Goal: Task Accomplishment & Management: Manage account settings

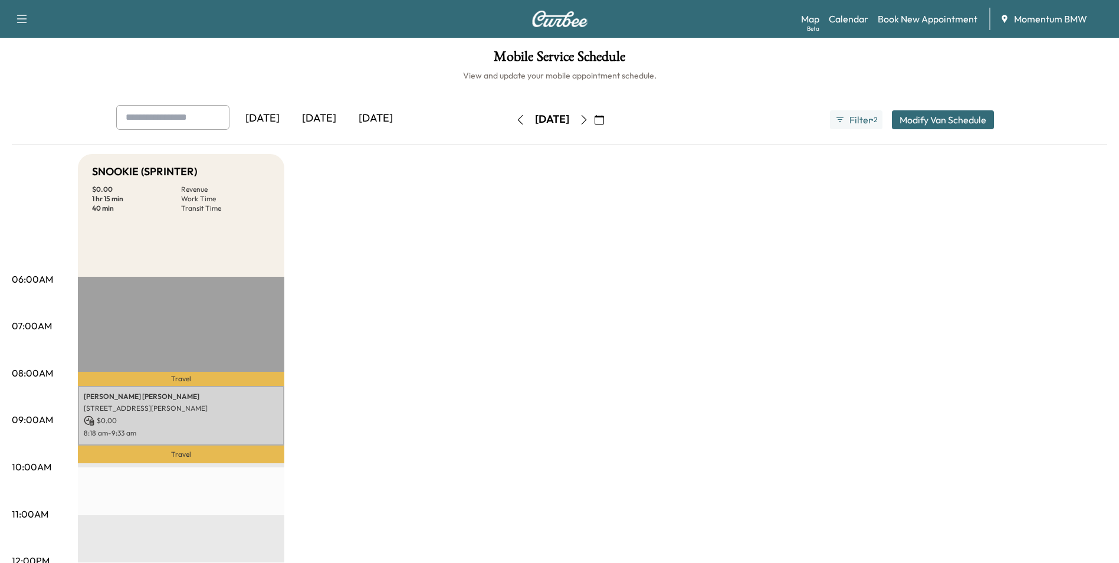
click at [604, 117] on icon "button" at bounding box center [599, 119] width 9 height 9
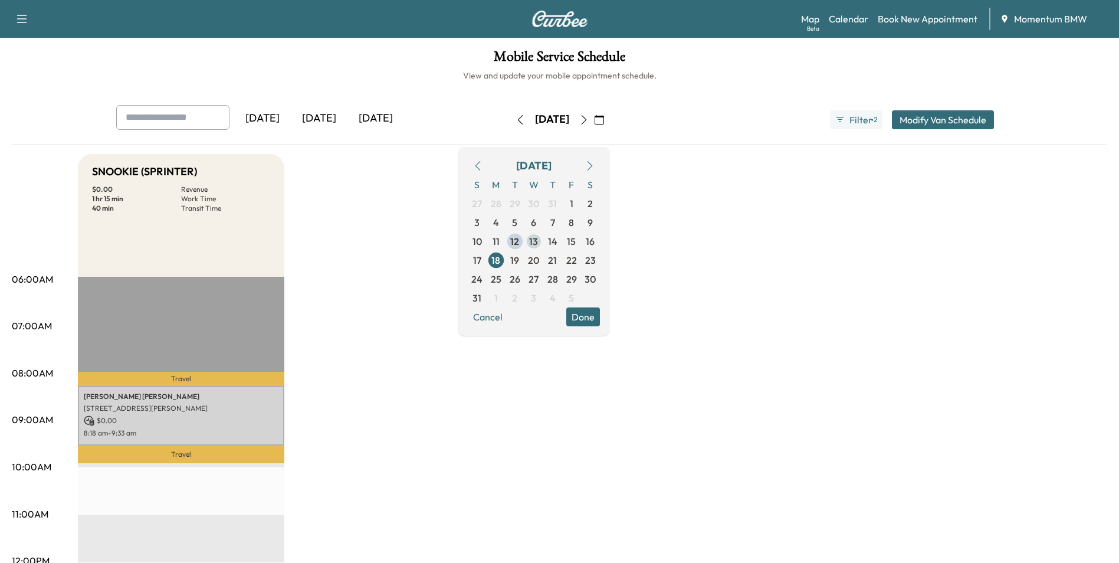
click at [538, 241] on span "13" at bounding box center [533, 241] width 9 height 14
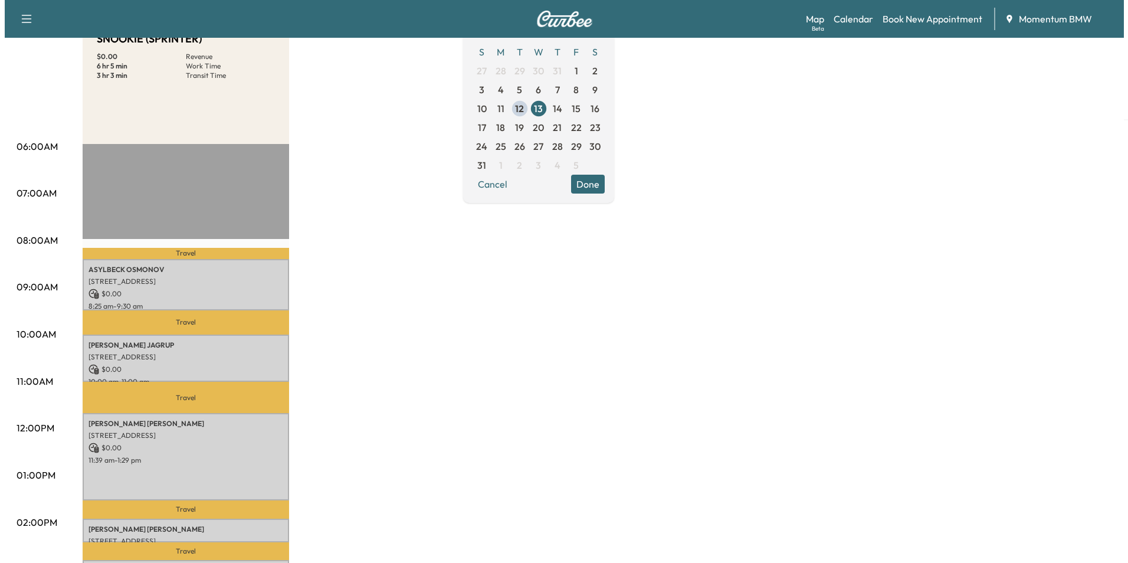
scroll to position [177, 0]
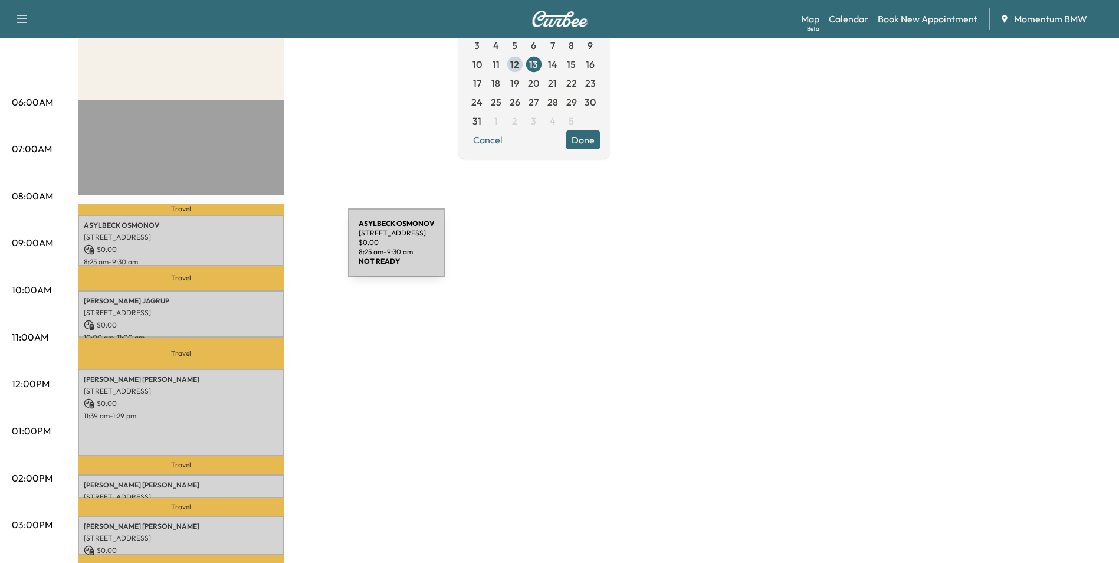
click at [260, 249] on p "$ 0.00" at bounding box center [181, 249] width 195 height 11
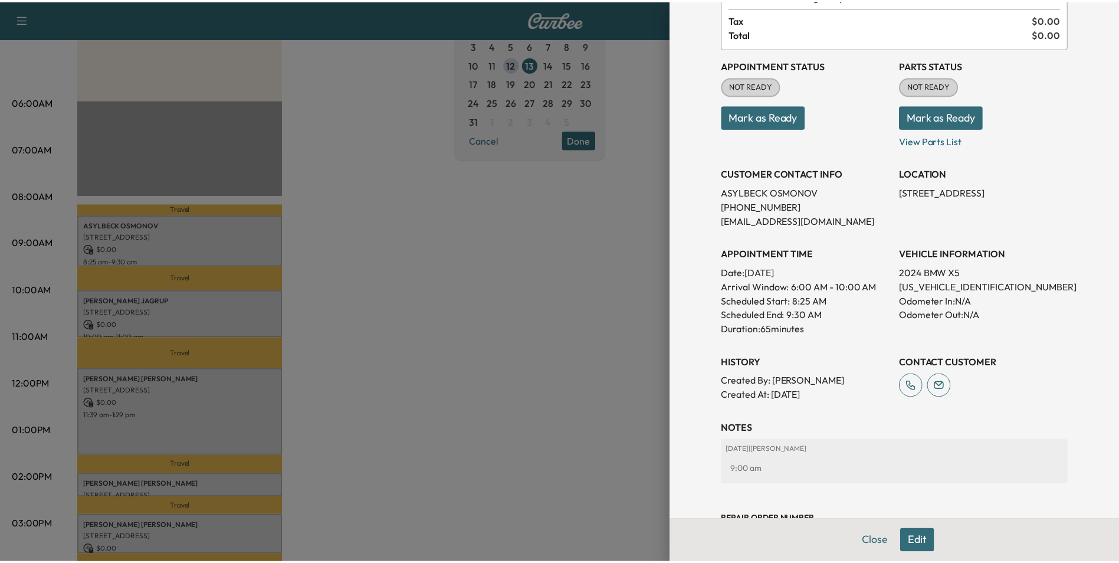
scroll to position [118, 0]
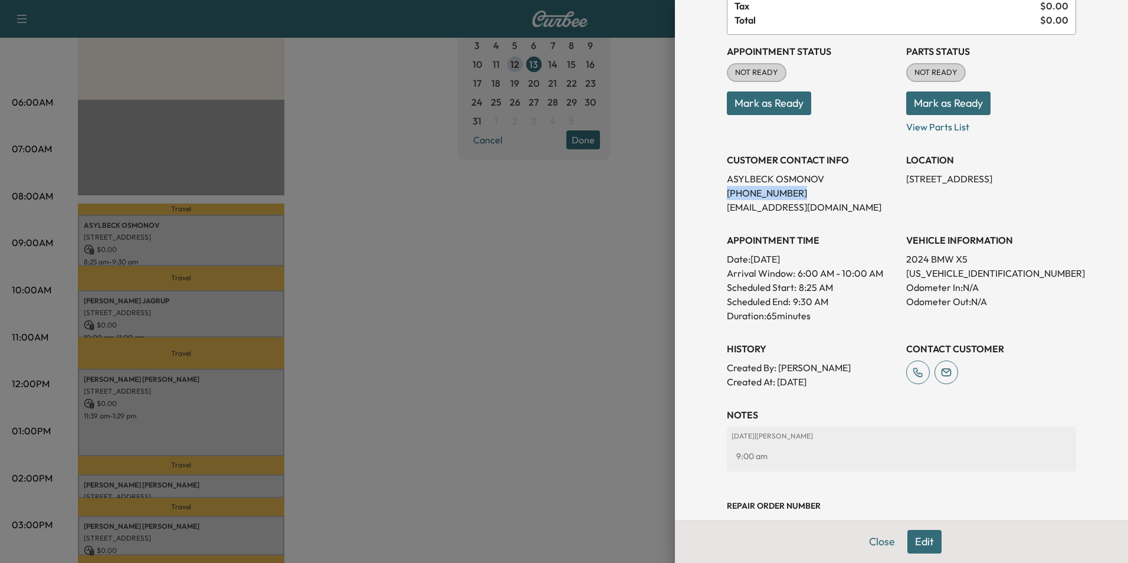
drag, startPoint x: 779, startPoint y: 192, endPoint x: 718, endPoint y: 194, distance: 60.8
click at [727, 194] on p "[PHONE_NUMBER]" at bounding box center [812, 193] width 170 height 14
drag, startPoint x: 718, startPoint y: 194, endPoint x: 770, endPoint y: 194, distance: 51.9
copy p "[PHONE_NUMBER]"
click at [872, 540] on button "Close" at bounding box center [881, 542] width 41 height 24
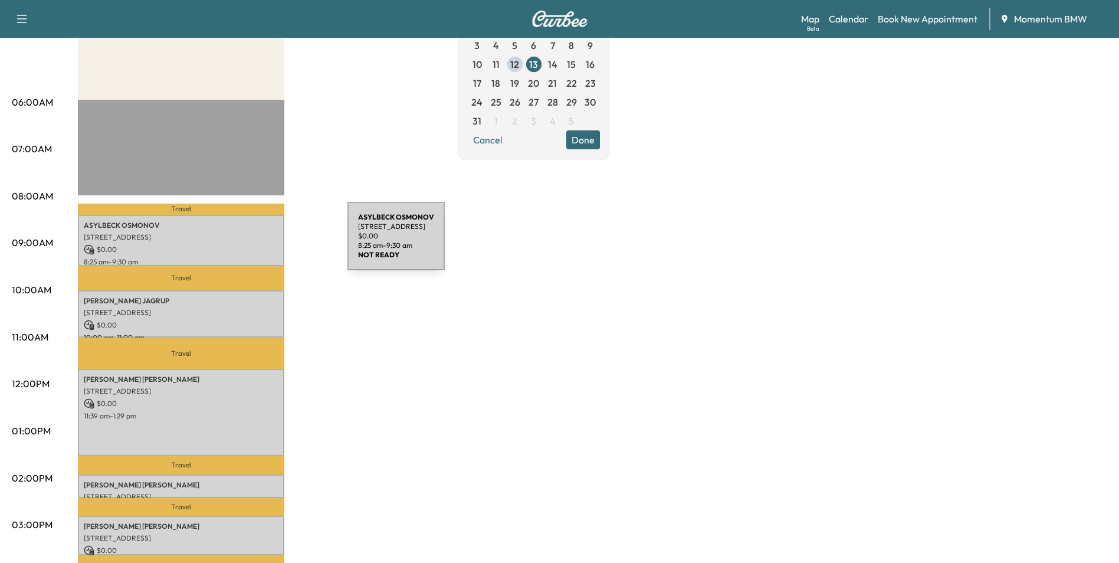
click at [259, 244] on p "$ 0.00" at bounding box center [181, 249] width 195 height 11
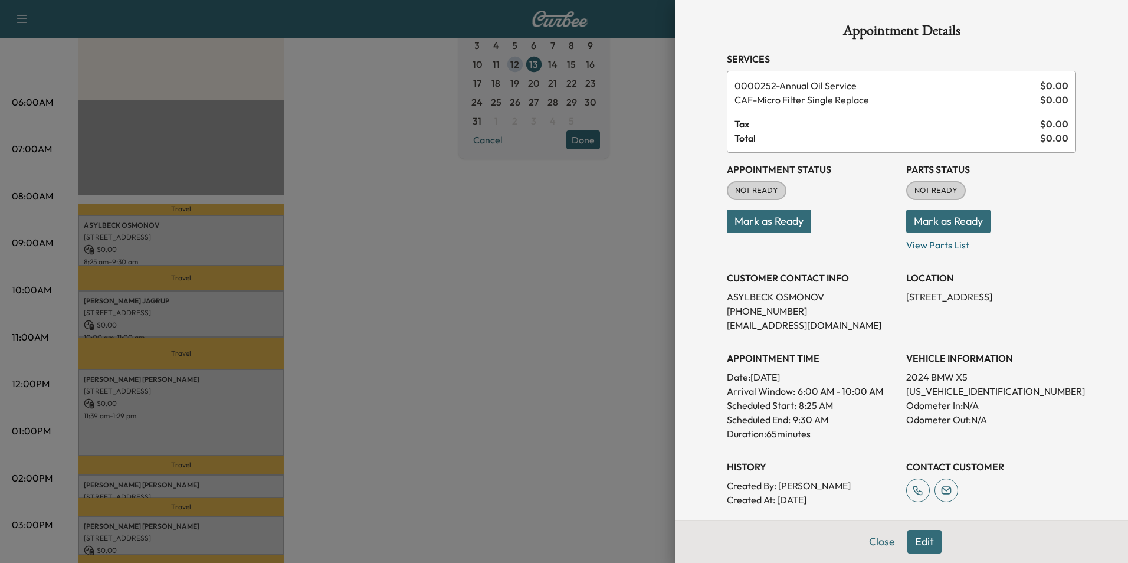
click at [783, 222] on button "Mark as Ready" at bounding box center [769, 221] width 84 height 24
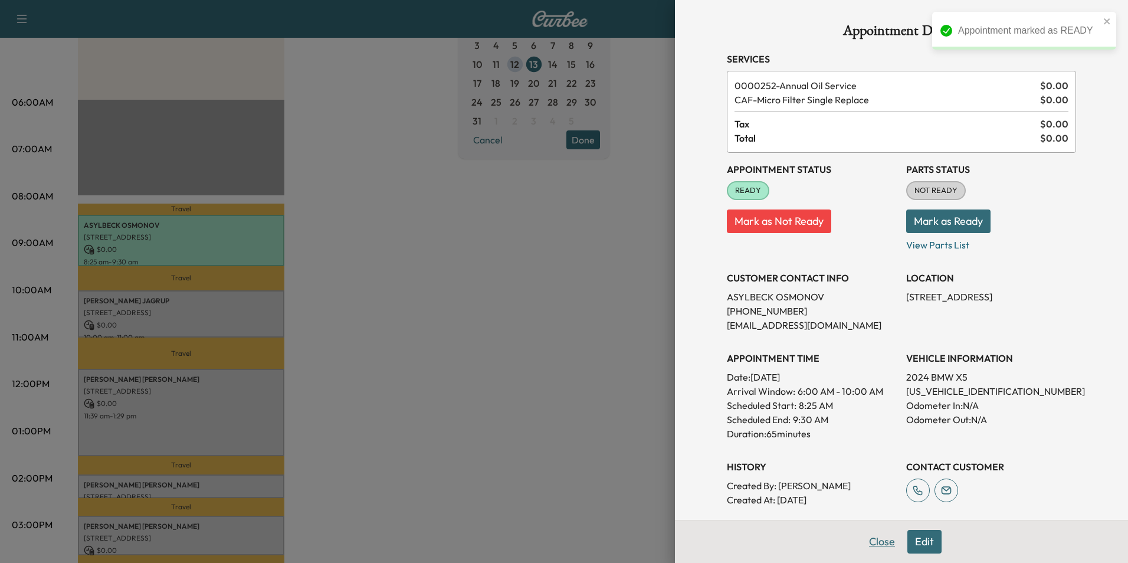
click at [866, 539] on button "Close" at bounding box center [881, 542] width 41 height 24
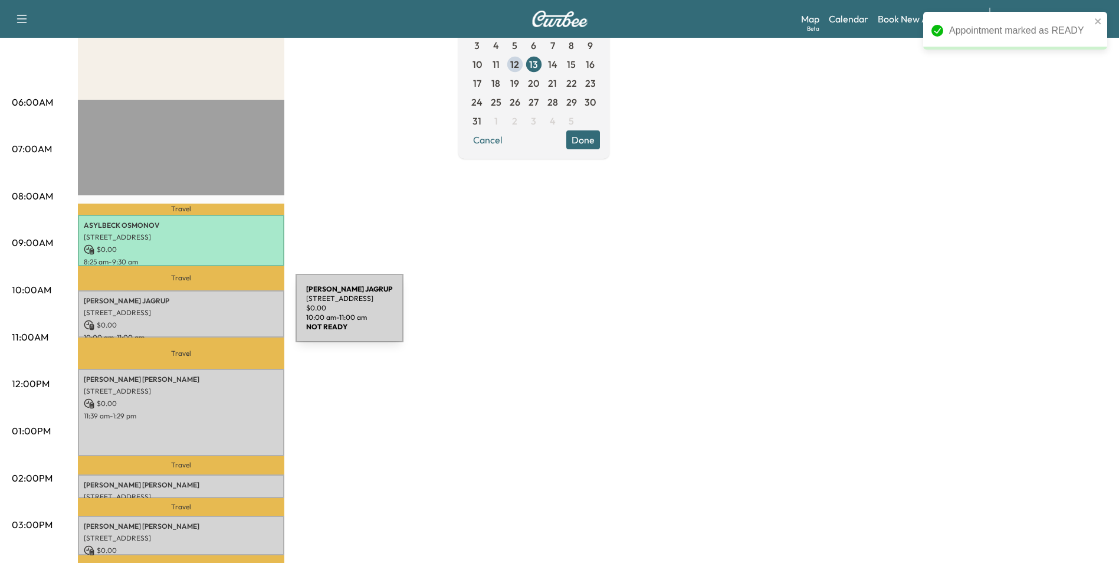
click at [207, 315] on div "[PERSON_NAME] [STREET_ADDRESS] $ 0.00 10:00 am - 11:00 am" at bounding box center [181, 314] width 206 height 48
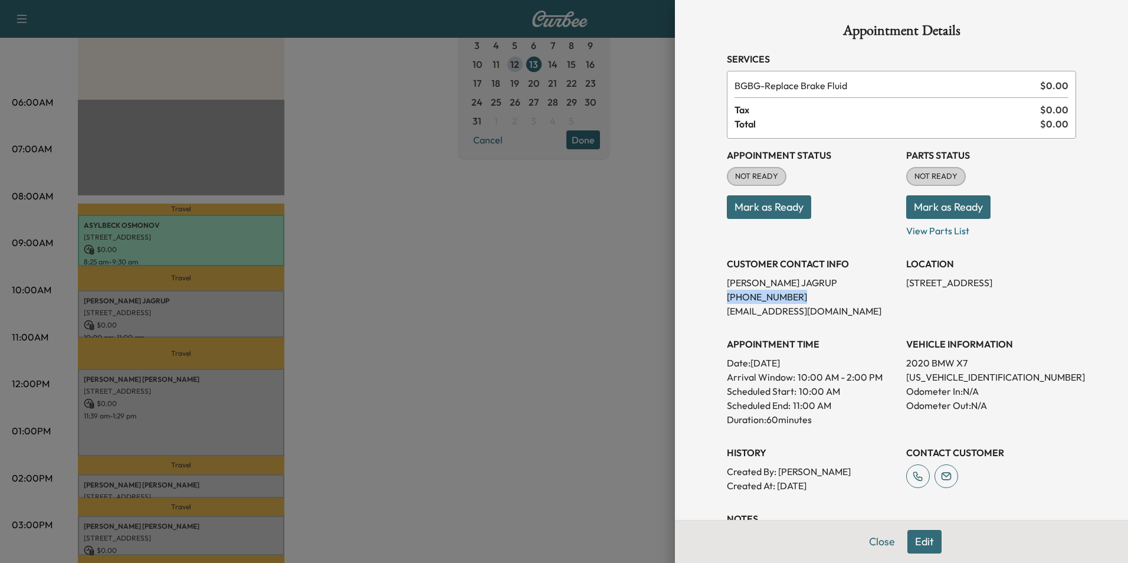
drag, startPoint x: 784, startPoint y: 297, endPoint x: 711, endPoint y: 294, distance: 73.2
click at [713, 294] on div "Appointment Details Services BGBG - Replace Brake Fluid $ 0.00 Tax $ 0.00 Total…" at bounding box center [901, 327] width 377 height 655
drag, startPoint x: 711, startPoint y: 294, endPoint x: 760, endPoint y: 298, distance: 48.5
copy p "[PHONE_NUMBER]"
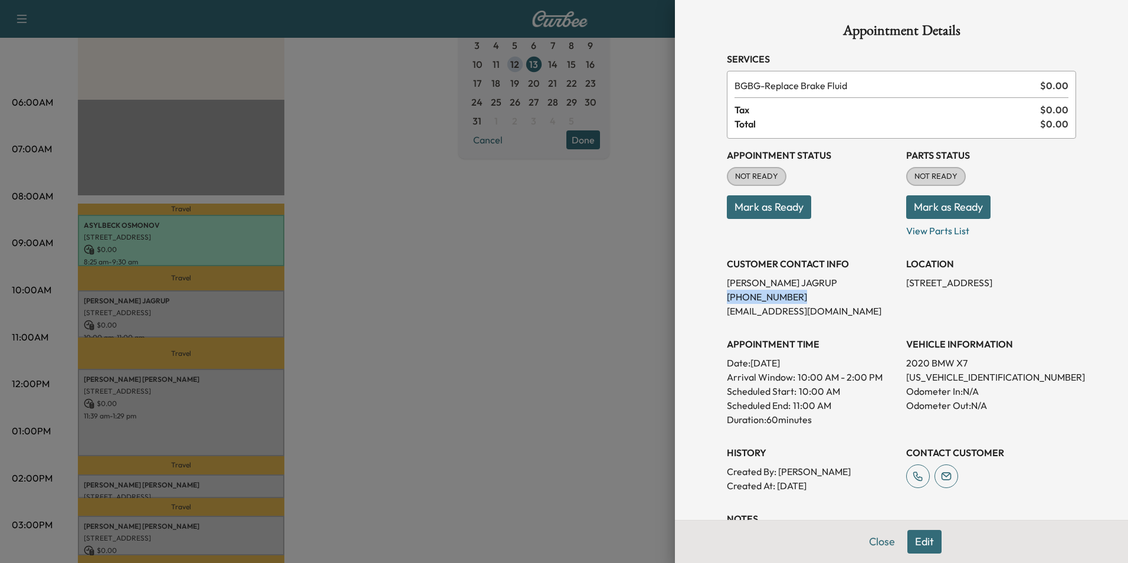
click at [790, 205] on button "Mark as Ready" at bounding box center [769, 207] width 84 height 24
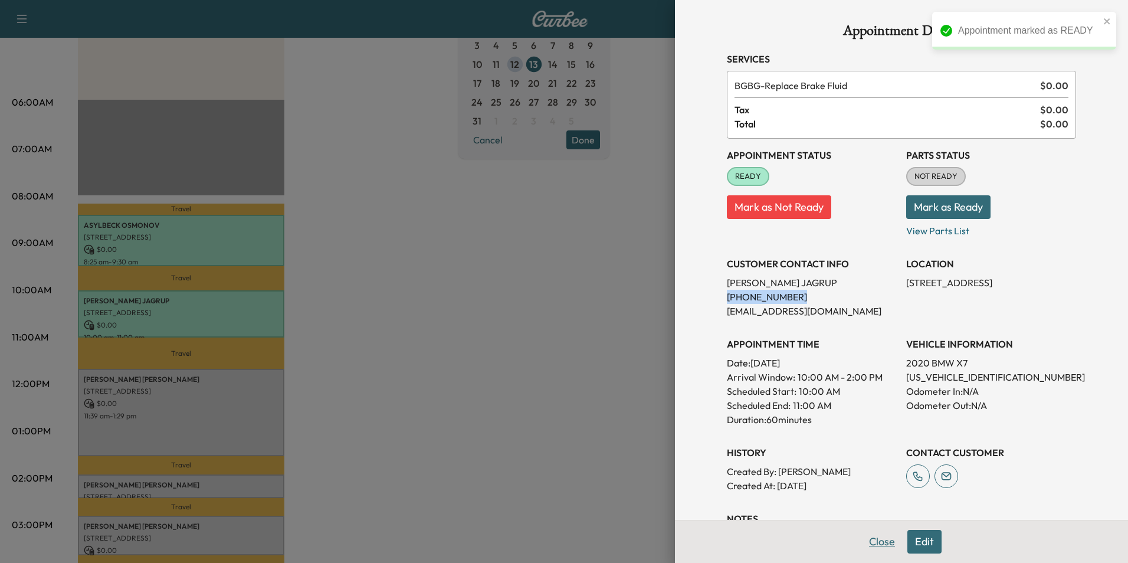
click at [878, 540] on button "Close" at bounding box center [881, 542] width 41 height 24
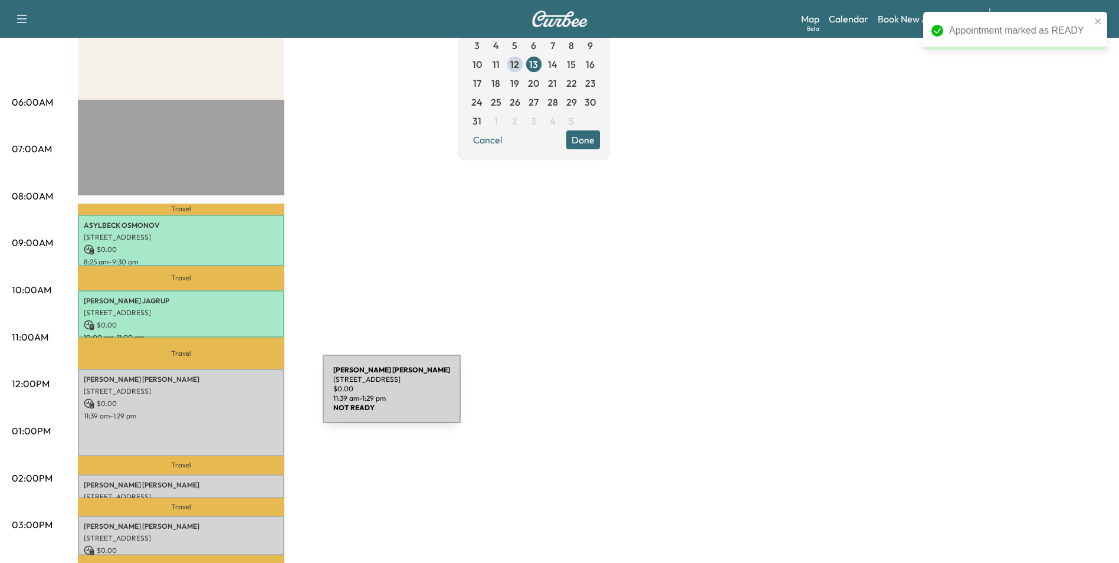
click at [234, 398] on p "$ 0.00" at bounding box center [181, 403] width 195 height 11
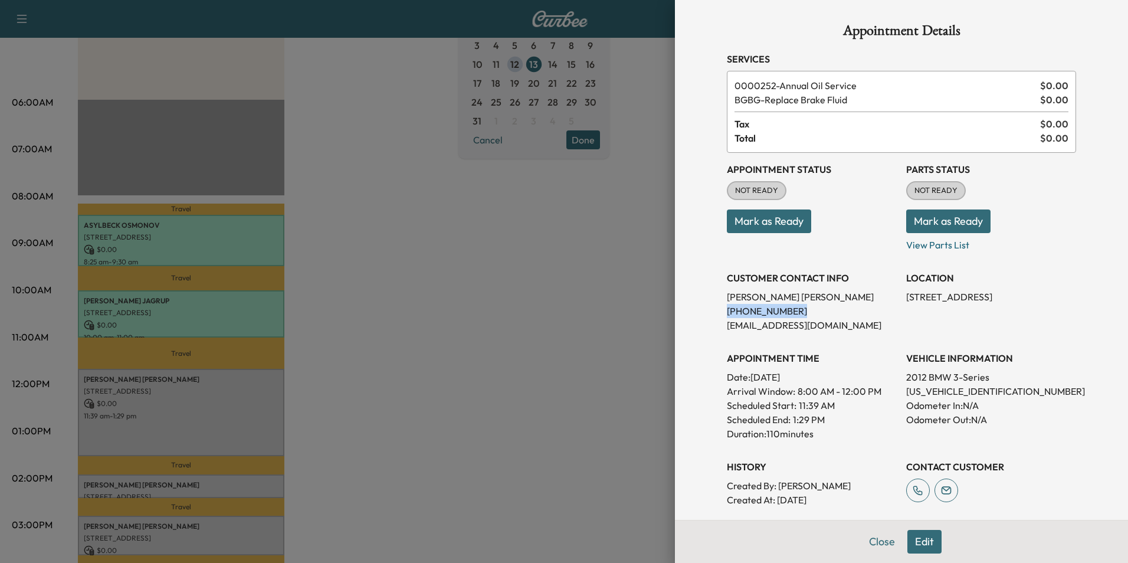
drag, startPoint x: 779, startPoint y: 310, endPoint x: 719, endPoint y: 313, distance: 60.2
click at [727, 313] on p "[PHONE_NUMBER]" at bounding box center [812, 311] width 170 height 14
drag, startPoint x: 719, startPoint y: 313, endPoint x: 767, endPoint y: 313, distance: 48.4
copy p "[PHONE_NUMBER]"
click at [787, 211] on button "Mark as Ready" at bounding box center [769, 221] width 84 height 24
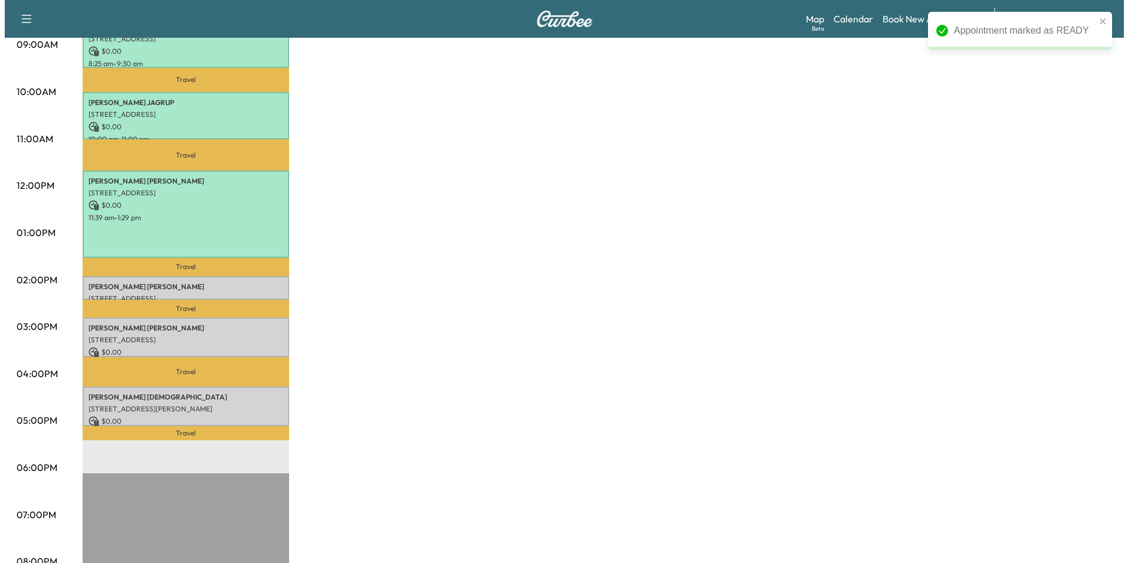
scroll to position [413, 0]
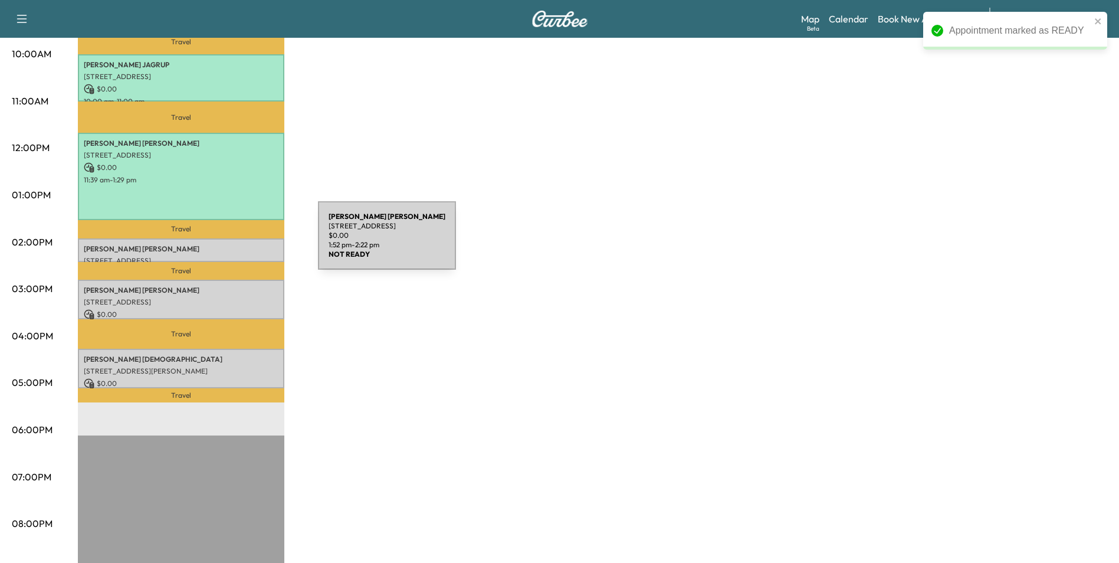
click at [229, 244] on p "[PERSON_NAME]" at bounding box center [181, 248] width 195 height 9
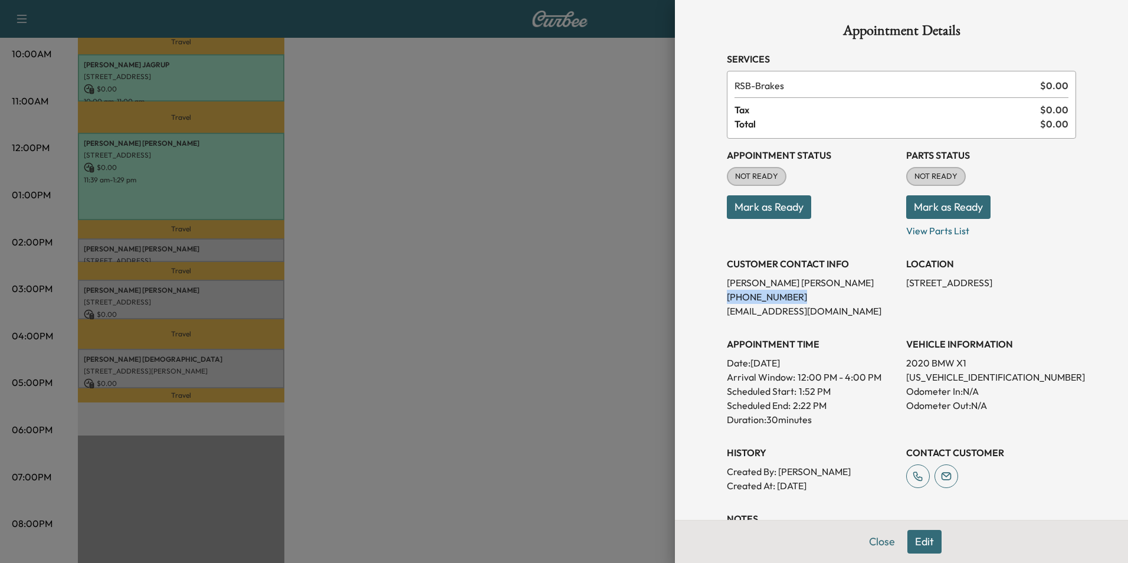
drag, startPoint x: 783, startPoint y: 295, endPoint x: 718, endPoint y: 302, distance: 65.3
click at [727, 302] on p "[PHONE_NUMBER]" at bounding box center [812, 297] width 170 height 14
drag, startPoint x: 718, startPoint y: 302, endPoint x: 774, endPoint y: 300, distance: 56.1
copy p "[PHONE_NUMBER]"
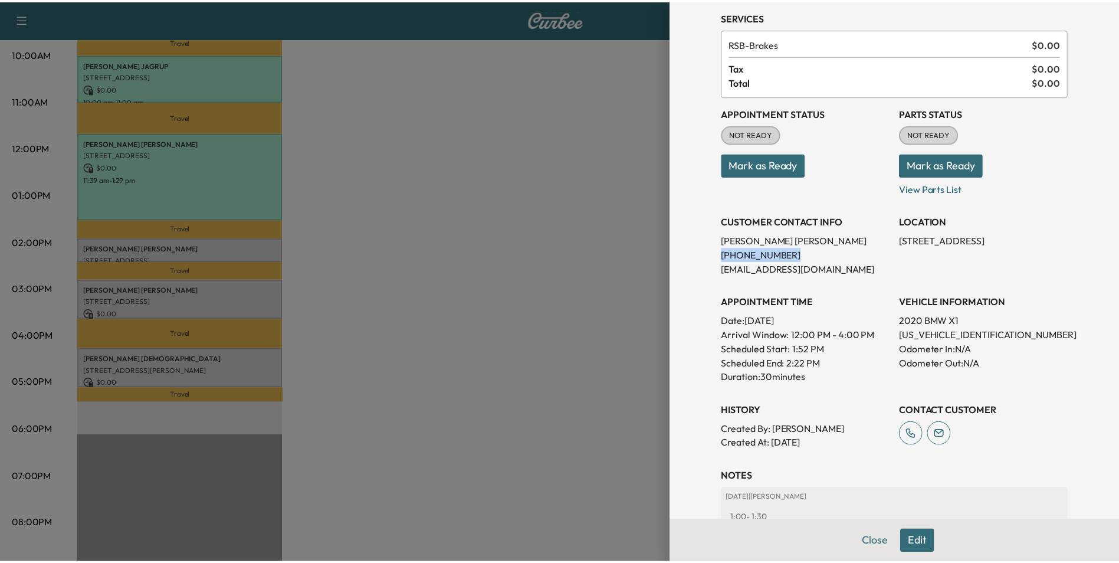
scroll to position [136, 0]
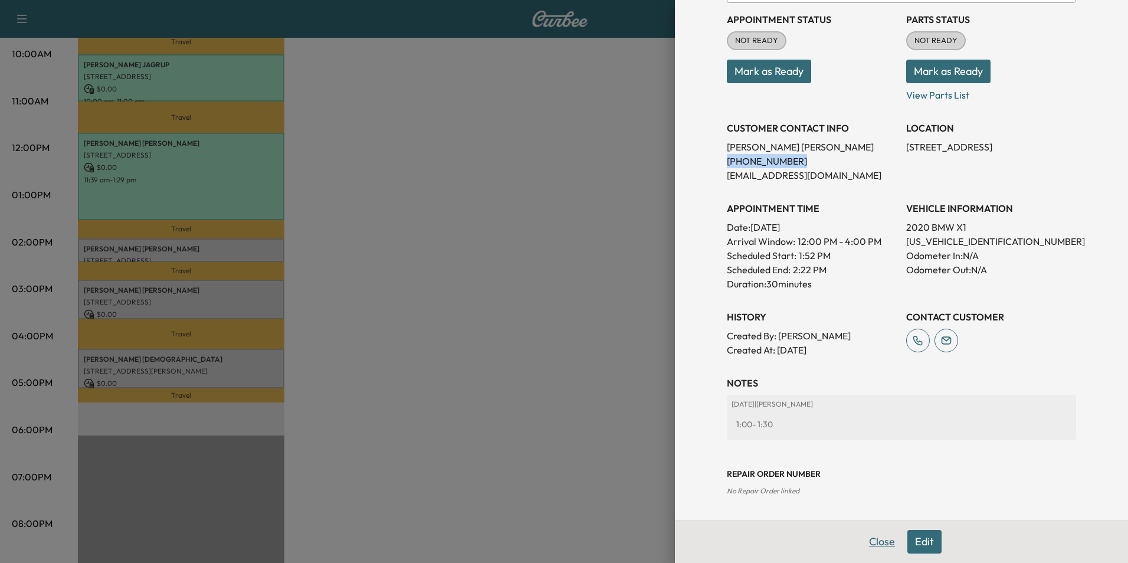
click at [876, 541] on button "Close" at bounding box center [881, 542] width 41 height 24
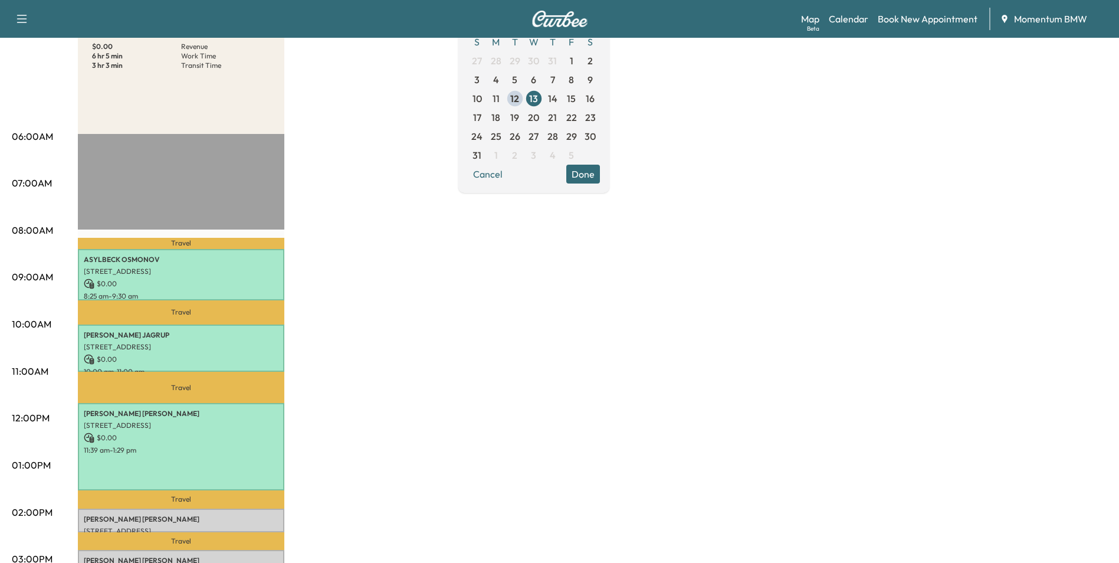
scroll to position [118, 0]
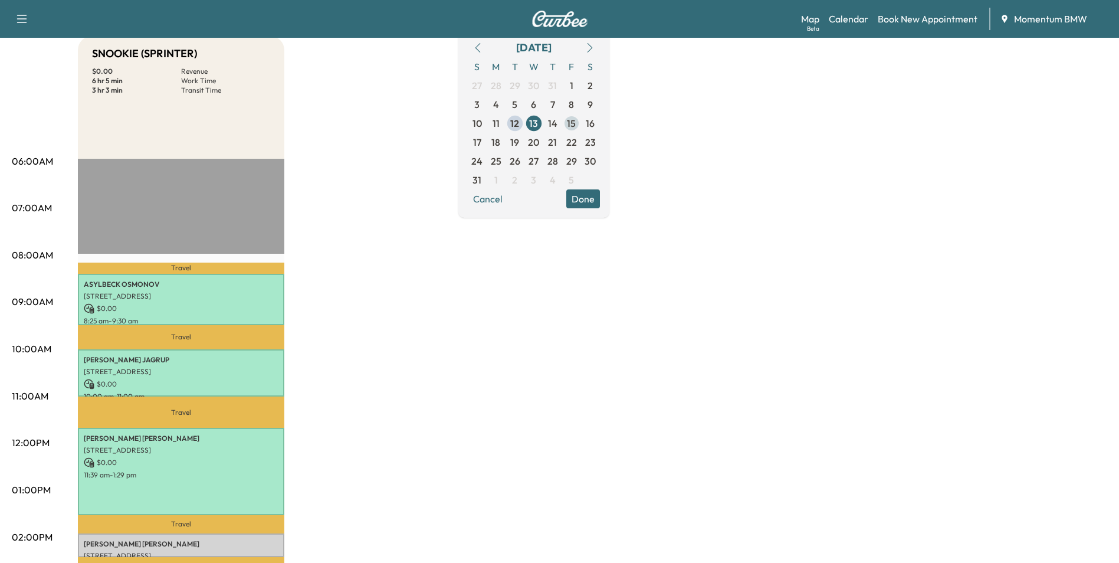
click at [576, 124] on span "15" at bounding box center [571, 123] width 9 height 14
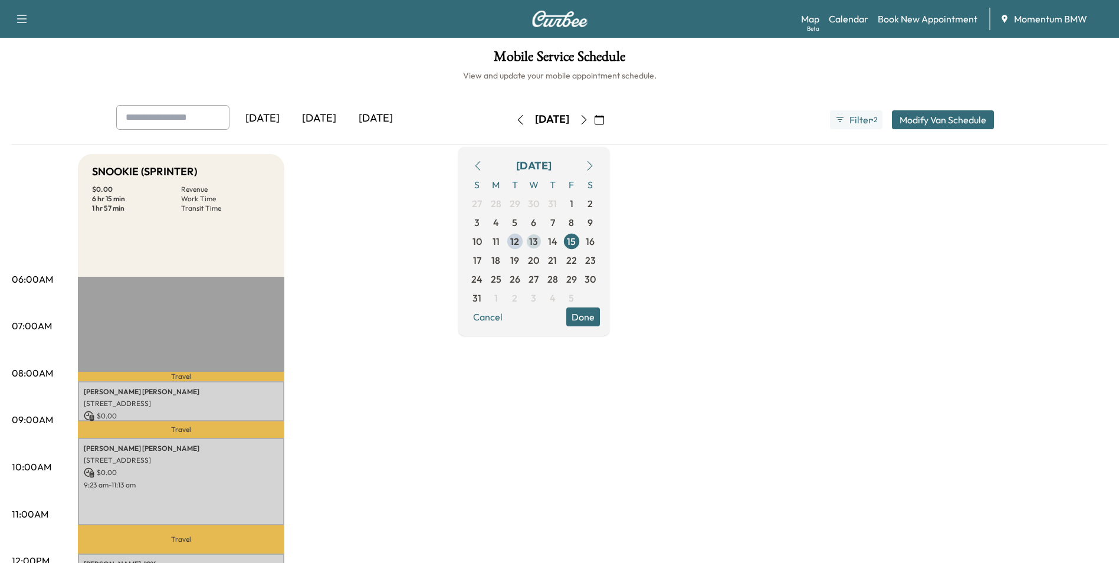
click at [538, 243] on span "13" at bounding box center [533, 241] width 9 height 14
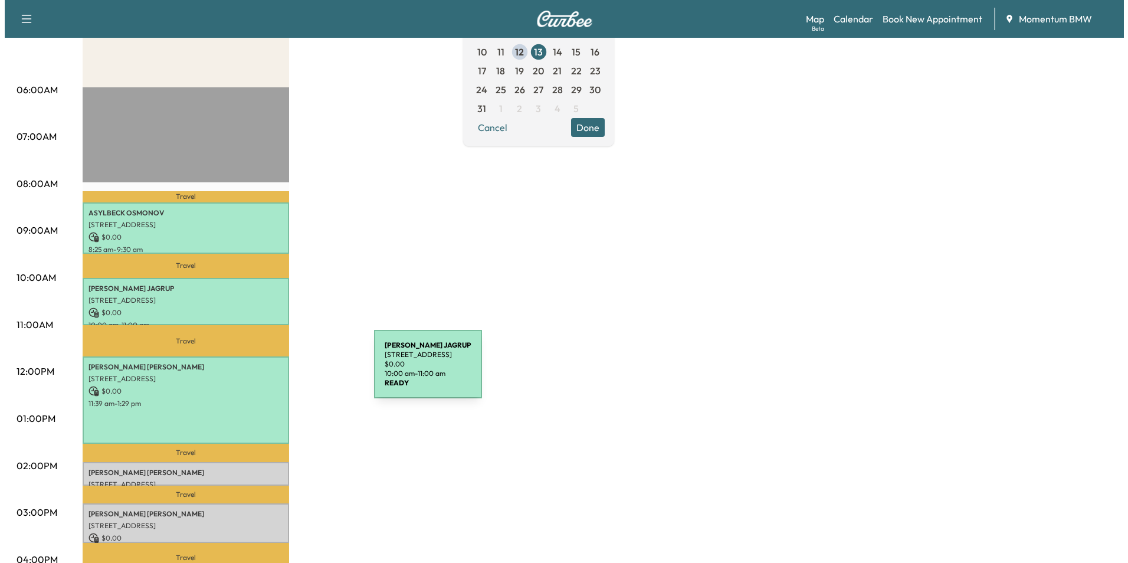
scroll to position [236, 0]
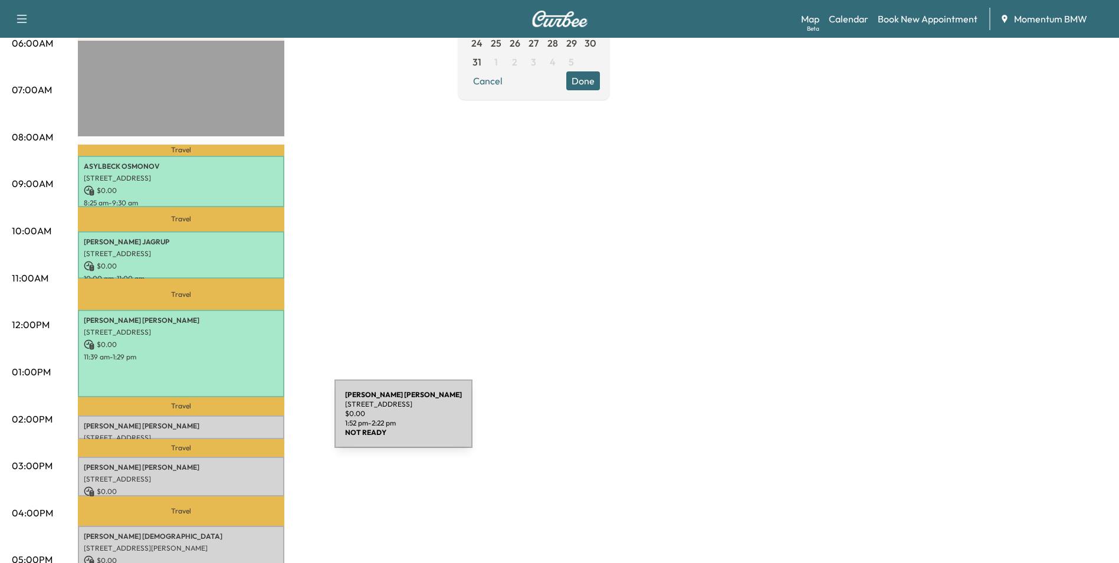
click at [246, 421] on p "[PERSON_NAME]" at bounding box center [181, 425] width 195 height 9
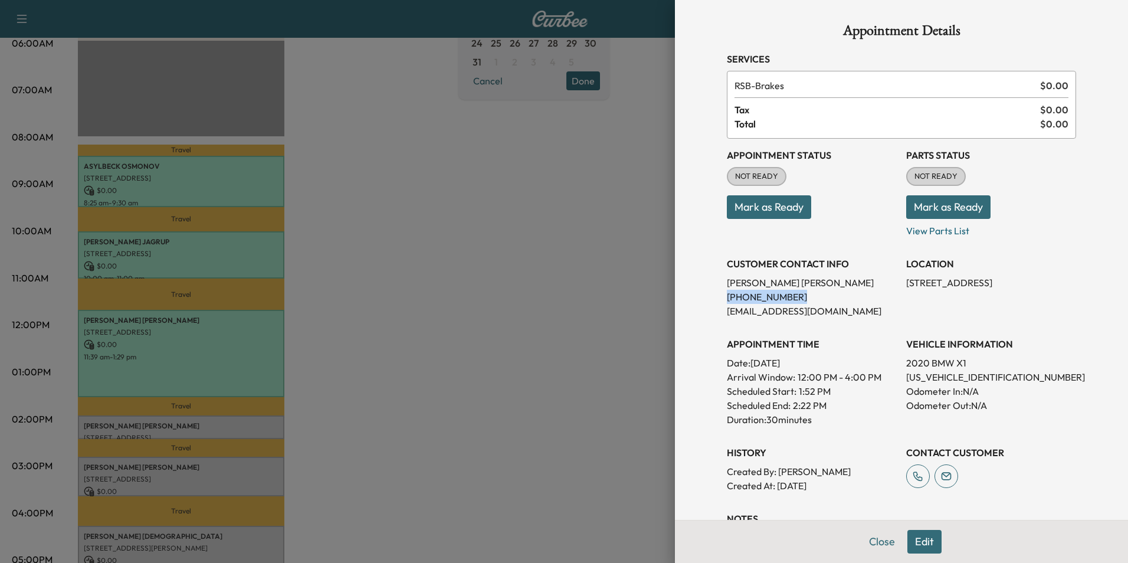
drag, startPoint x: 777, startPoint y: 297, endPoint x: 717, endPoint y: 296, distance: 60.8
click at [717, 296] on div "Appointment Details Services RSB - Brakes $ 0.00 Tax $ 0.00 Total $ 0.00 Appoin…" at bounding box center [901, 327] width 377 height 655
drag, startPoint x: 717, startPoint y: 296, endPoint x: 758, endPoint y: 297, distance: 41.3
copy p "[PHONE_NUMBER]"
click at [918, 544] on button "Edit" at bounding box center [924, 542] width 34 height 24
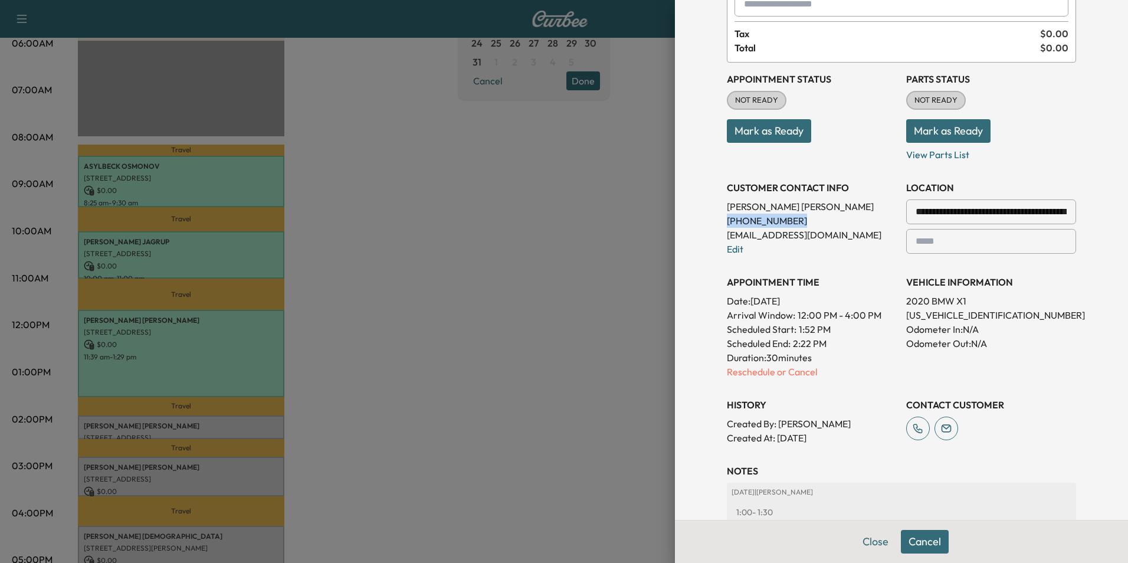
scroll to position [118, 0]
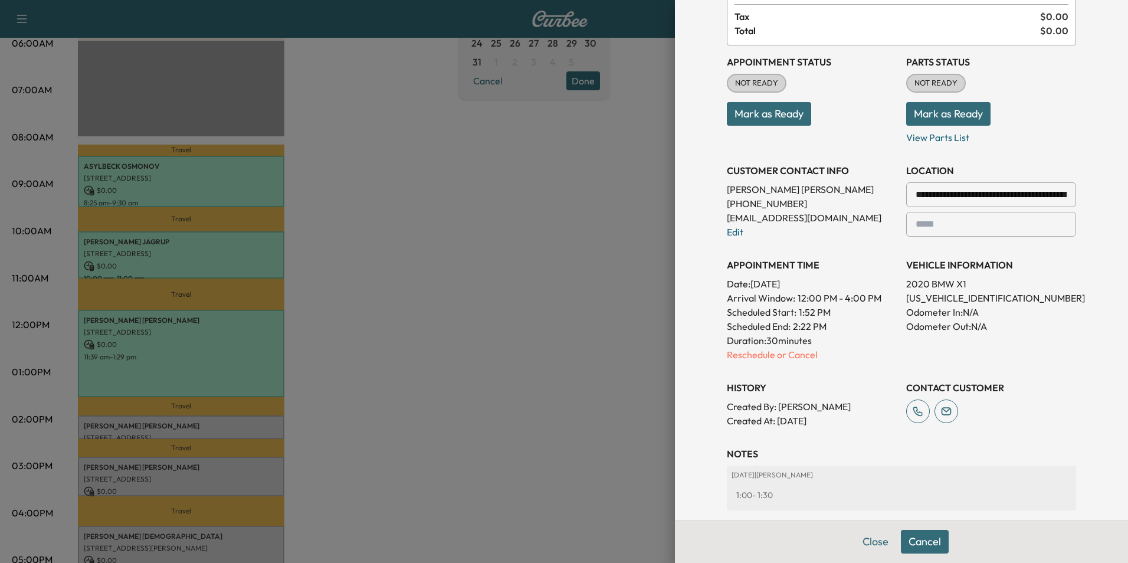
click at [772, 355] on p "Reschedule or Cancel" at bounding box center [812, 354] width 170 height 14
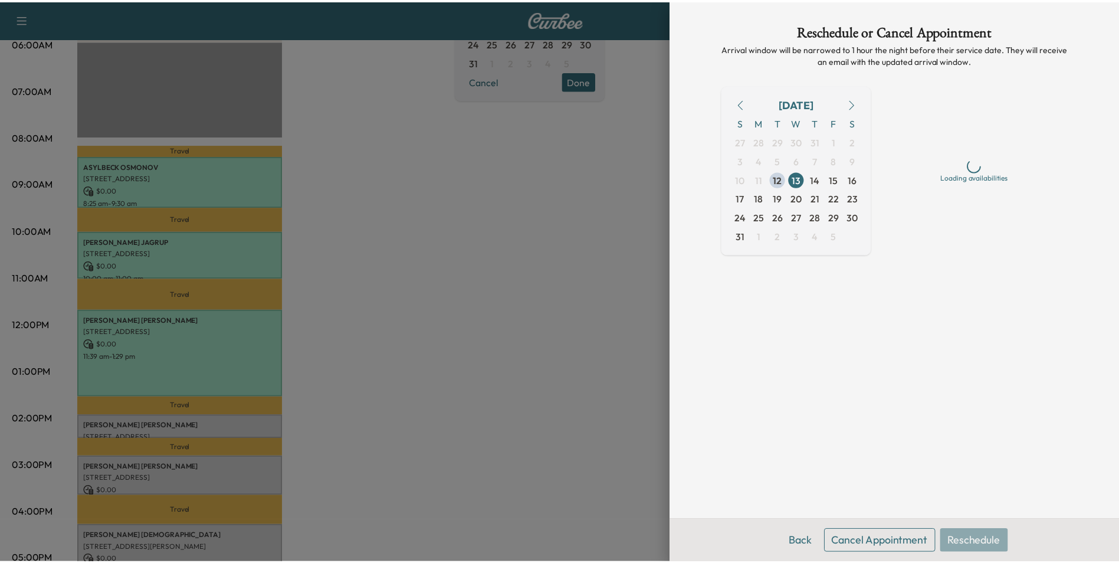
scroll to position [0, 0]
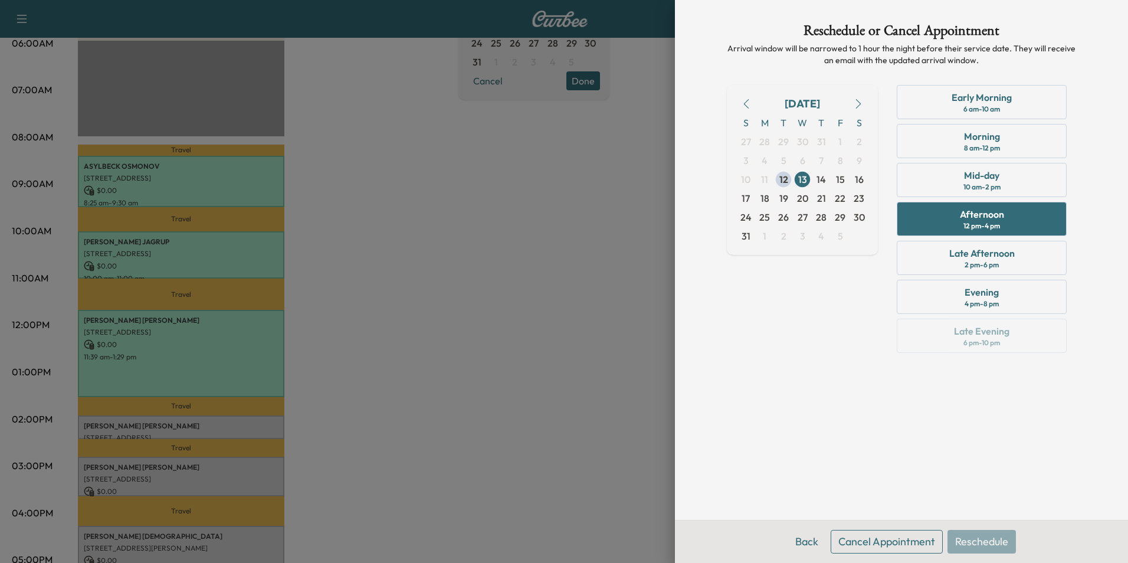
click at [898, 539] on button "Cancel Appointment" at bounding box center [886, 542] width 112 height 24
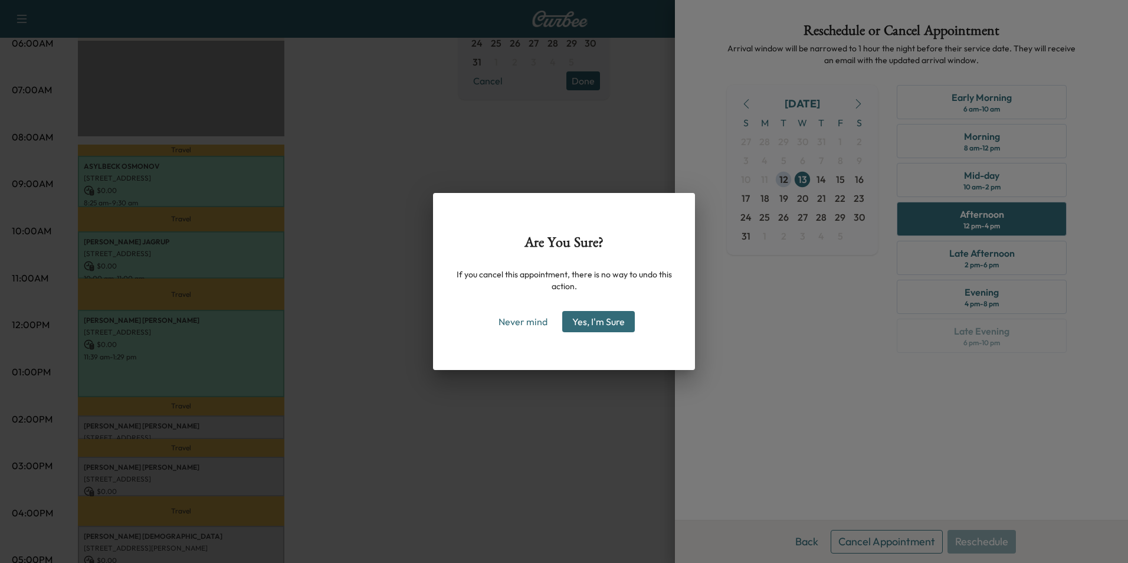
click at [606, 326] on button "Yes, I'm Sure" at bounding box center [598, 321] width 73 height 21
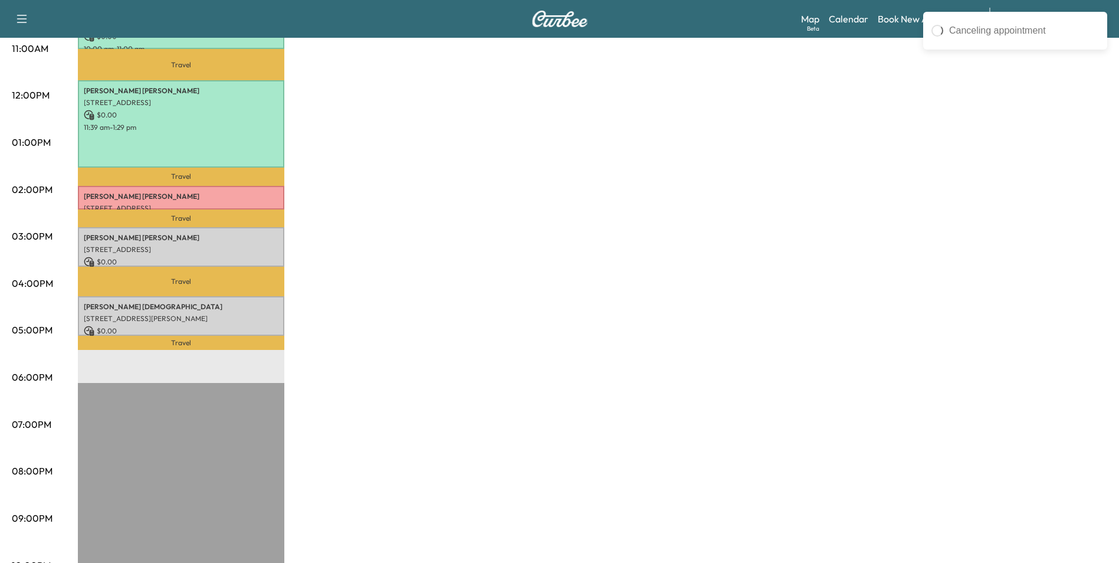
scroll to position [472, 0]
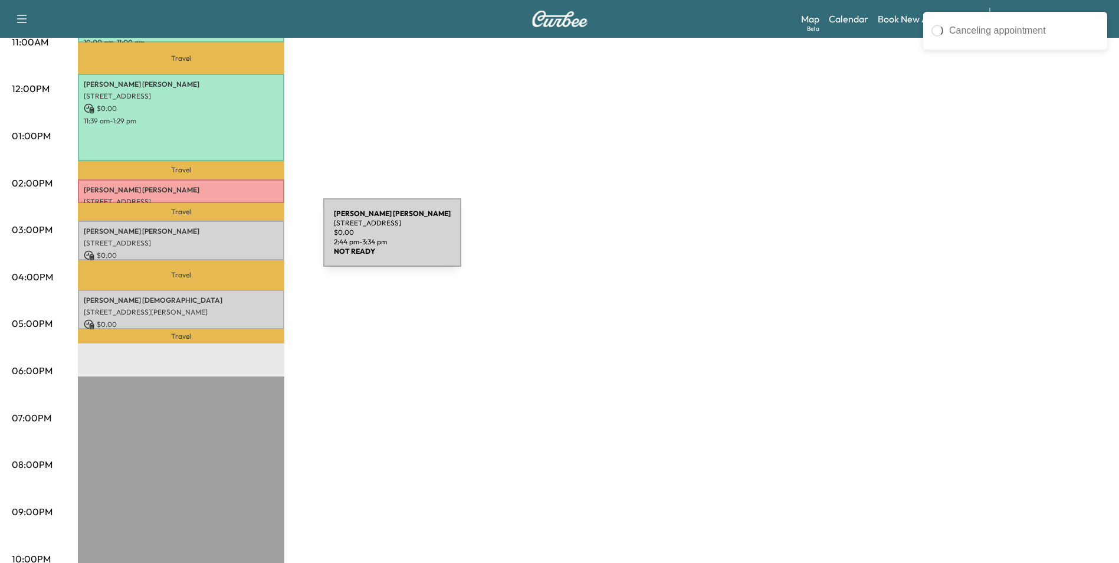
click at [235, 239] on p "[STREET_ADDRESS]" at bounding box center [181, 242] width 195 height 9
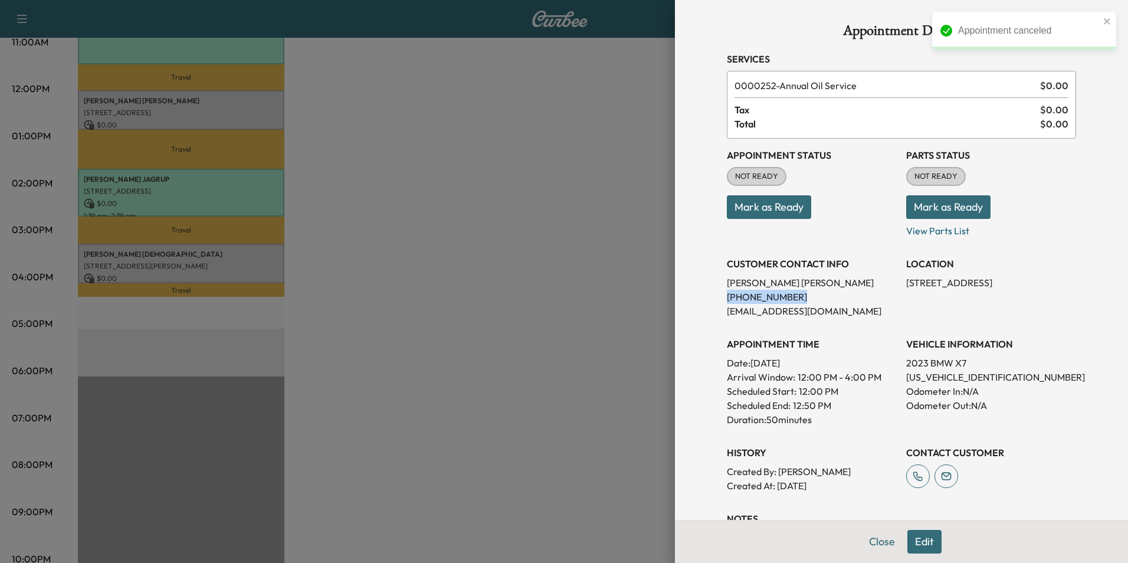
drag, startPoint x: 783, startPoint y: 299, endPoint x: 715, endPoint y: 301, distance: 67.3
click at [715, 301] on div "Appointment Details Services 0000252 - Annual Oil Service $ 0.00 Tax $ 0.00 Tot…" at bounding box center [901, 327] width 377 height 655
drag, startPoint x: 715, startPoint y: 301, endPoint x: 764, endPoint y: 297, distance: 49.1
copy p "[PHONE_NUMBER]"
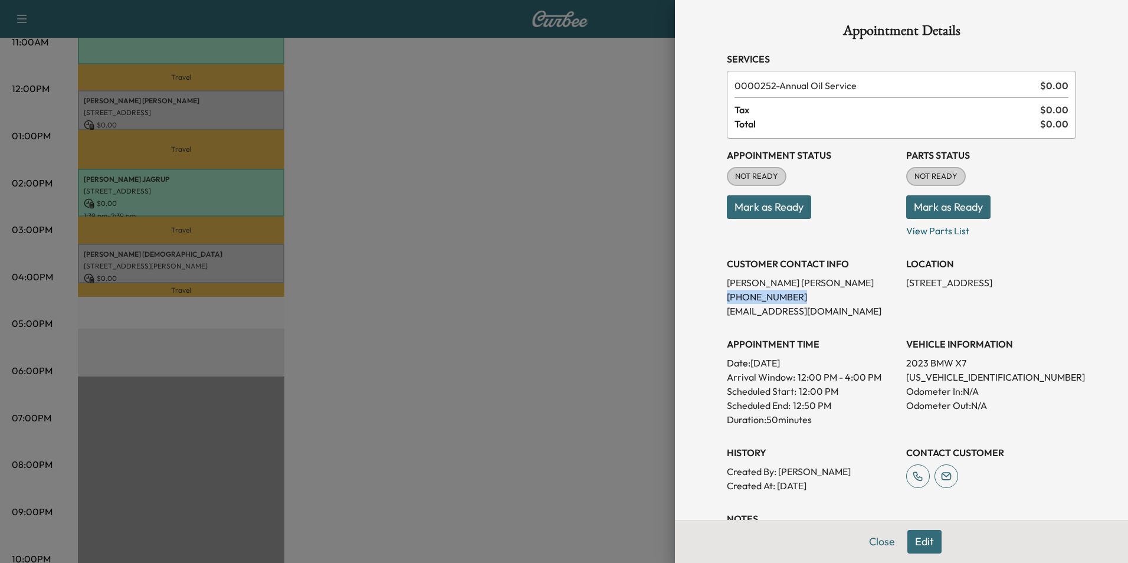
click at [768, 202] on button "Mark as Ready" at bounding box center [769, 207] width 84 height 24
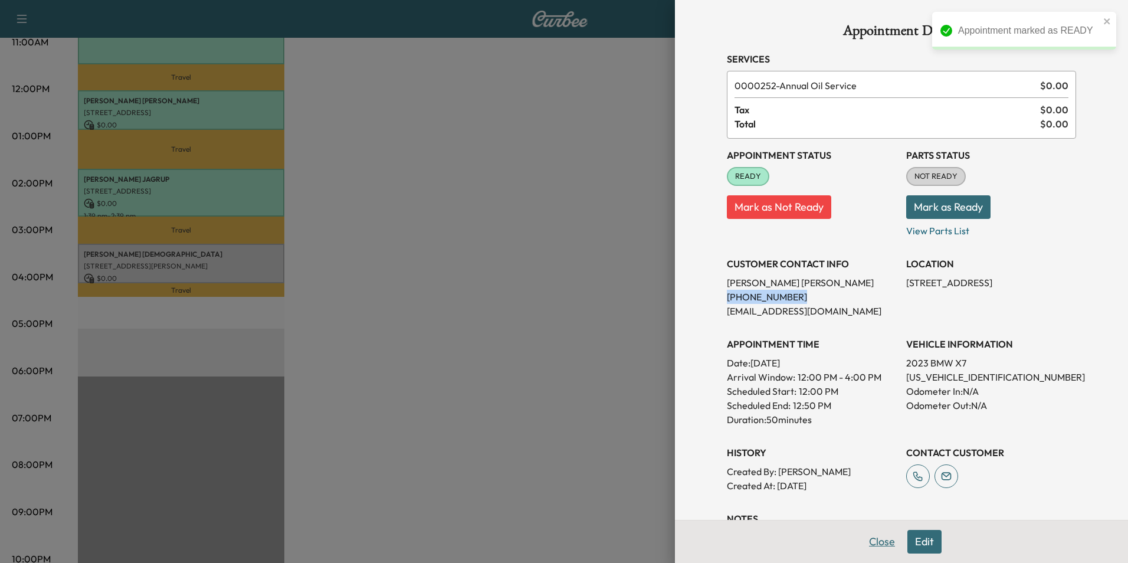
click at [874, 542] on button "Close" at bounding box center [881, 542] width 41 height 24
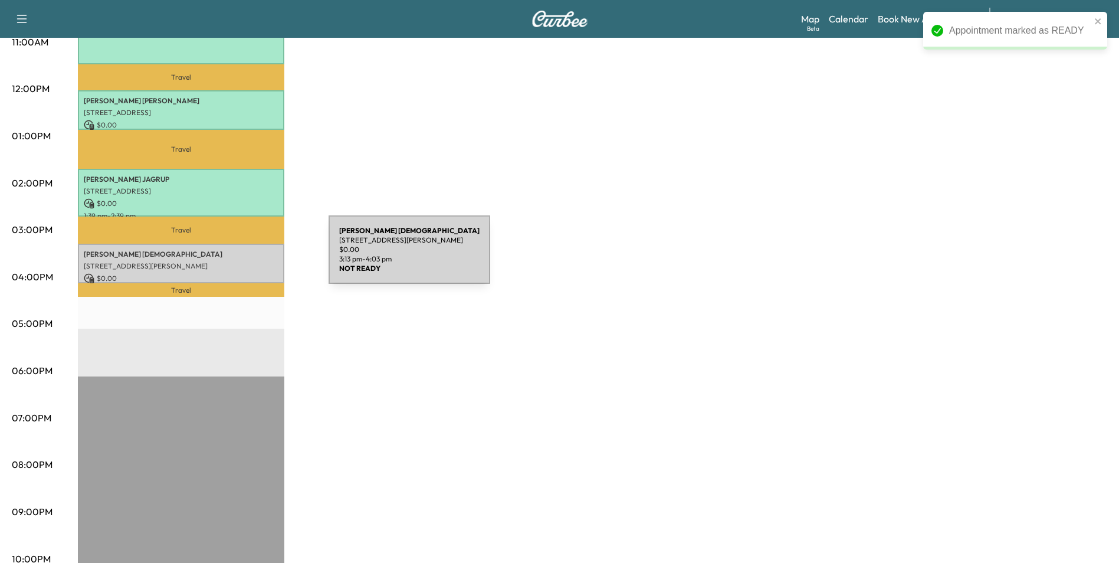
click at [240, 261] on p "[STREET_ADDRESS][PERSON_NAME]" at bounding box center [181, 265] width 195 height 9
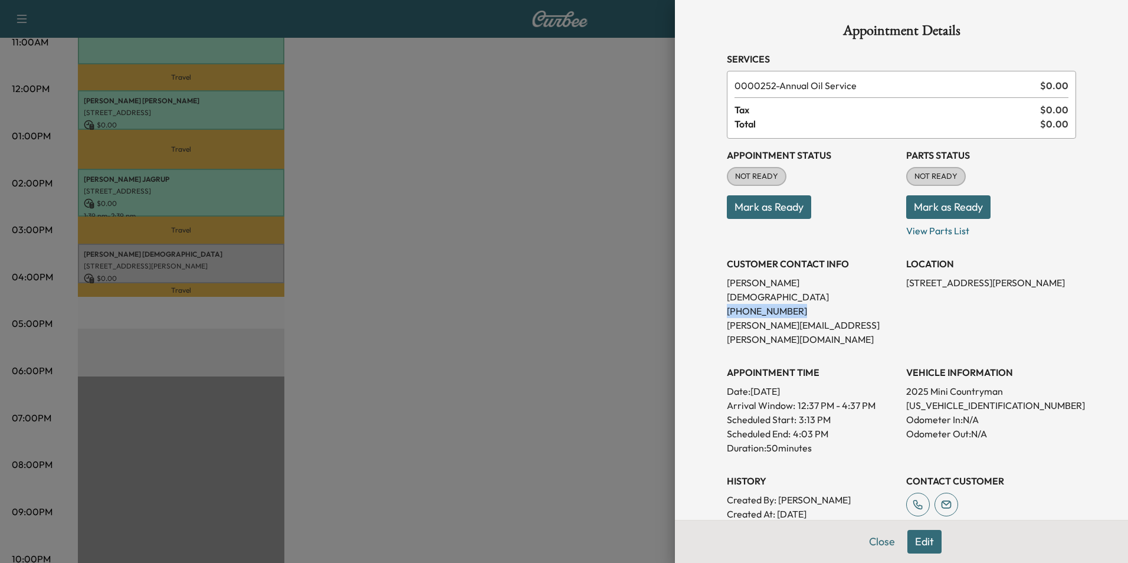
drag, startPoint x: 780, startPoint y: 300, endPoint x: 718, endPoint y: 301, distance: 61.4
click at [727, 304] on p "[PHONE_NUMBER]" at bounding box center [812, 311] width 170 height 14
drag, startPoint x: 718, startPoint y: 301, endPoint x: 770, endPoint y: 300, distance: 51.3
copy p "[PHONE_NUMBER]"
click at [768, 208] on button "Mark as Ready" at bounding box center [769, 207] width 84 height 24
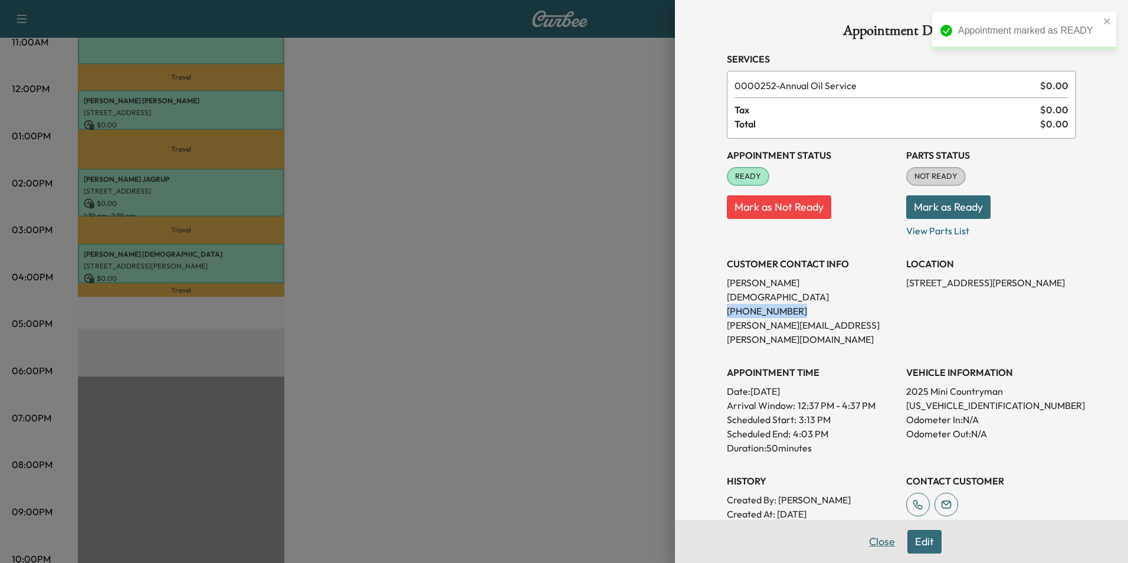
click at [871, 541] on button "Close" at bounding box center [881, 542] width 41 height 24
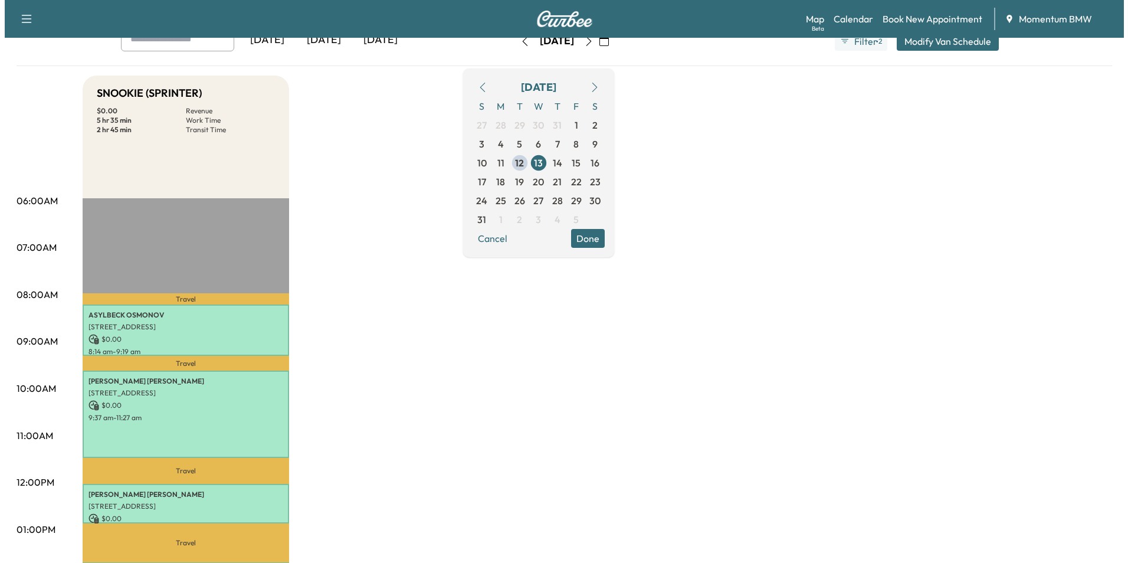
scroll to position [0, 0]
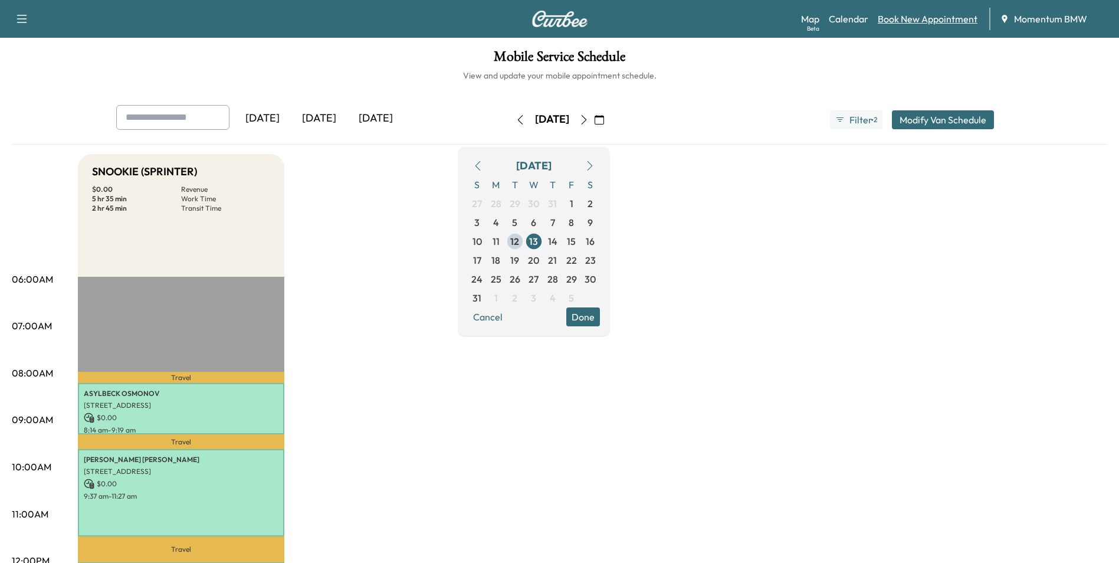
click at [937, 21] on link "Book New Appointment" at bounding box center [928, 19] width 100 height 14
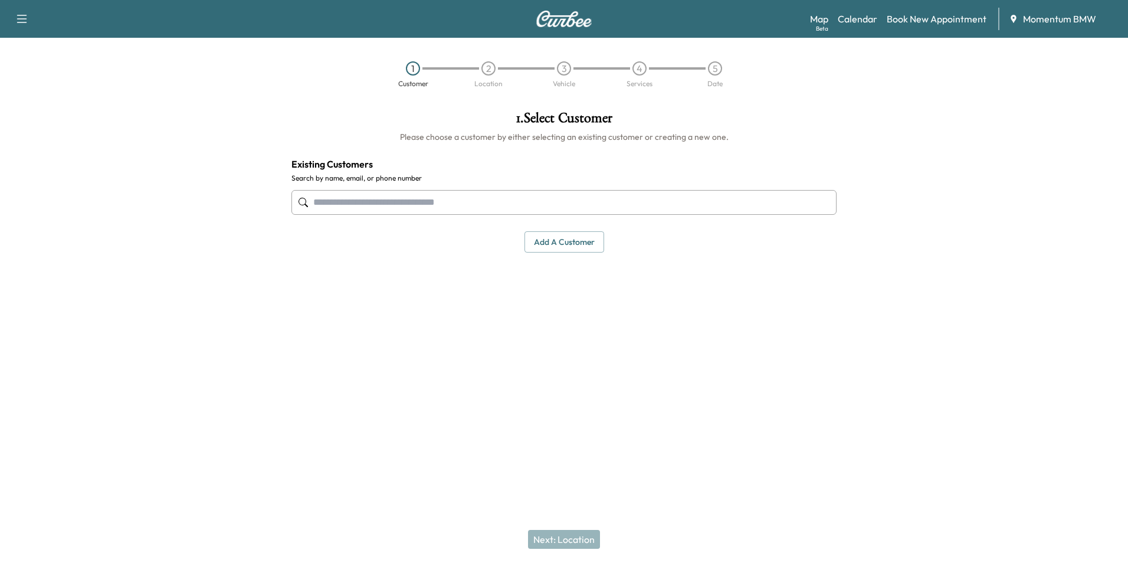
click at [487, 208] on input "text" at bounding box center [563, 202] width 545 height 25
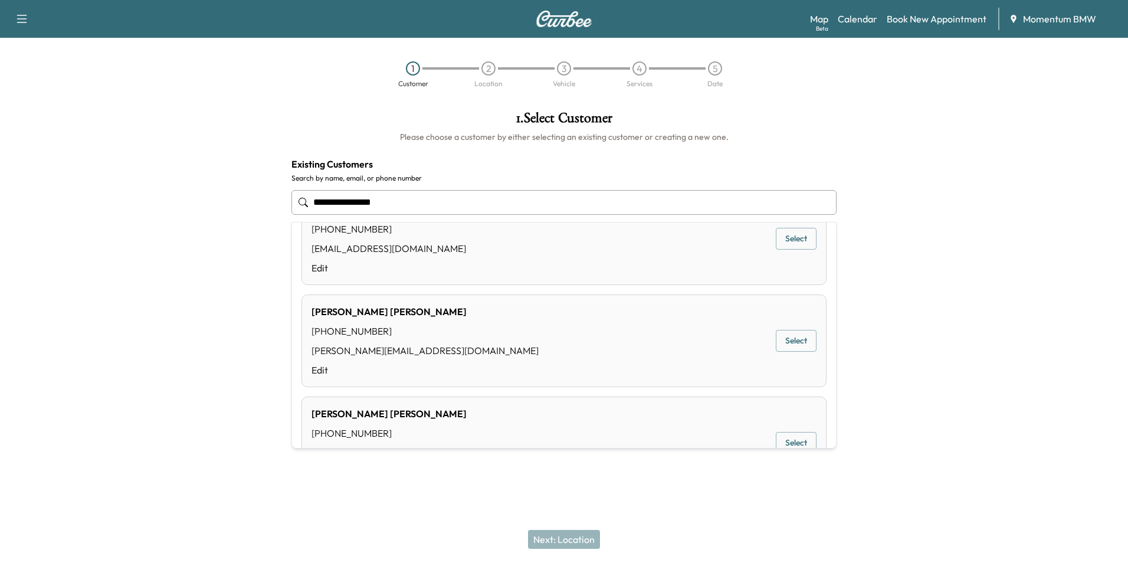
scroll to position [649, 0]
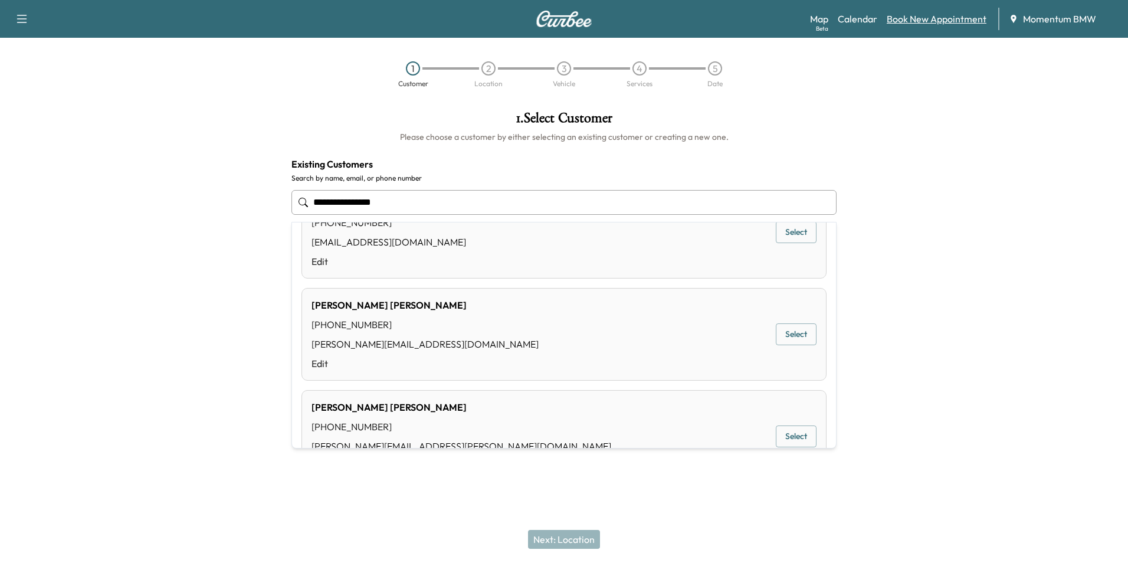
type input "**********"
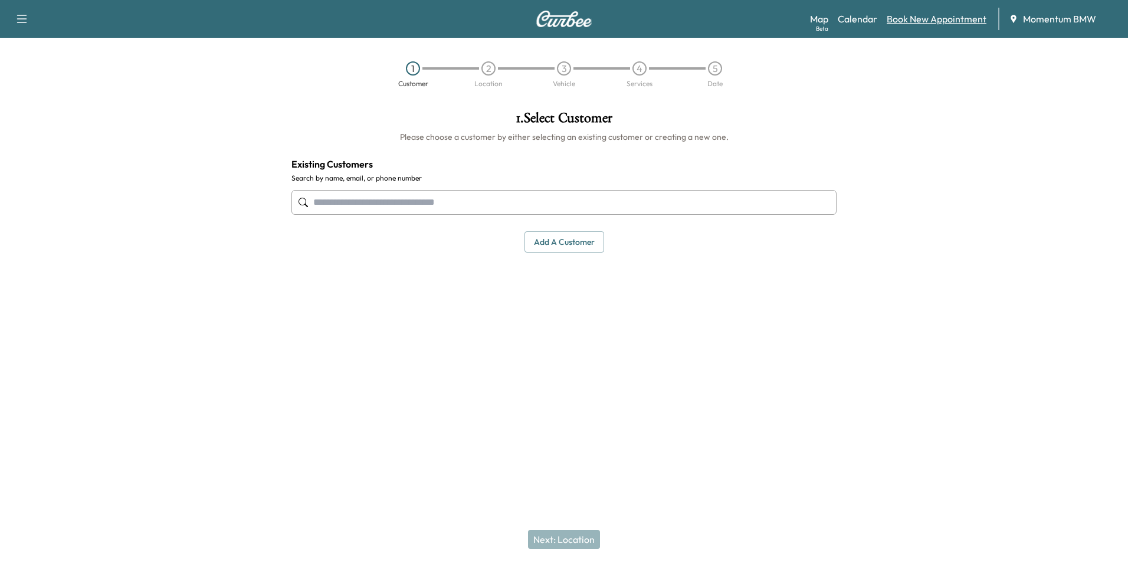
click at [943, 22] on link "Book New Appointment" at bounding box center [937, 19] width 100 height 14
click at [545, 245] on button "Add a customer" at bounding box center [564, 242] width 80 height 22
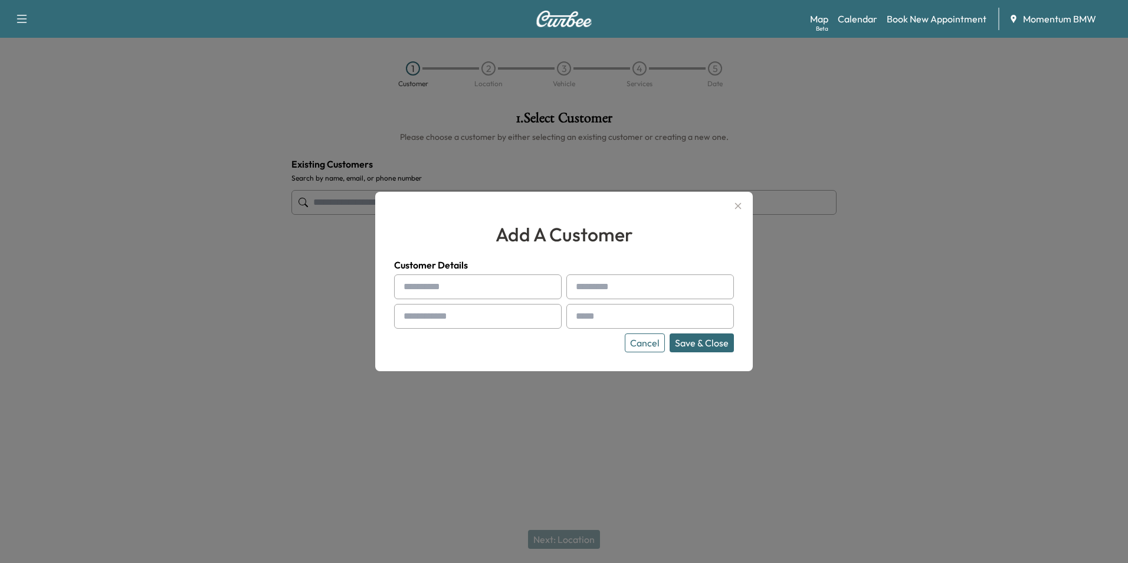
click at [524, 292] on input "text" at bounding box center [478, 286] width 168 height 25
type input "**********"
type input "*****"
type input "**********"
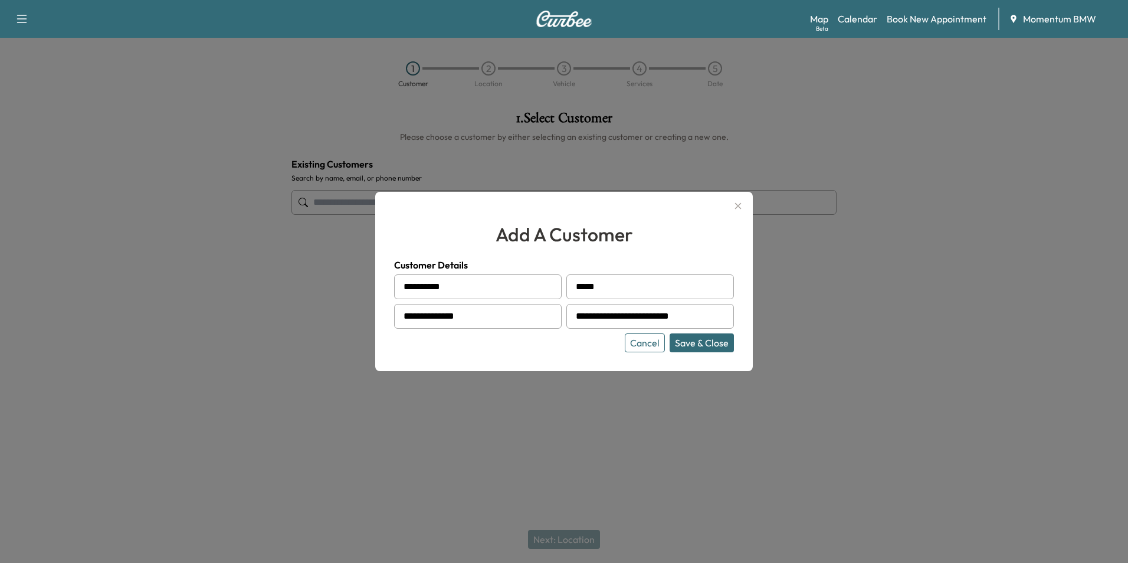
type input "**********"
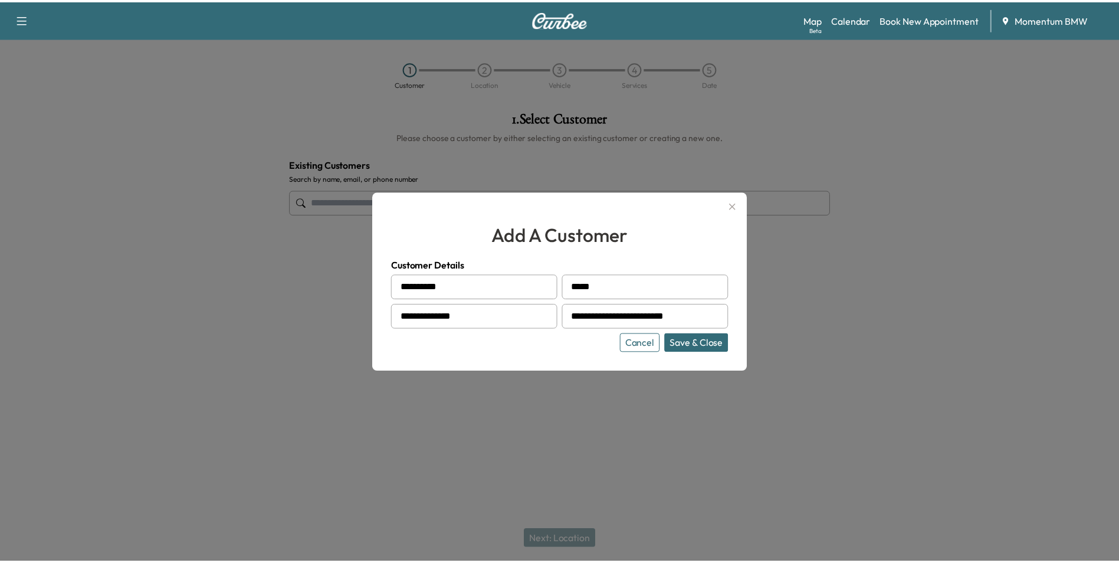
scroll to position [0, 0]
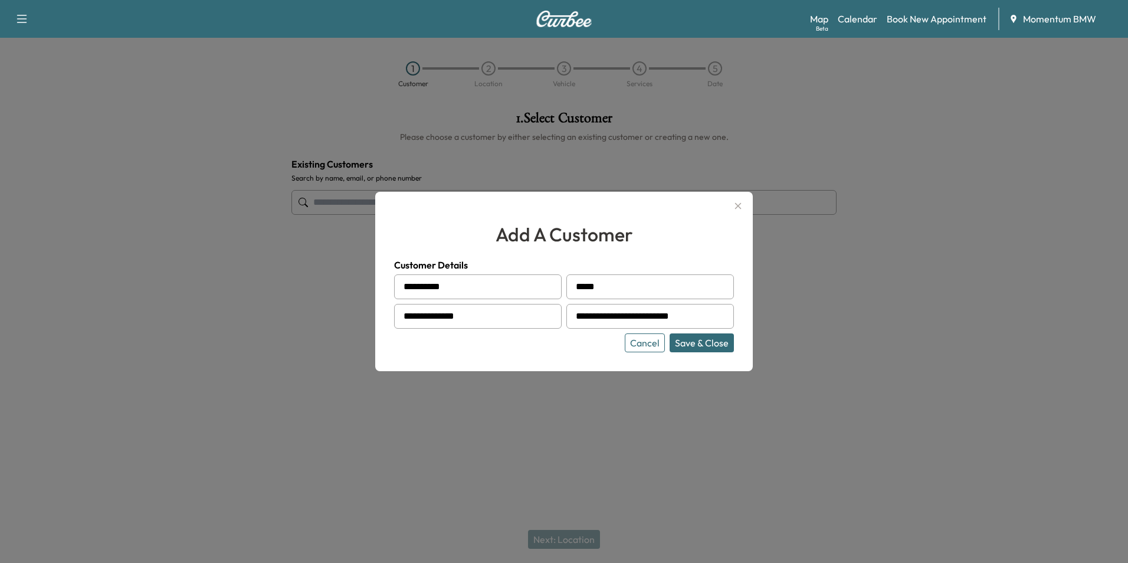
click at [714, 347] on button "Save & Close" at bounding box center [701, 342] width 64 height 19
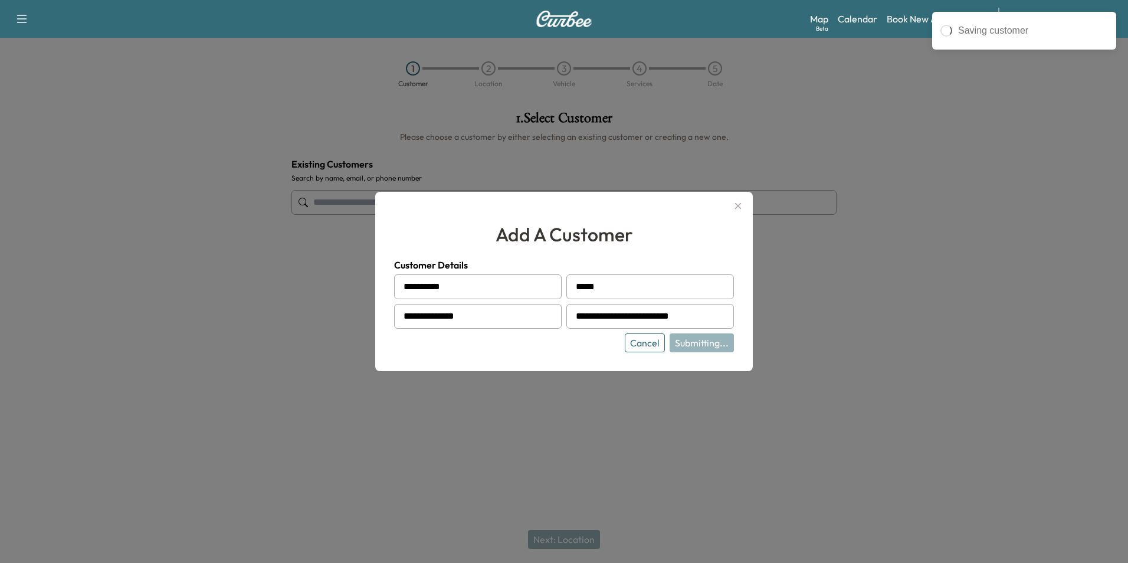
type input "**********"
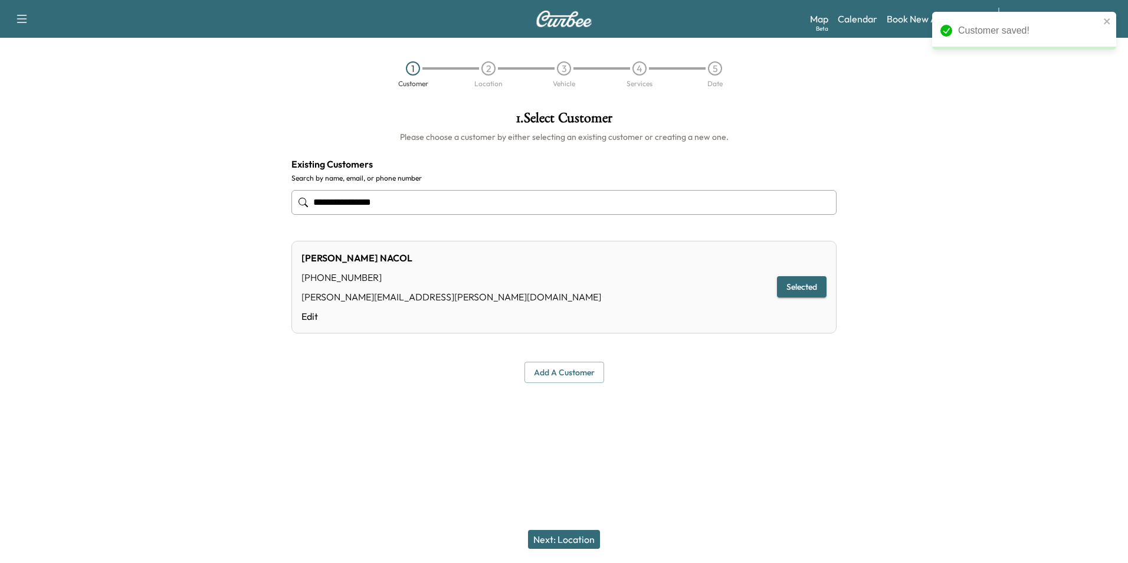
click at [569, 541] on button "Next: Location" at bounding box center [564, 539] width 72 height 19
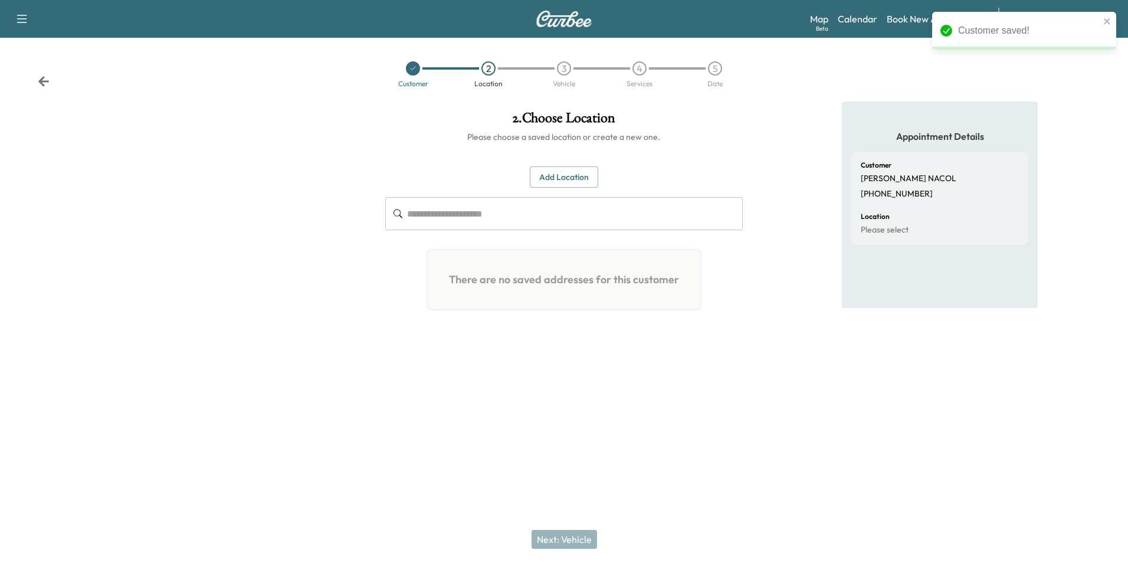
click at [575, 180] on button "Add Location" at bounding box center [564, 177] width 68 height 22
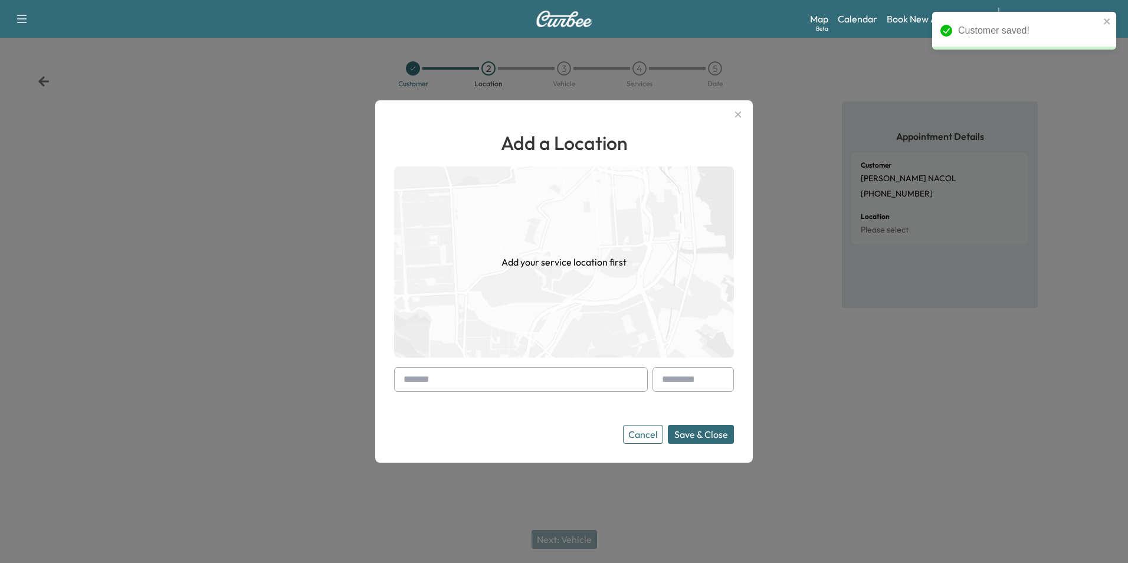
click at [551, 389] on input "text" at bounding box center [521, 379] width 254 height 25
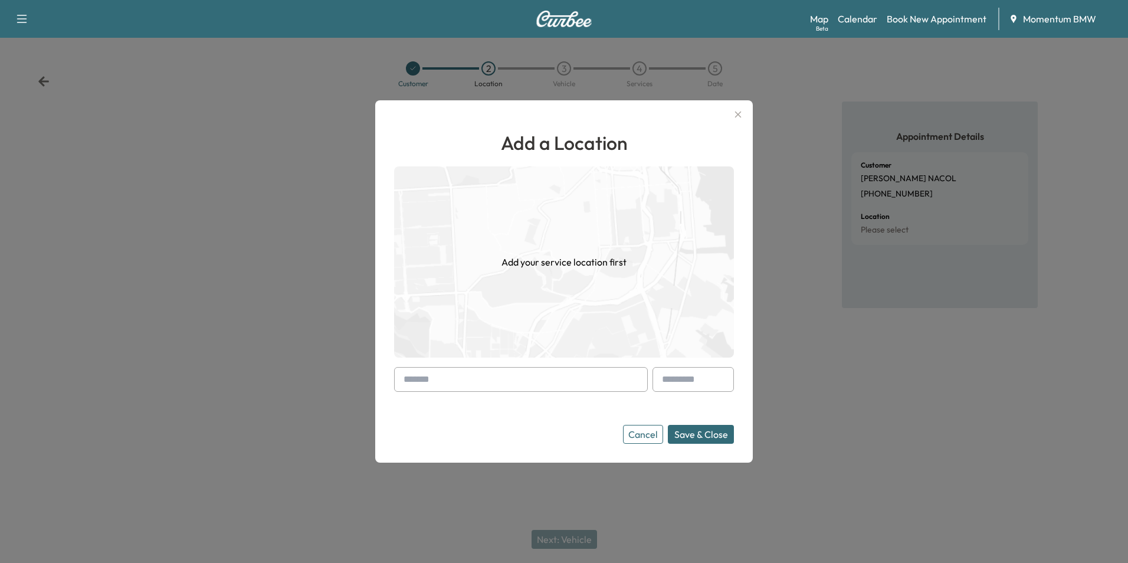
paste input "**********"
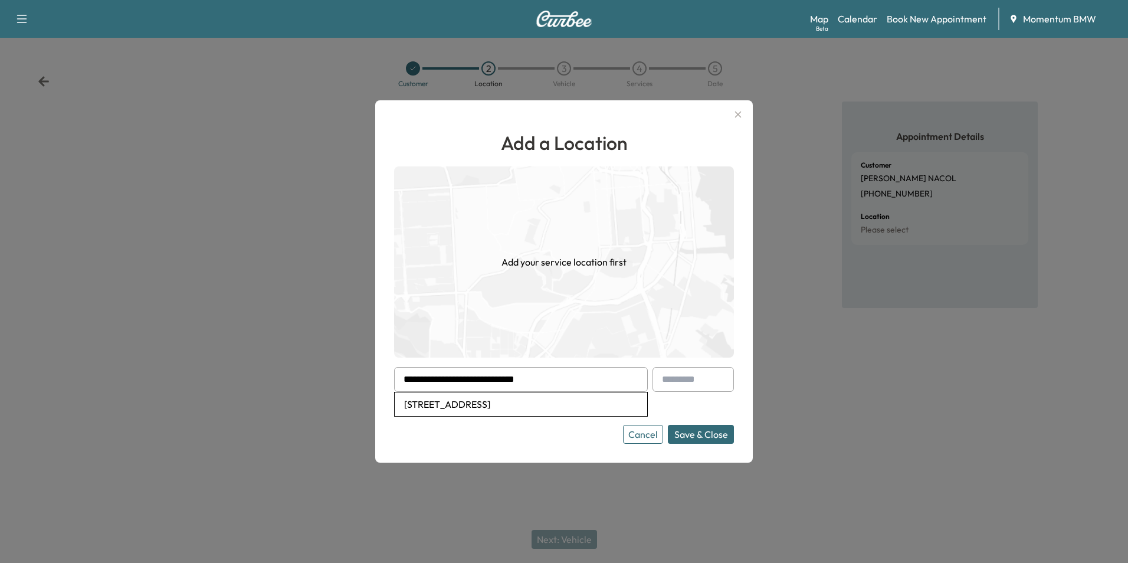
click at [550, 408] on li "[STREET_ADDRESS]" at bounding box center [521, 404] width 252 height 24
type input "**********"
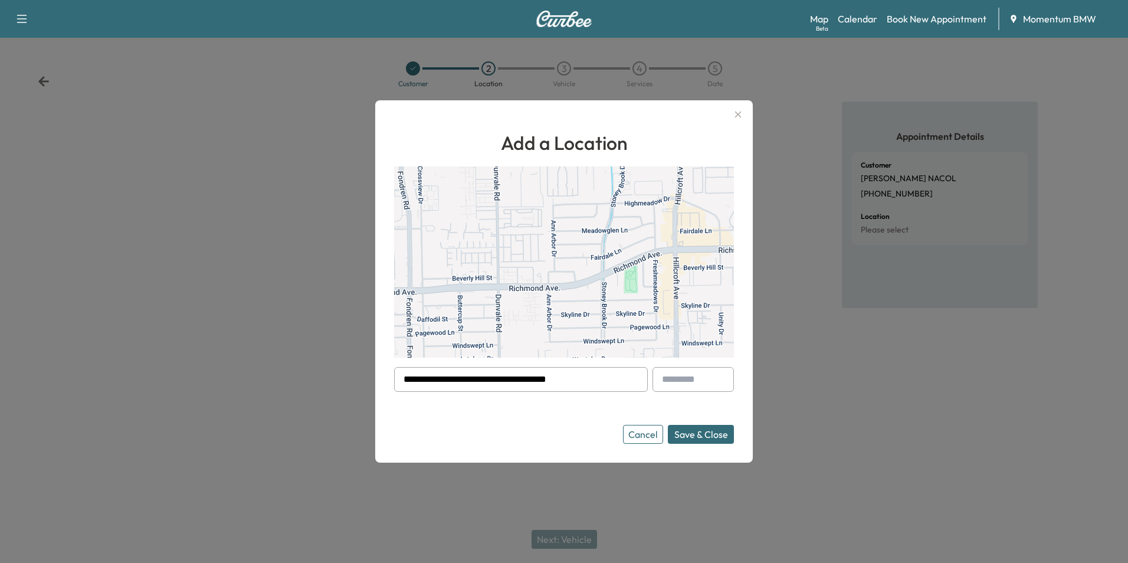
click at [697, 439] on button "Save & Close" at bounding box center [701, 434] width 66 height 19
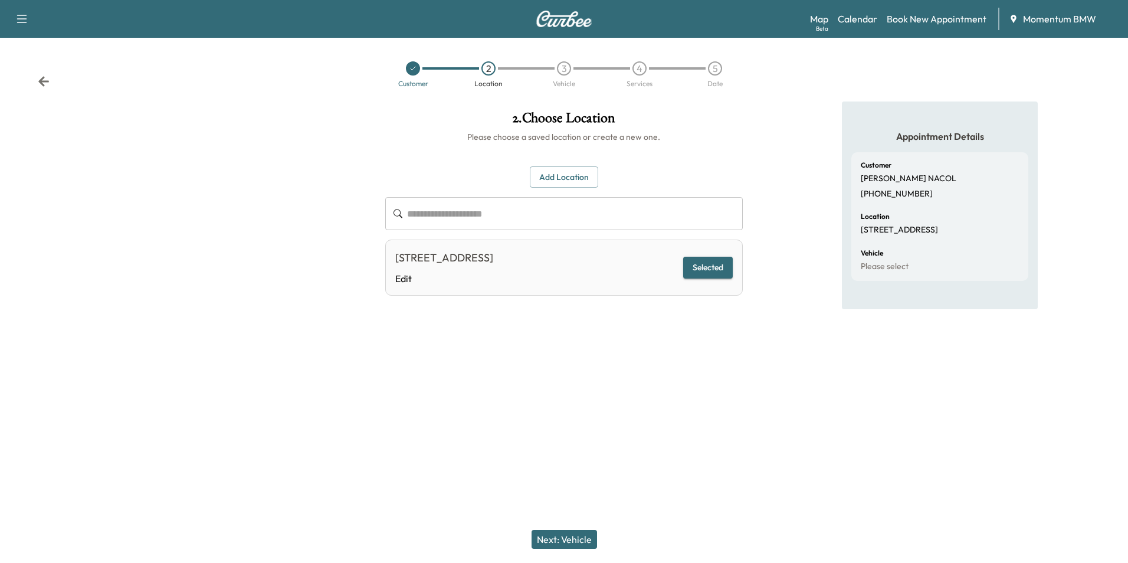
click at [582, 539] on button "Next: Vehicle" at bounding box center [563, 539] width 65 height 19
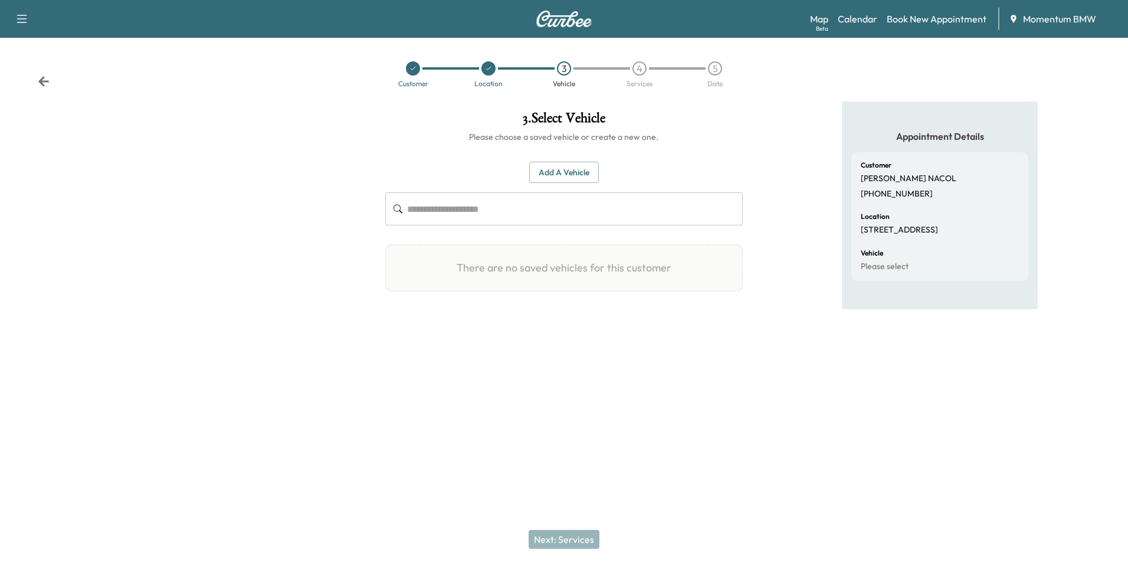
click at [562, 169] on button "Add a Vehicle" at bounding box center [564, 173] width 70 height 22
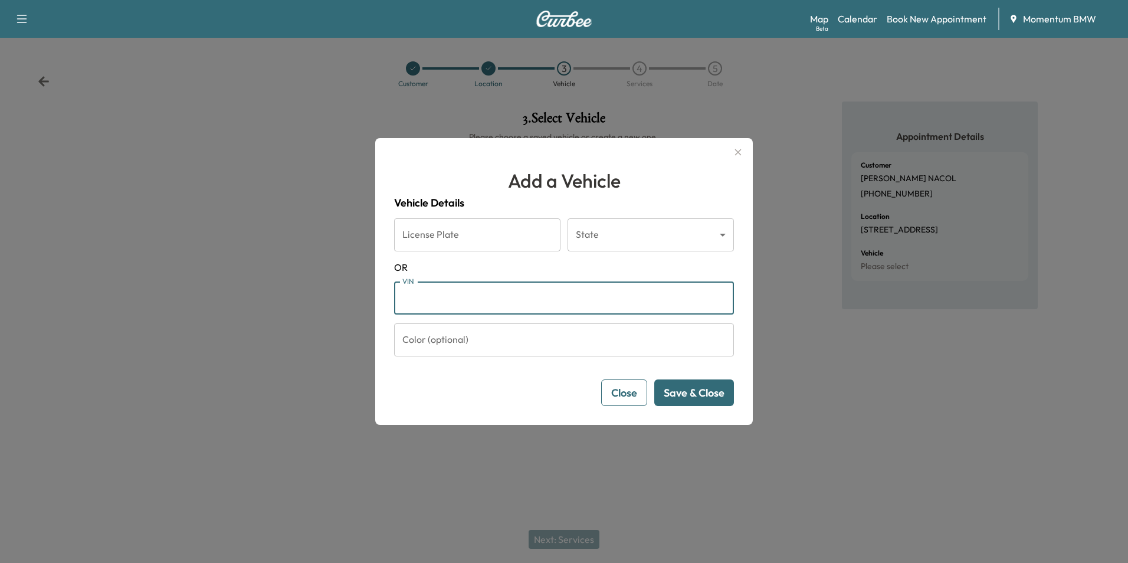
paste input "**********"
type input "**********"
click at [701, 393] on button "Save & Close" at bounding box center [694, 392] width 80 height 27
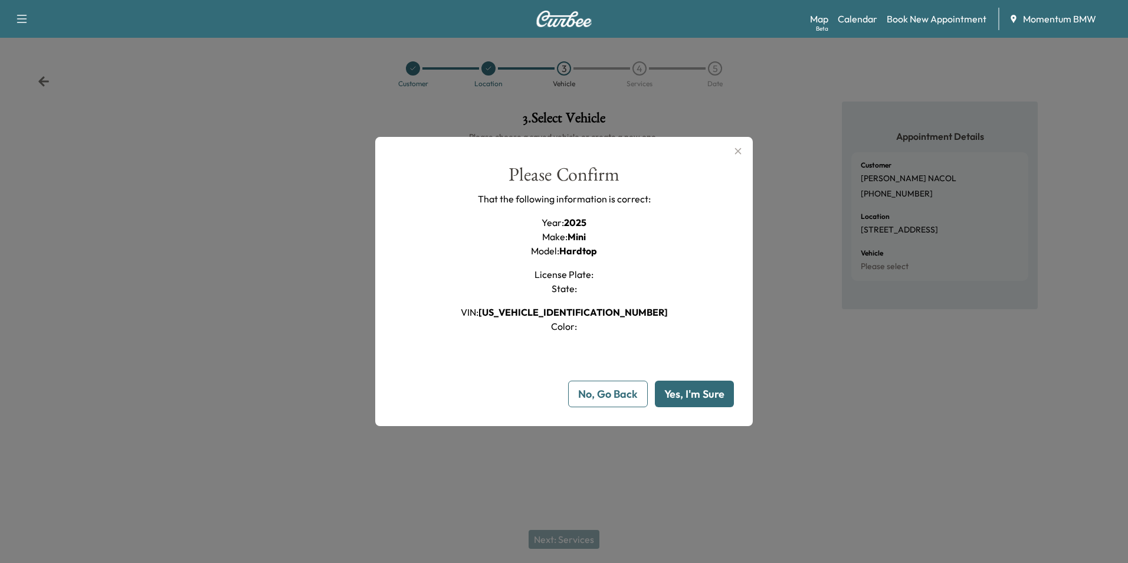
click at [698, 392] on button "Yes, I'm Sure" at bounding box center [694, 393] width 79 height 27
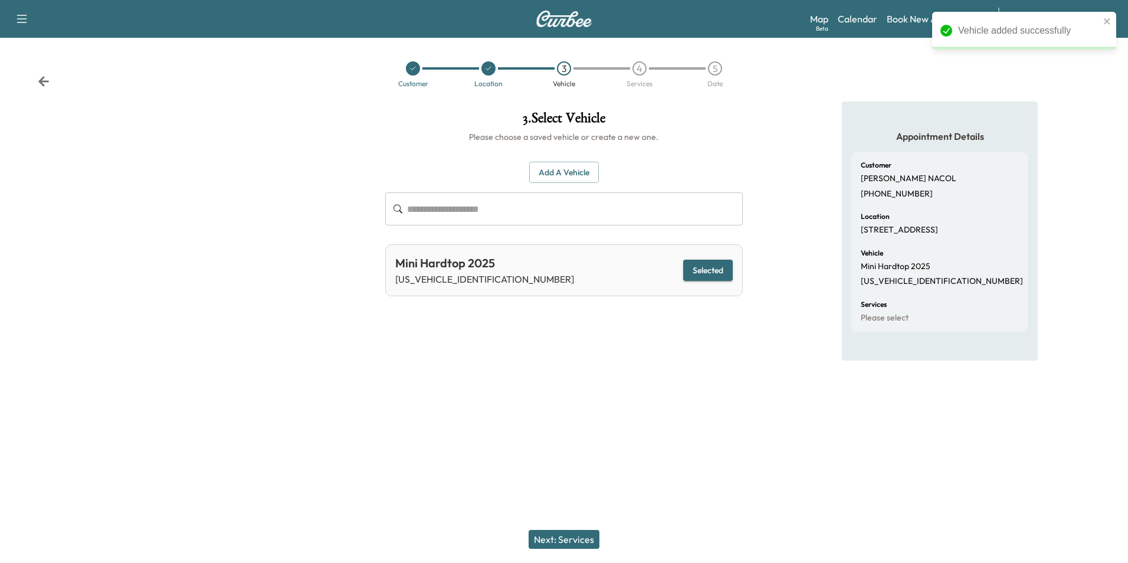
click at [577, 541] on button "Next: Services" at bounding box center [563, 539] width 71 height 19
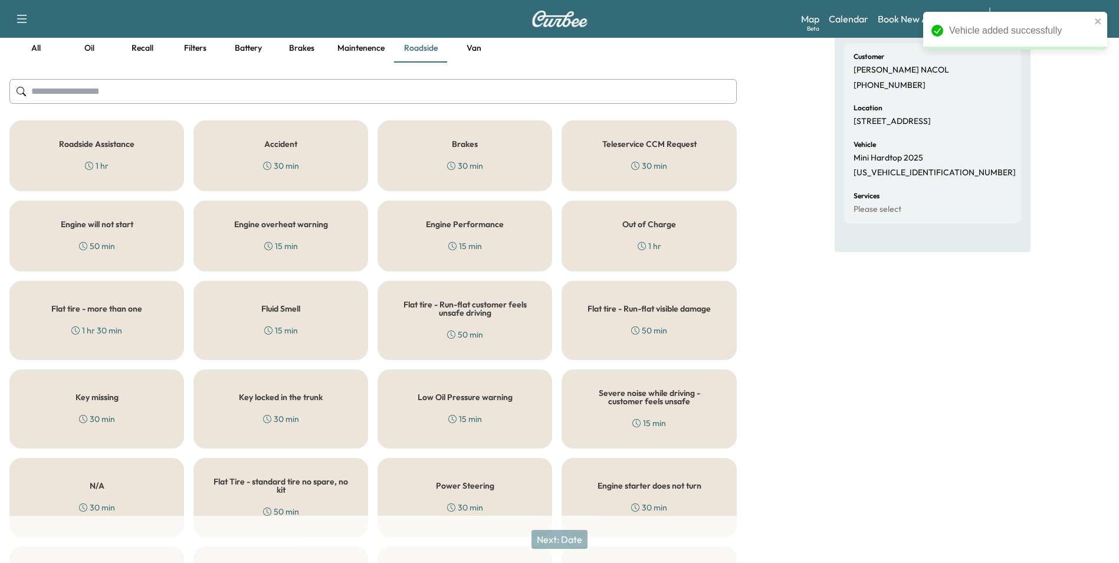
scroll to position [177, 0]
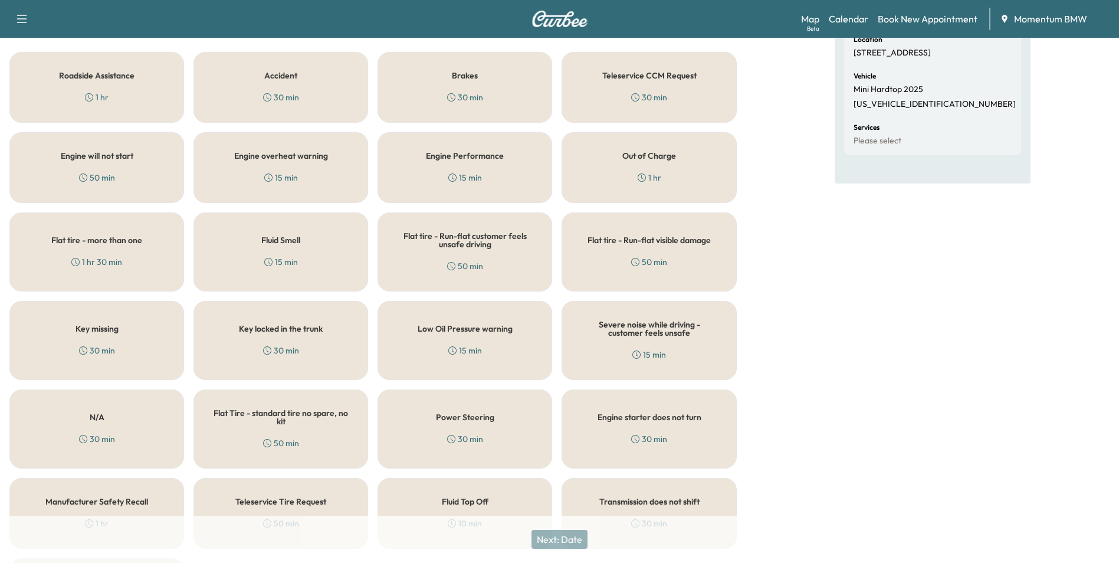
click at [93, 413] on h5 "N/A" at bounding box center [97, 417] width 15 height 8
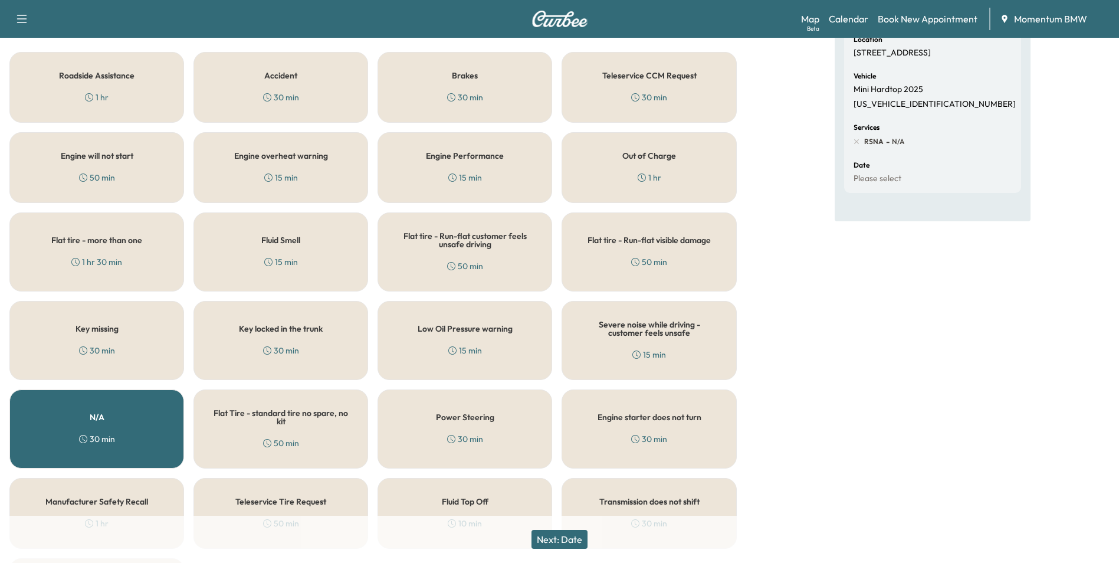
click at [578, 543] on button "Next: Date" at bounding box center [559, 539] width 56 height 19
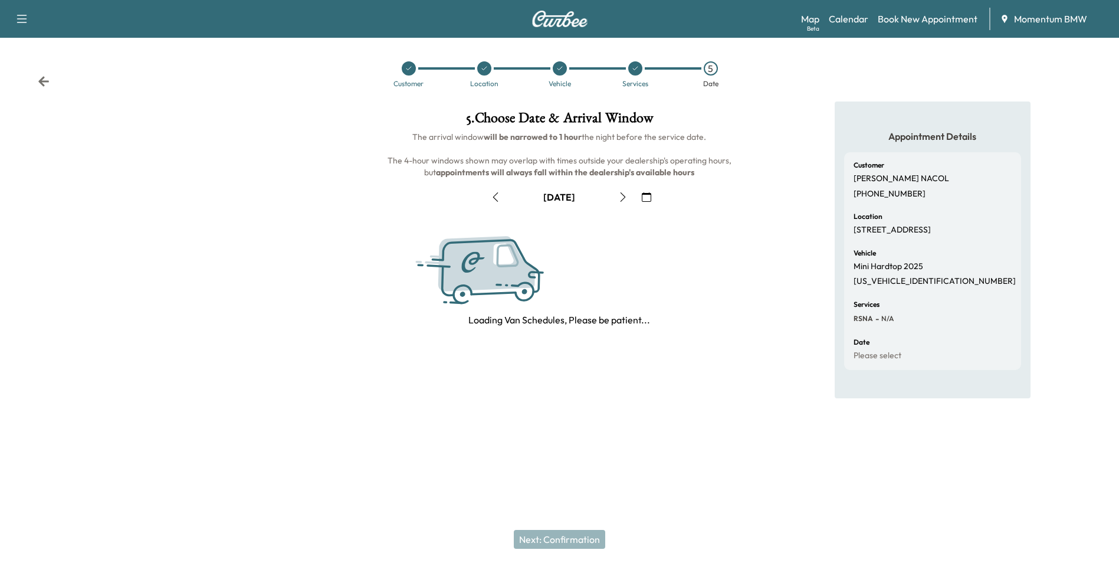
scroll to position [0, 0]
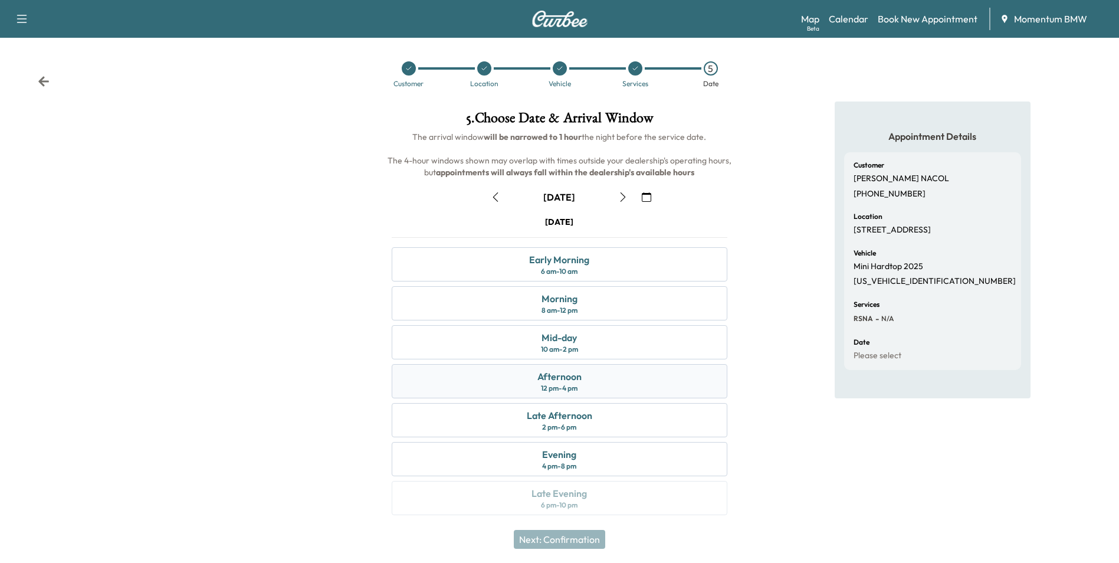
click at [607, 389] on div "Afternoon 12 pm - 4 pm" at bounding box center [559, 381] width 335 height 34
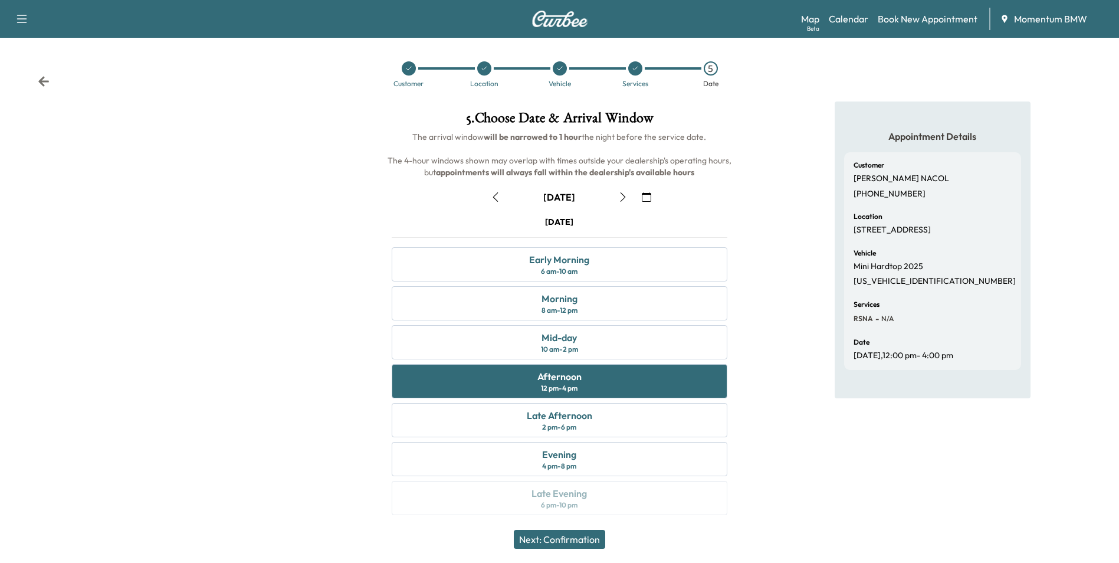
click at [44, 80] on icon at bounding box center [44, 81] width 12 height 12
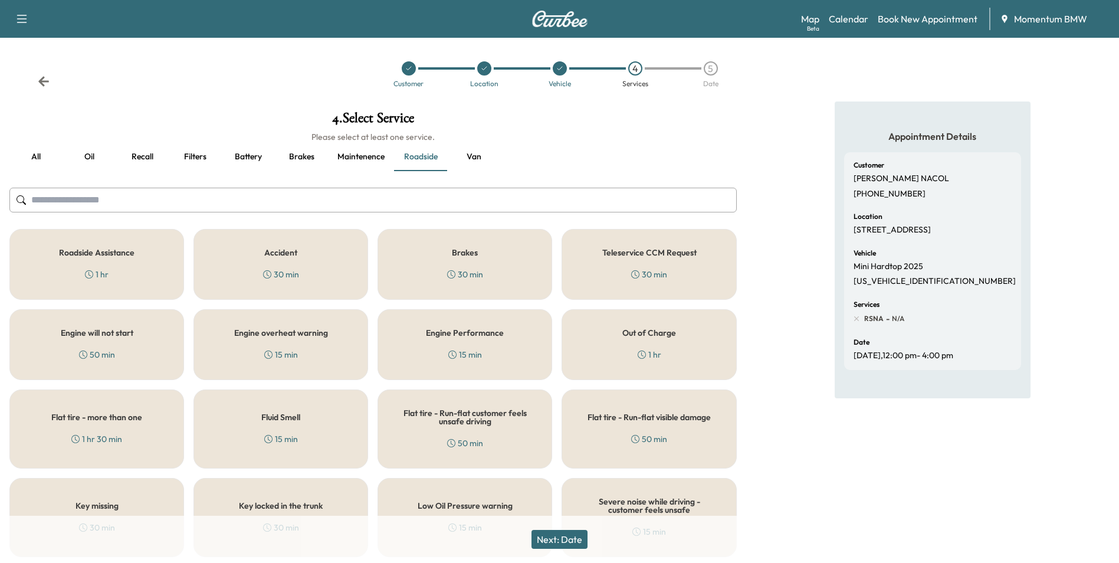
click at [44, 80] on icon at bounding box center [44, 81] width 12 height 12
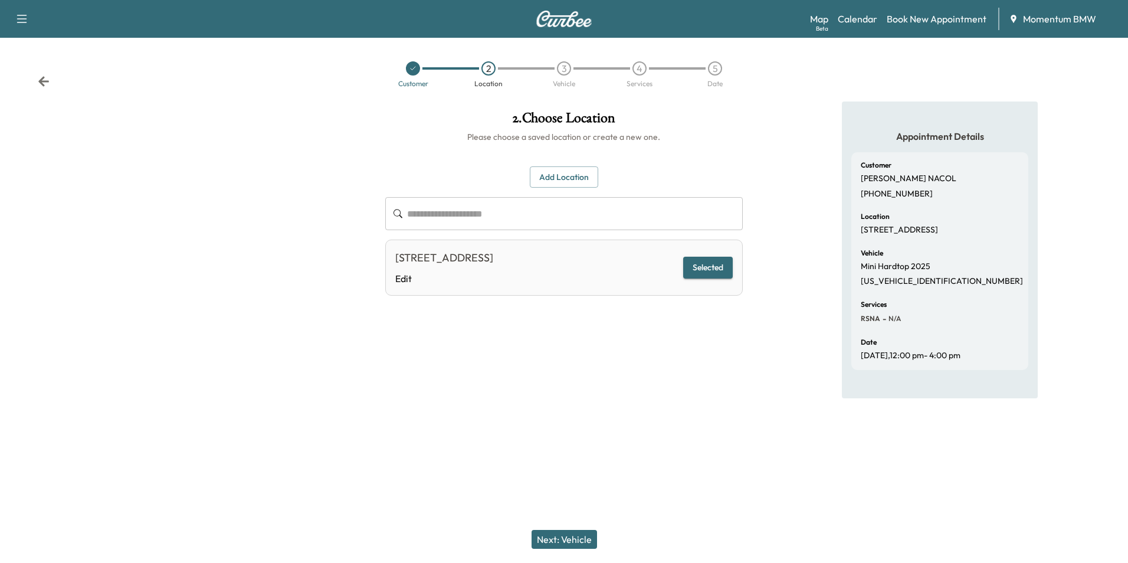
click at [44, 80] on icon at bounding box center [44, 81] width 12 height 12
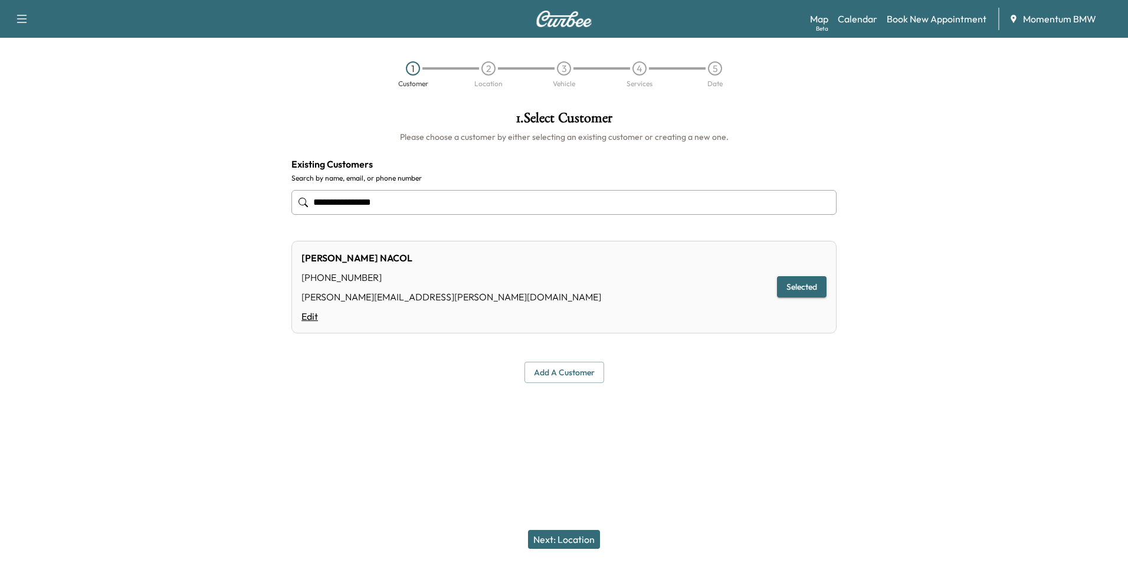
click at [316, 321] on link "Edit" at bounding box center [451, 316] width 300 height 14
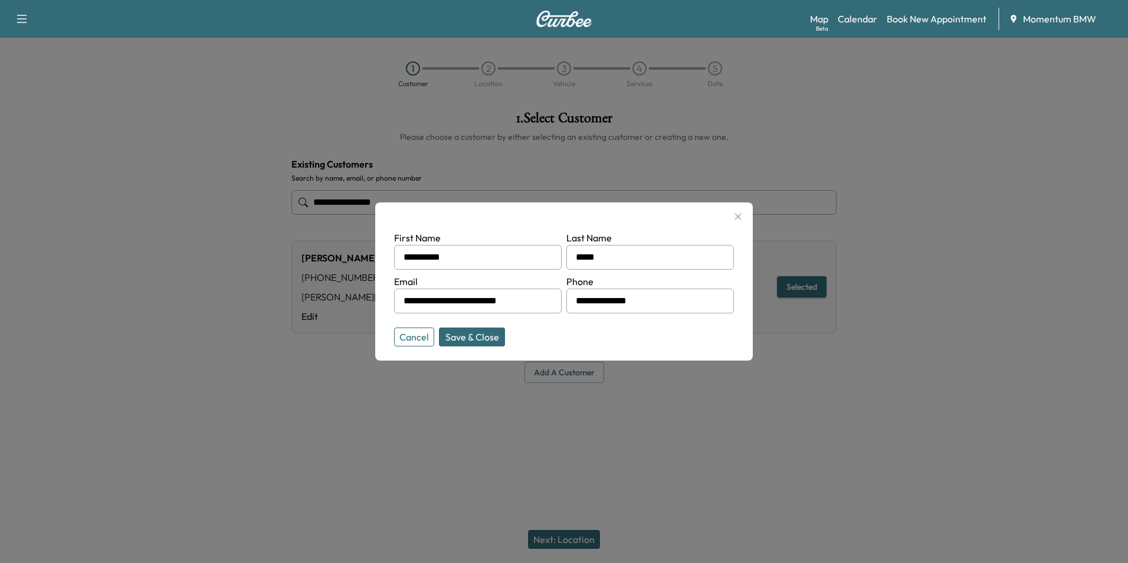
click at [642, 301] on input "**********" at bounding box center [650, 300] width 168 height 25
type input "**********"
click at [492, 333] on button "Save & Close" at bounding box center [472, 336] width 66 height 19
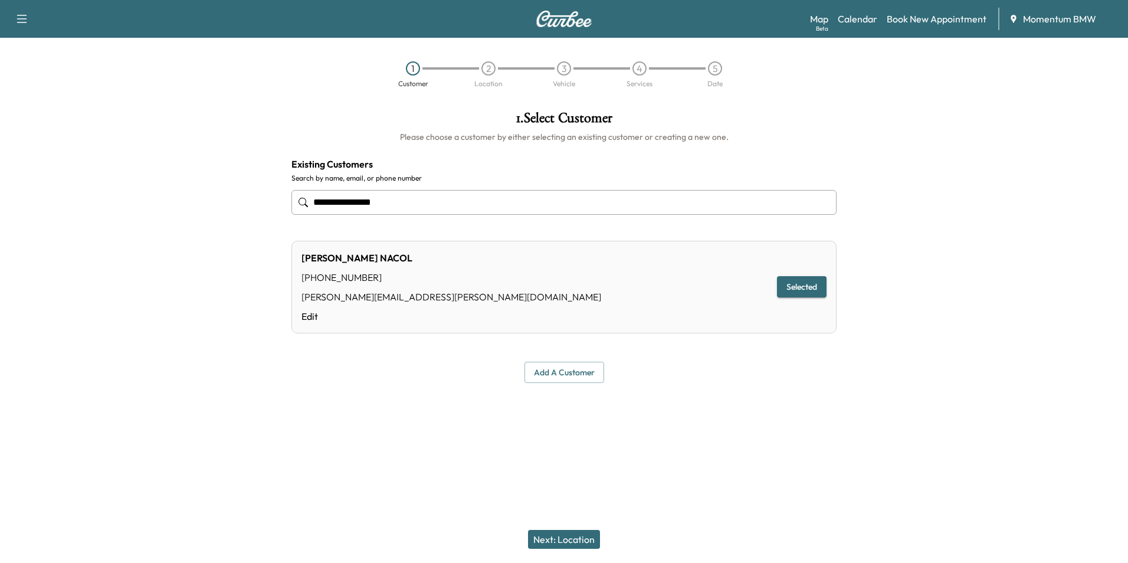
click at [576, 539] on button "Next: Location" at bounding box center [564, 539] width 72 height 19
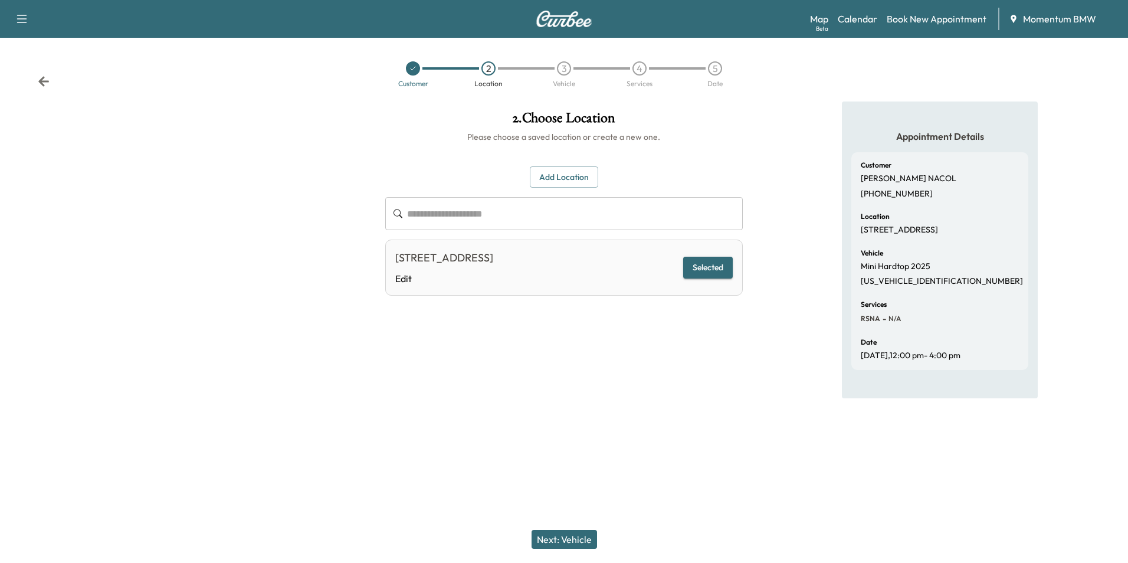
click at [580, 539] on button "Next: Vehicle" at bounding box center [563, 539] width 65 height 19
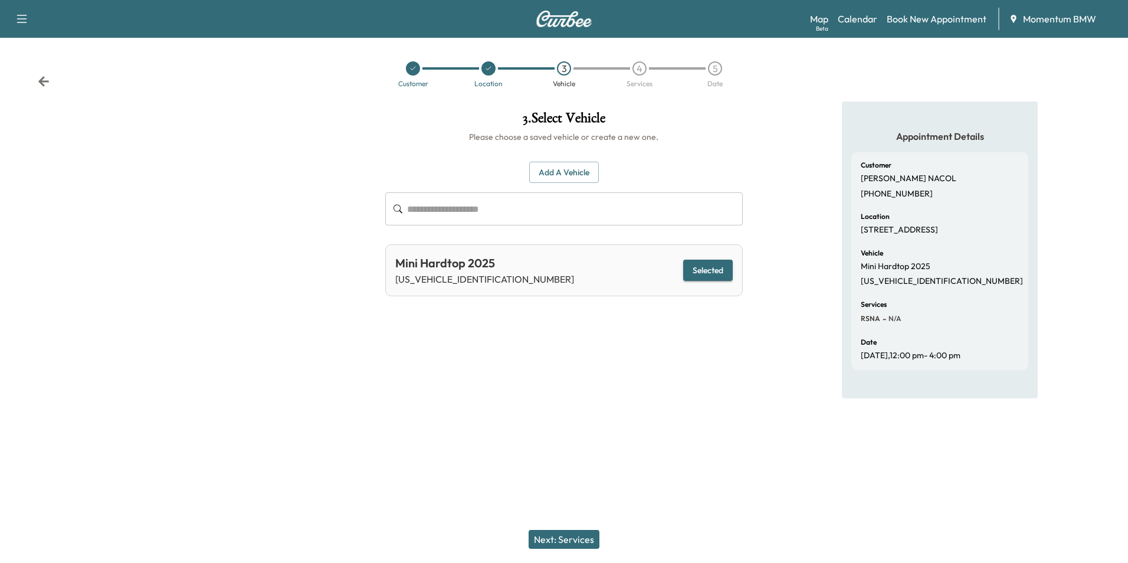
click at [583, 540] on button "Next: Services" at bounding box center [563, 539] width 71 height 19
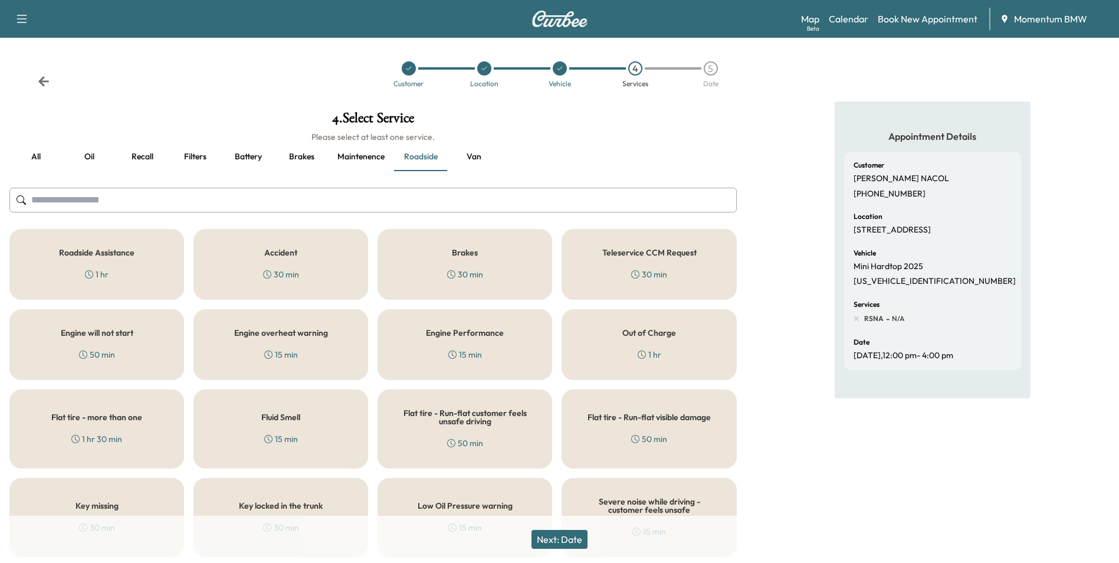
click at [583, 540] on button "Next: Date" at bounding box center [559, 539] width 56 height 19
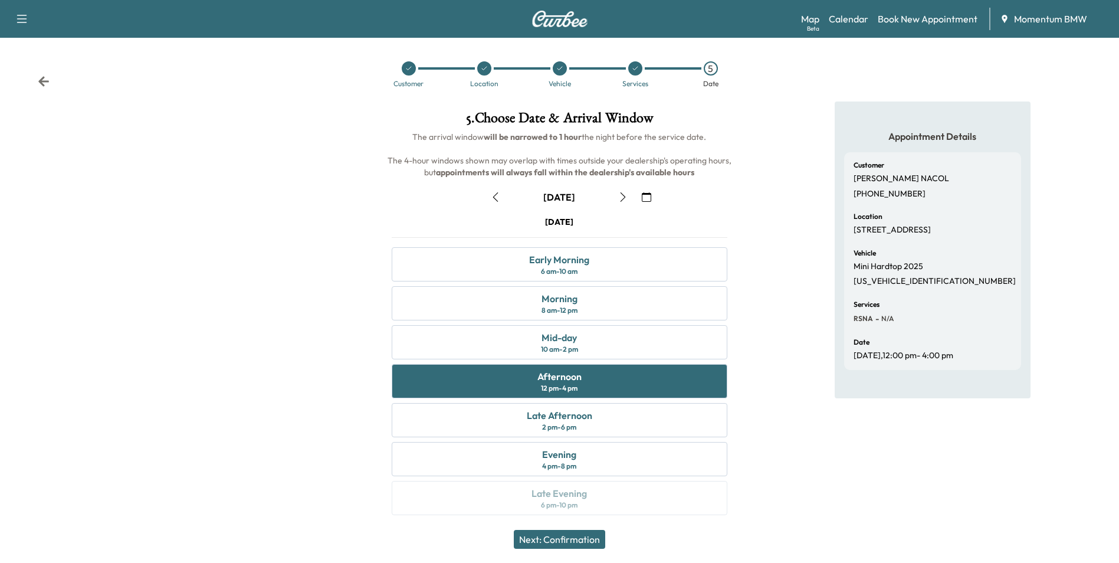
click at [579, 539] on button "Next: Confirmation" at bounding box center [559, 539] width 91 height 19
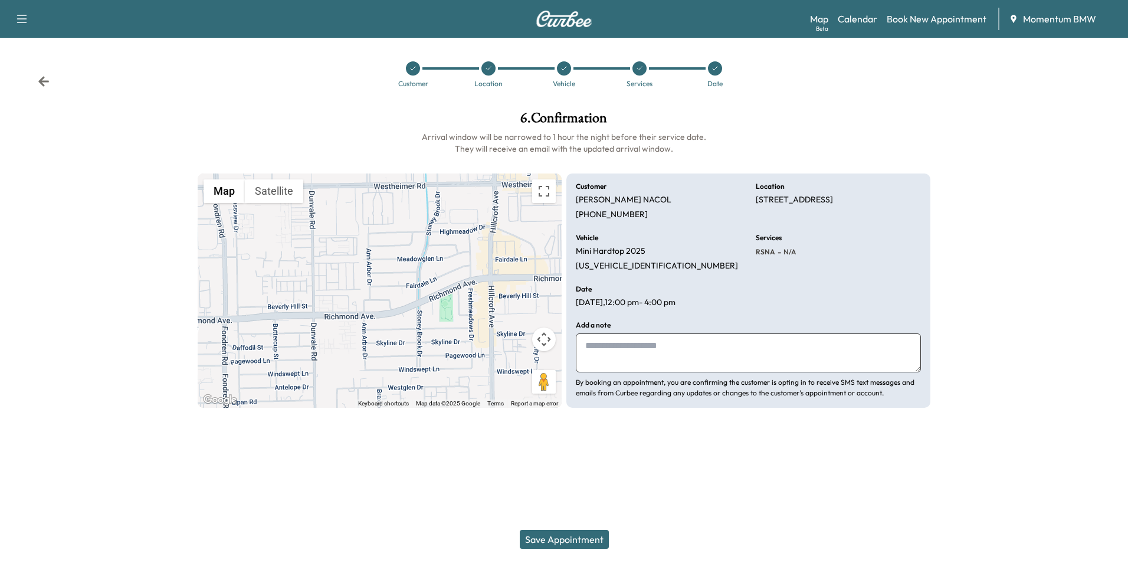
click at [692, 346] on textarea at bounding box center [748, 352] width 345 height 39
type textarea "**********"
click at [582, 536] on button "Save Appointment" at bounding box center [564, 539] width 89 height 19
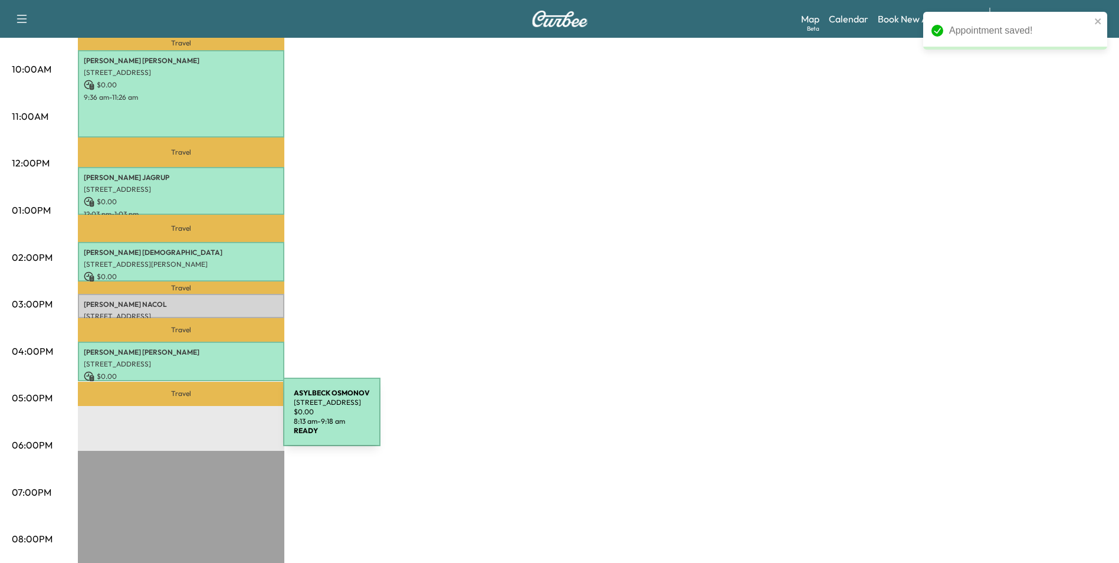
scroll to position [413, 0]
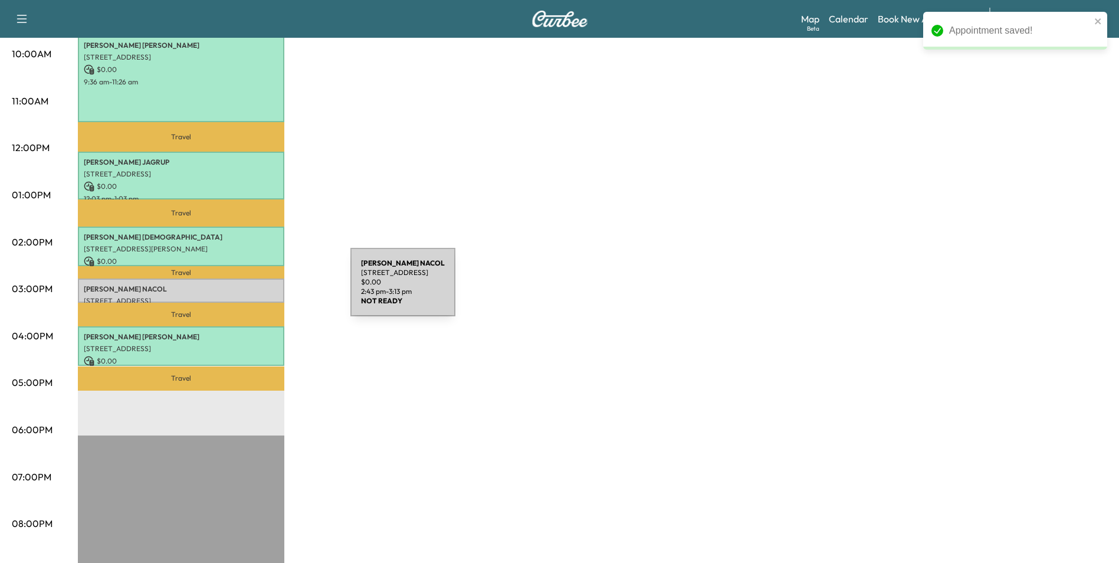
click at [262, 289] on p "[PERSON_NAME]" at bounding box center [181, 288] width 195 height 9
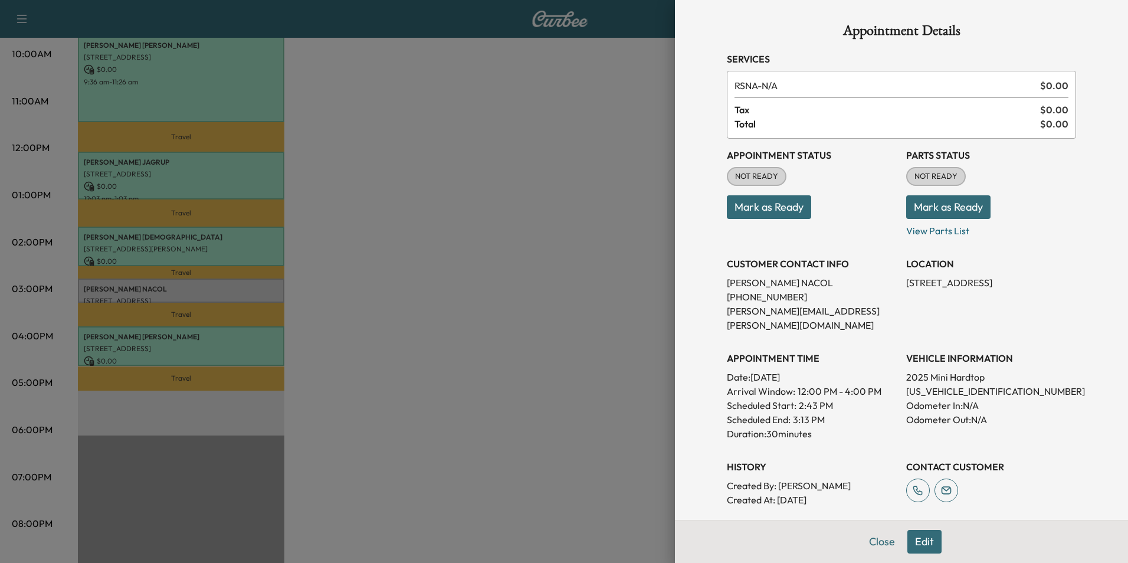
click at [781, 208] on button "Mark as Ready" at bounding box center [769, 207] width 84 height 24
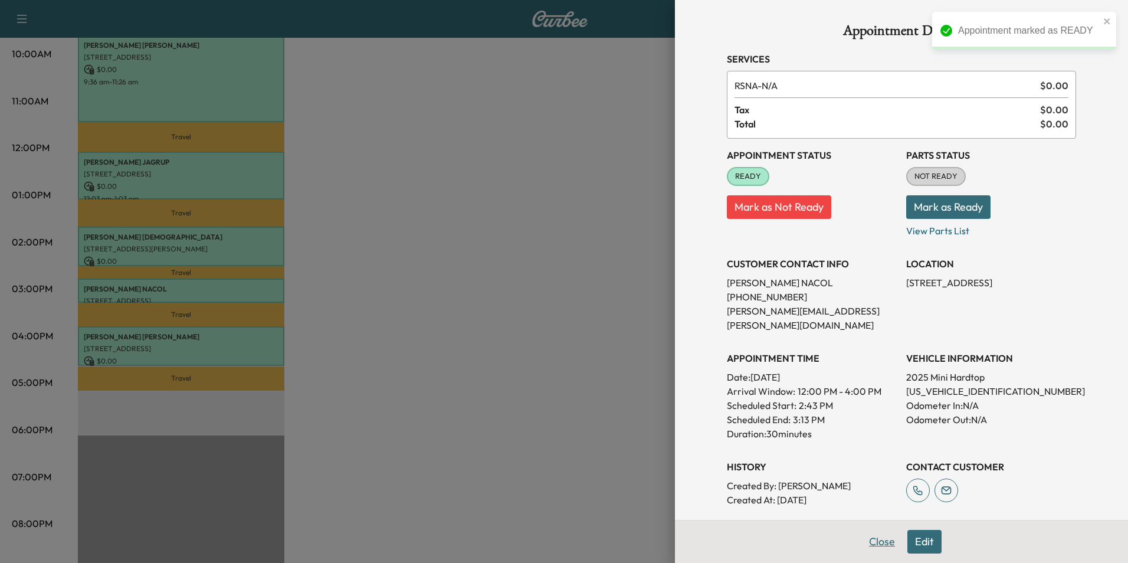
click at [875, 544] on button "Close" at bounding box center [881, 542] width 41 height 24
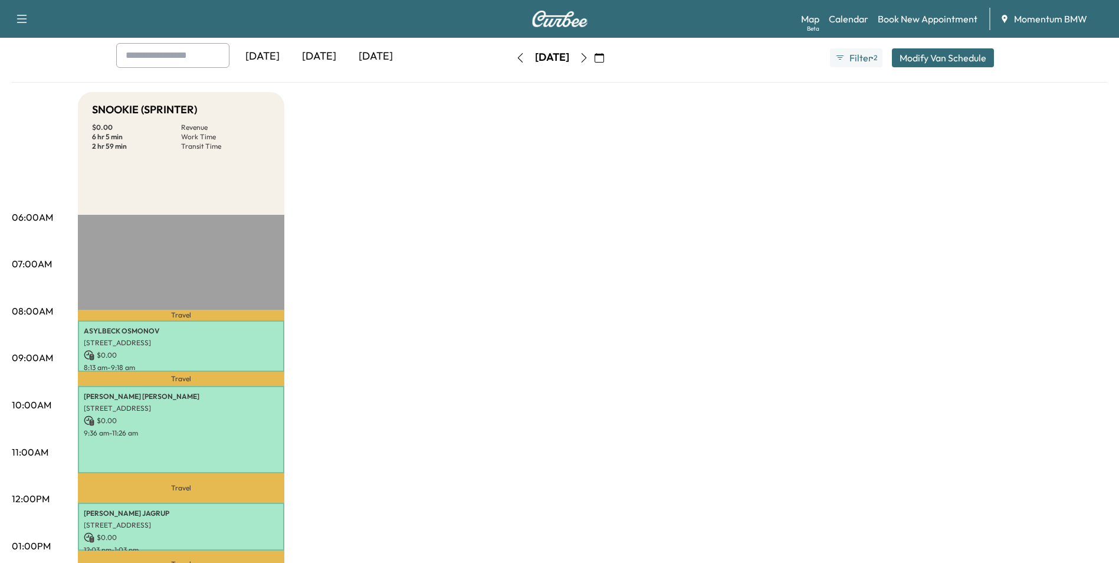
scroll to position [0, 0]
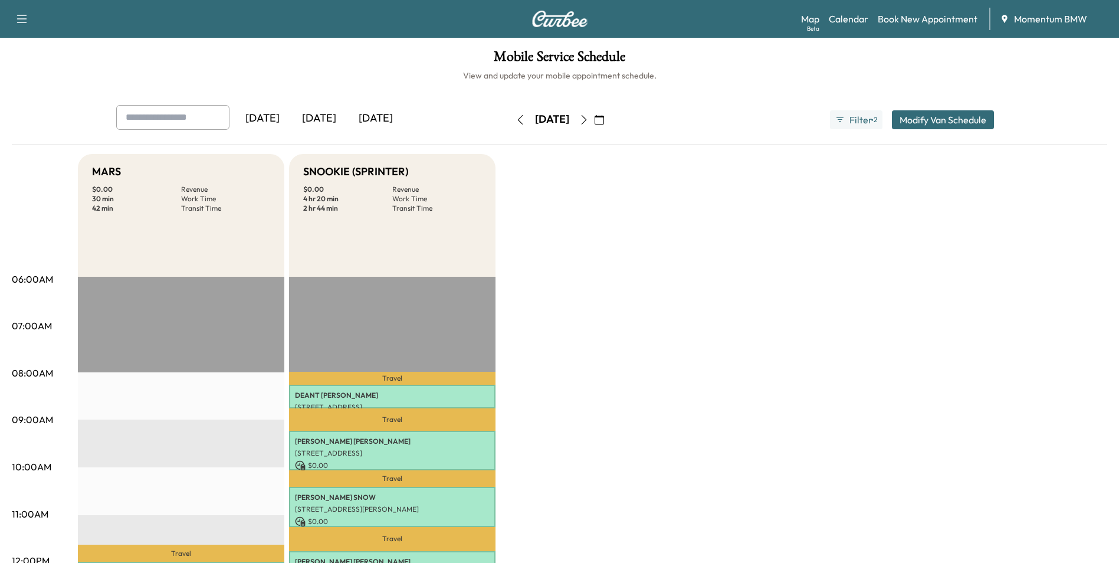
click at [589, 120] on icon "button" at bounding box center [583, 119] width 9 height 9
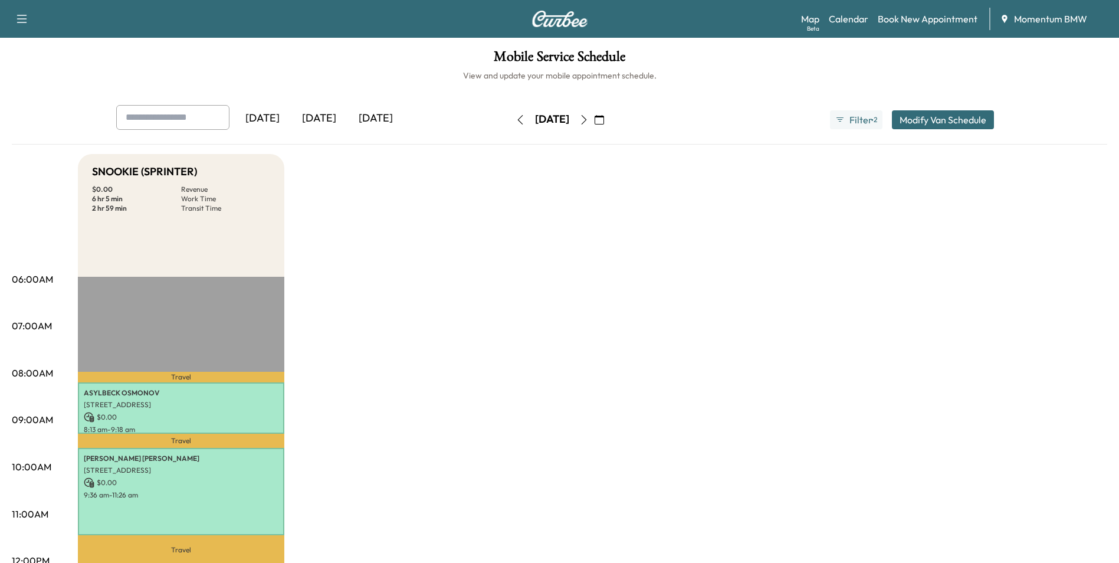
click at [594, 119] on button "button" at bounding box center [584, 119] width 20 height 19
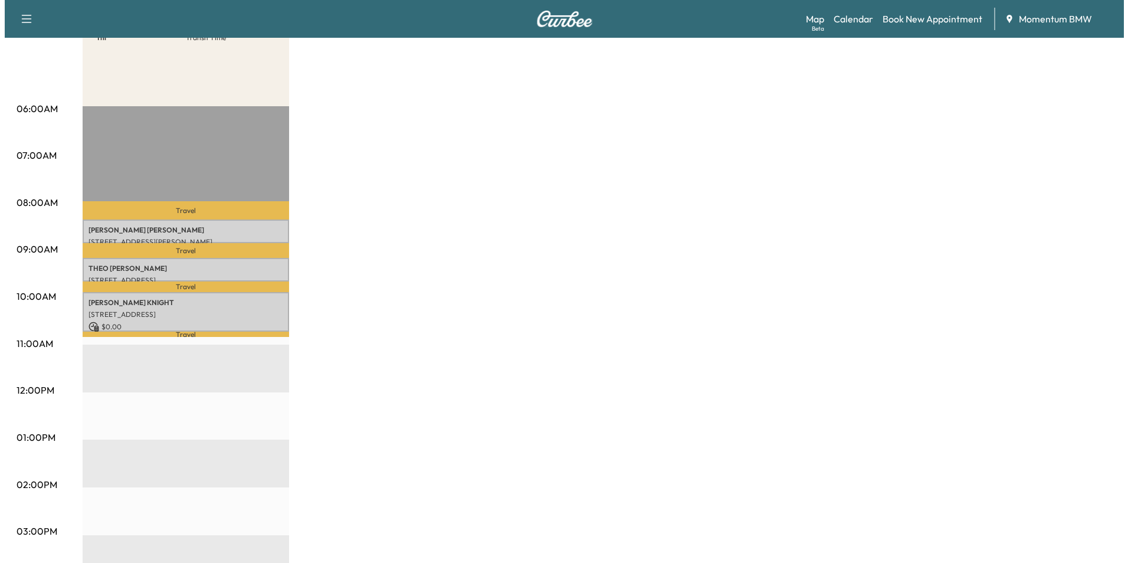
scroll to position [236, 0]
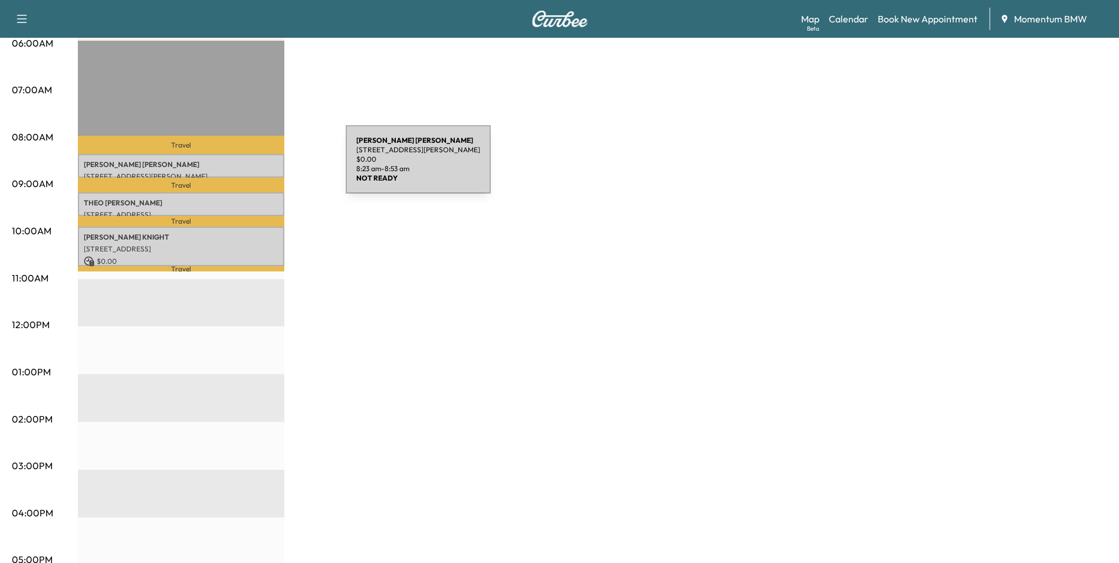
click at [257, 166] on p "[PERSON_NAME]" at bounding box center [181, 164] width 195 height 9
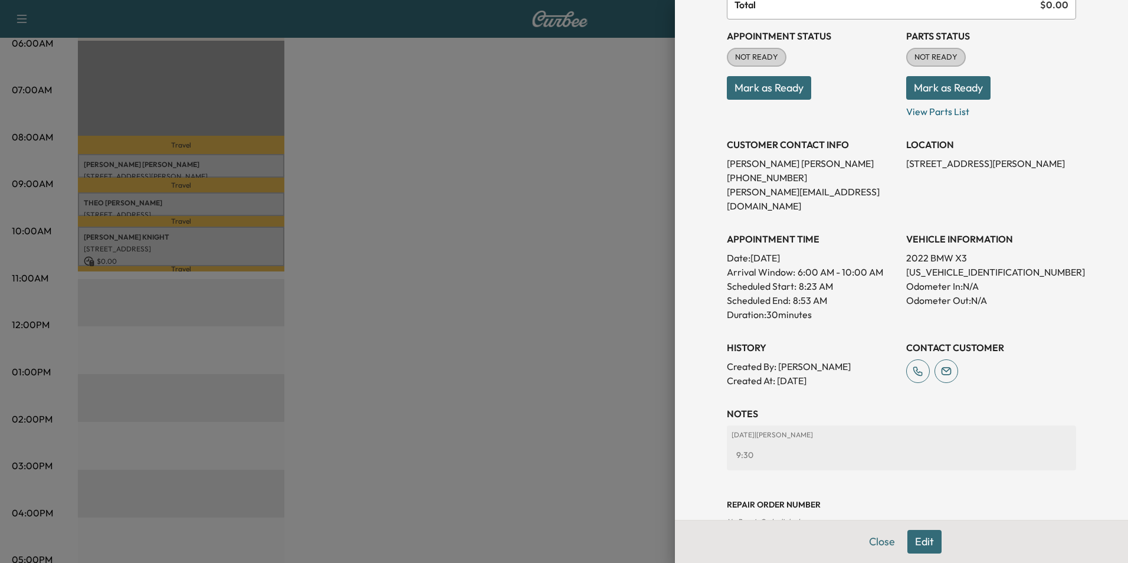
scroll to position [136, 0]
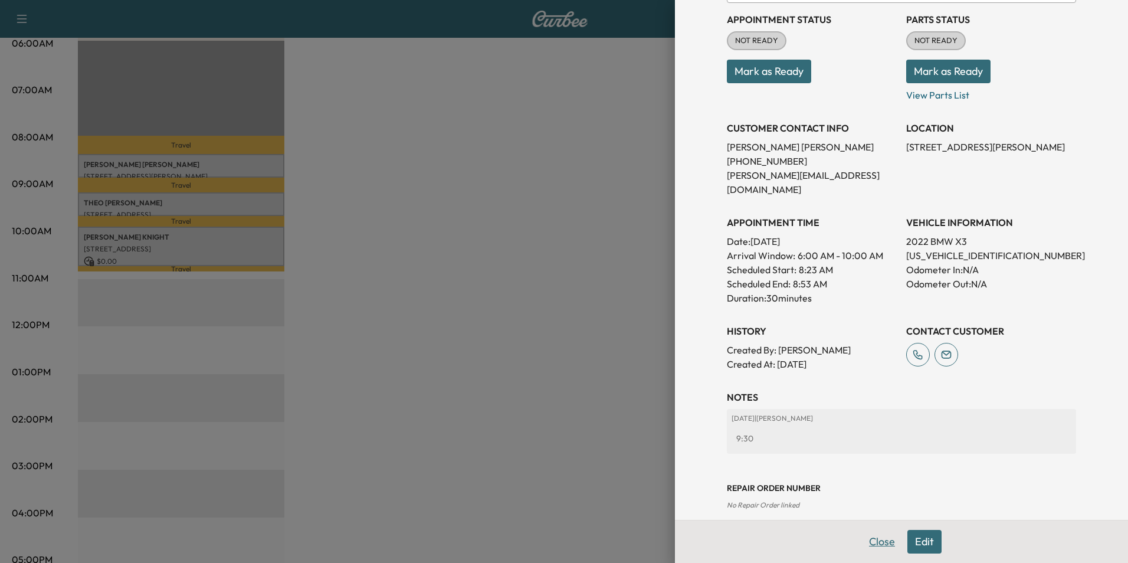
click at [874, 543] on button "Close" at bounding box center [881, 542] width 41 height 24
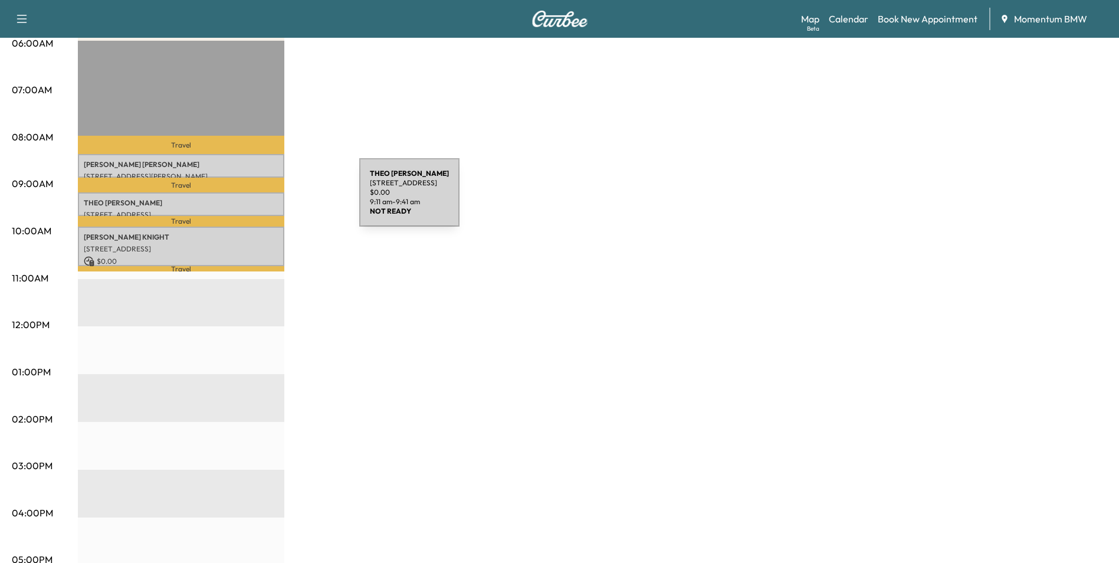
click at [271, 199] on p "[PERSON_NAME]" at bounding box center [181, 202] width 195 height 9
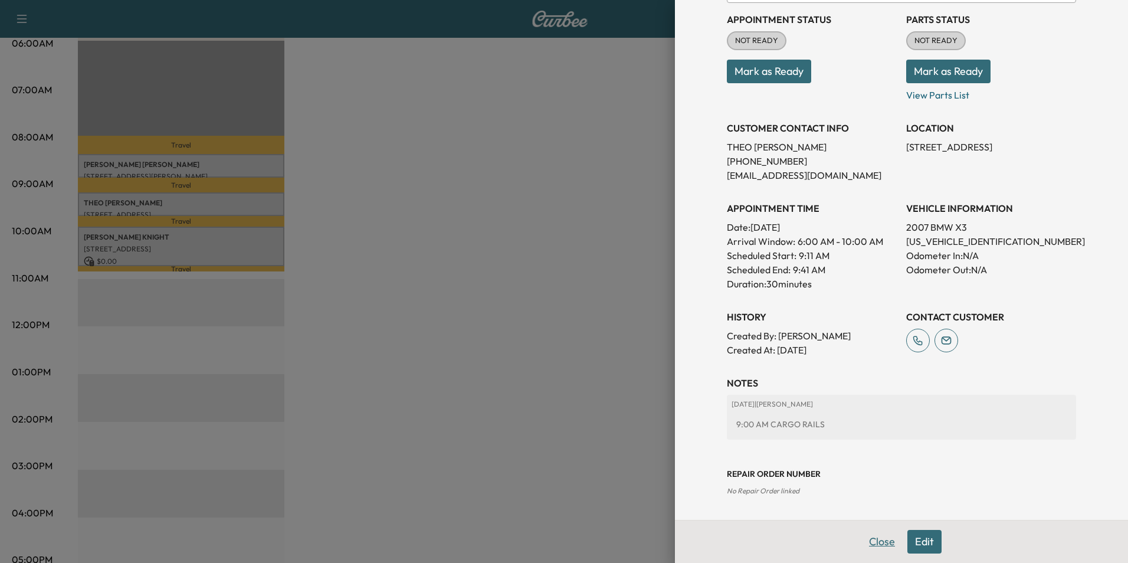
click at [861, 544] on button "Close" at bounding box center [881, 542] width 41 height 24
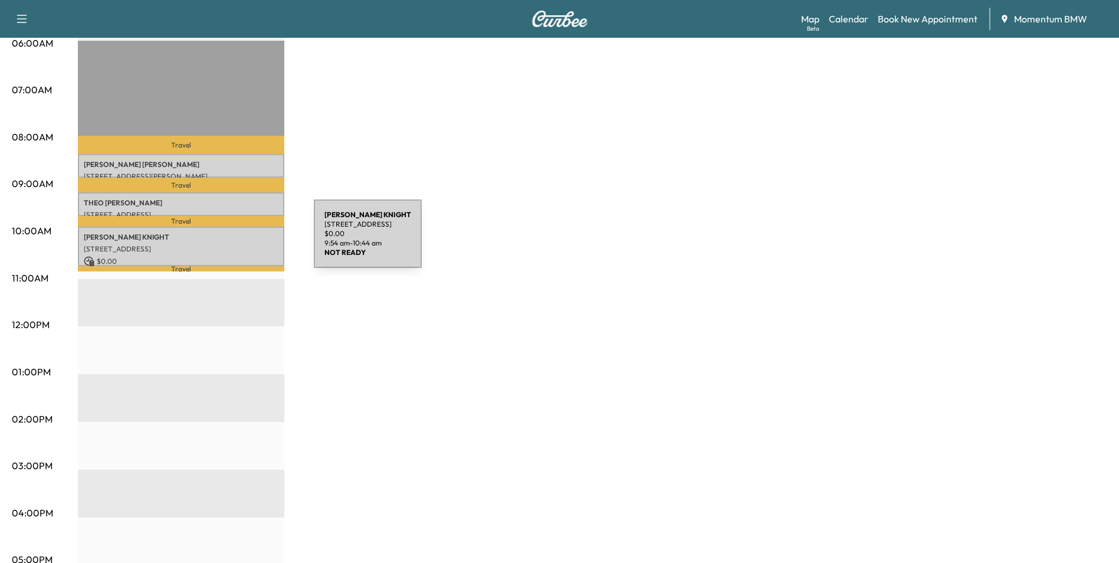
click at [225, 241] on div "[PERSON_NAME] [STREET_ADDRESS] $ 0.00 9:54 am - 10:44 am" at bounding box center [181, 246] width 206 height 40
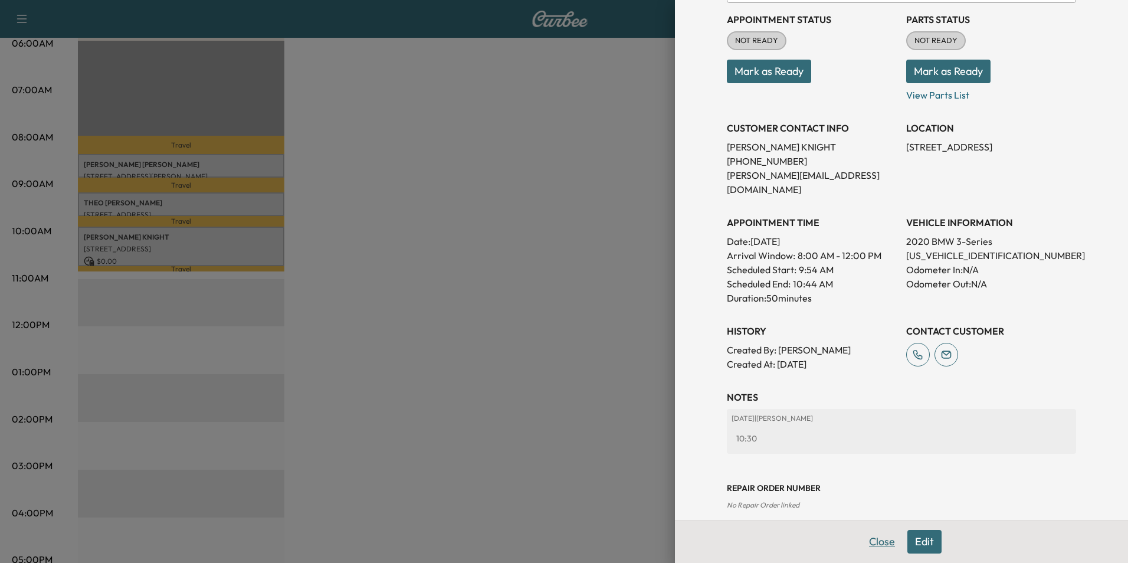
click at [876, 544] on button "Close" at bounding box center [881, 542] width 41 height 24
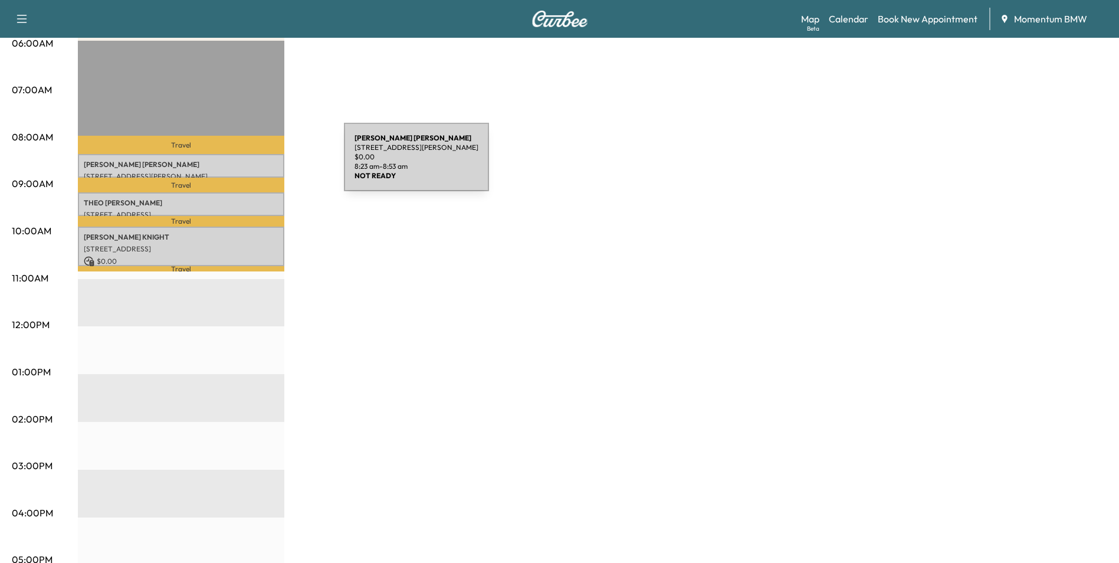
click at [255, 164] on p "[PERSON_NAME]" at bounding box center [181, 164] width 195 height 9
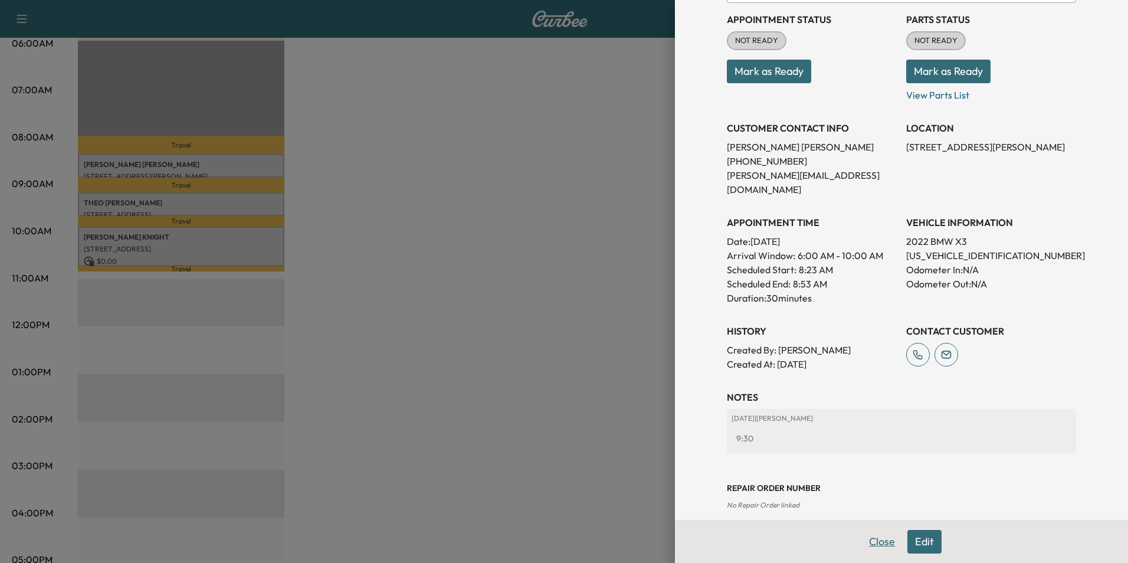
click at [874, 543] on button "Close" at bounding box center [881, 542] width 41 height 24
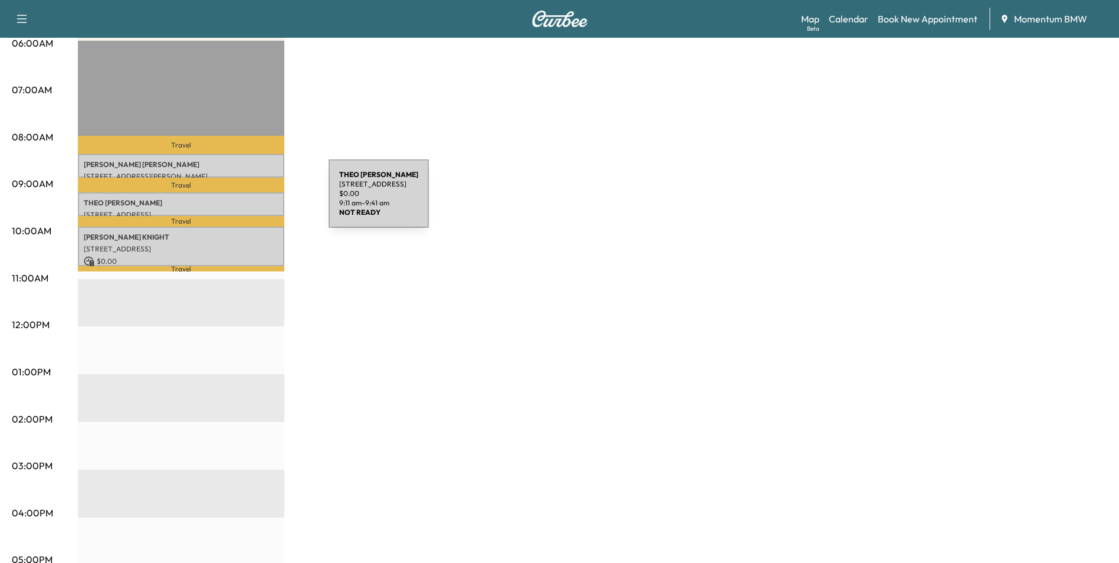
click at [240, 202] on p "[PERSON_NAME]" at bounding box center [181, 202] width 195 height 9
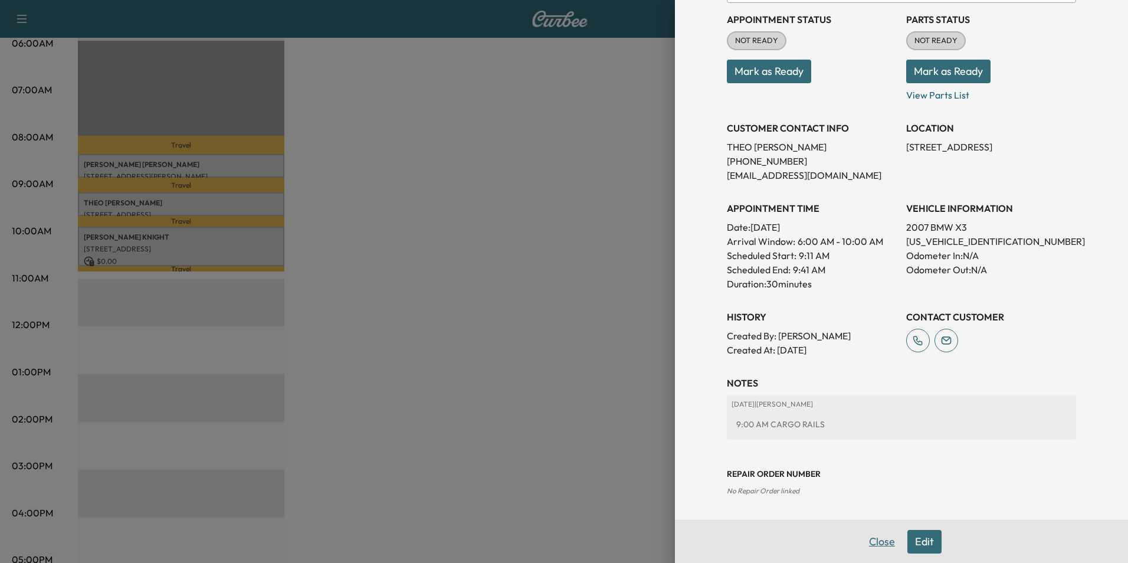
click at [872, 544] on button "Close" at bounding box center [881, 542] width 41 height 24
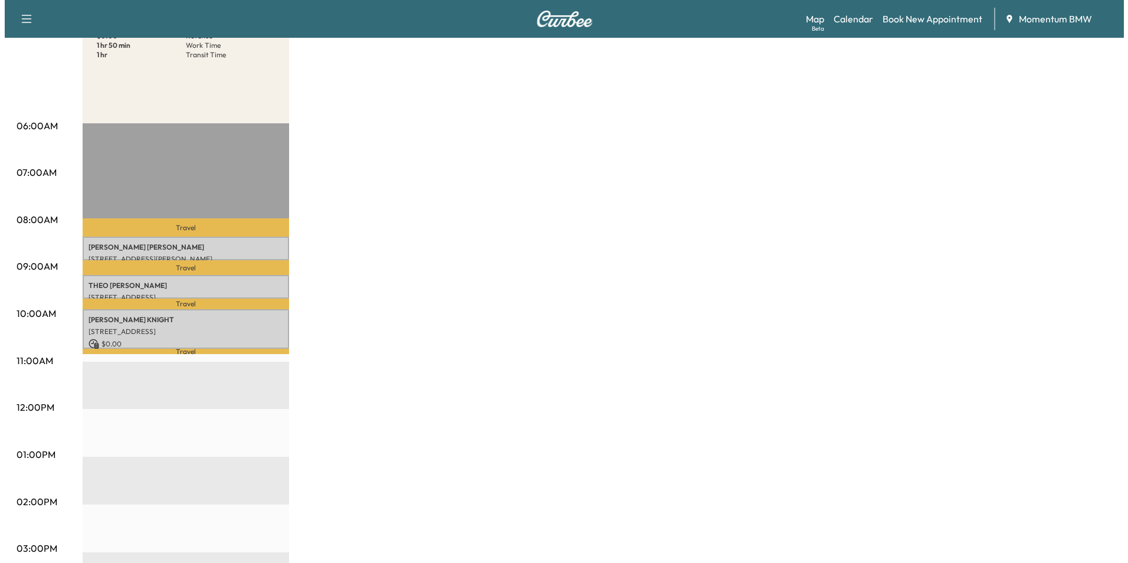
scroll to position [0, 0]
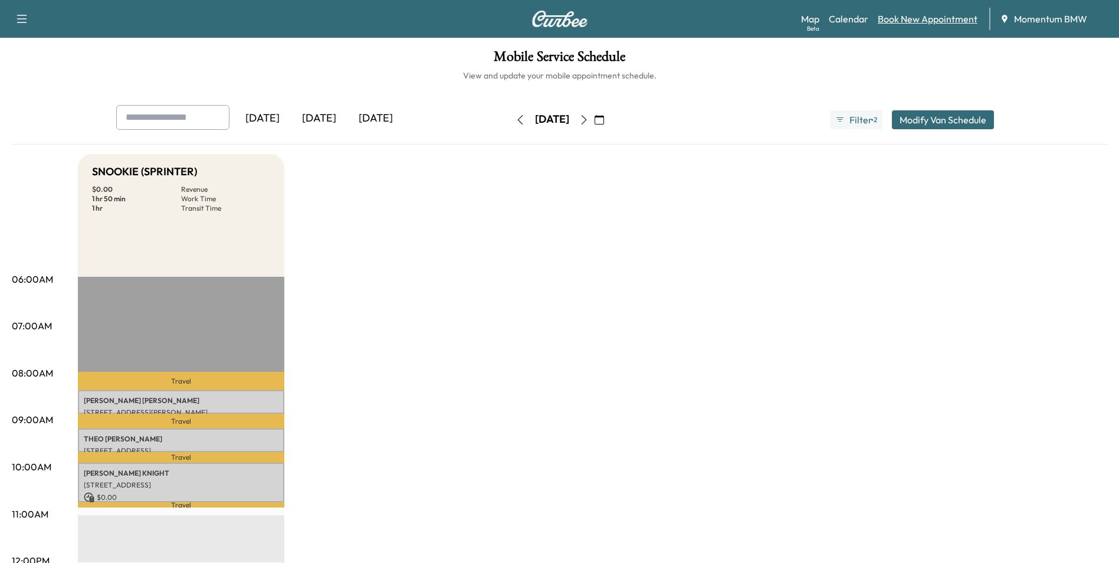
click at [924, 21] on link "Book New Appointment" at bounding box center [928, 19] width 100 height 14
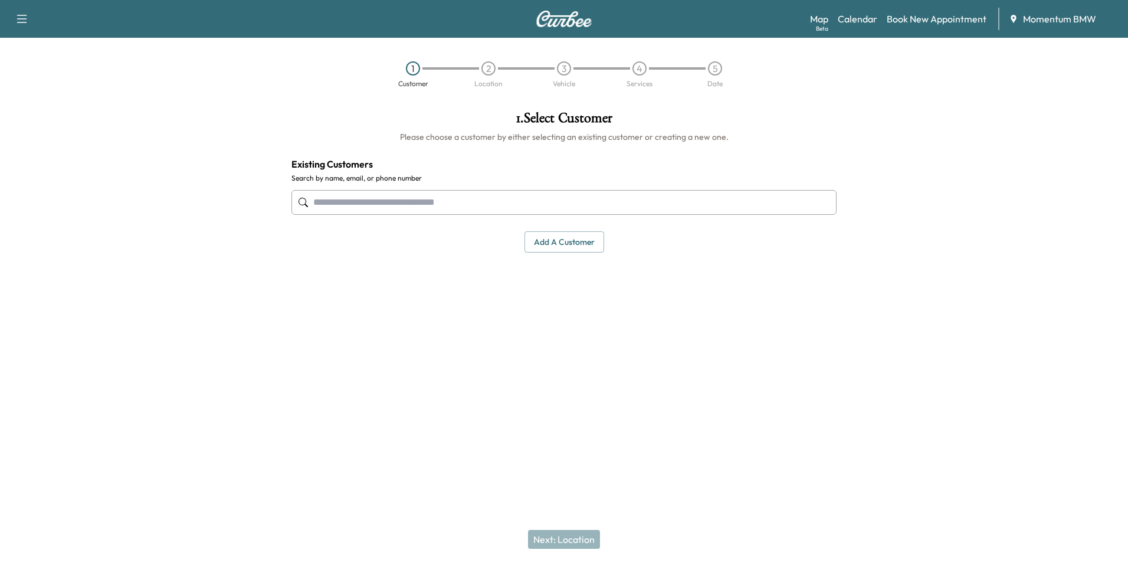
click at [462, 206] on input "text" at bounding box center [563, 202] width 545 height 25
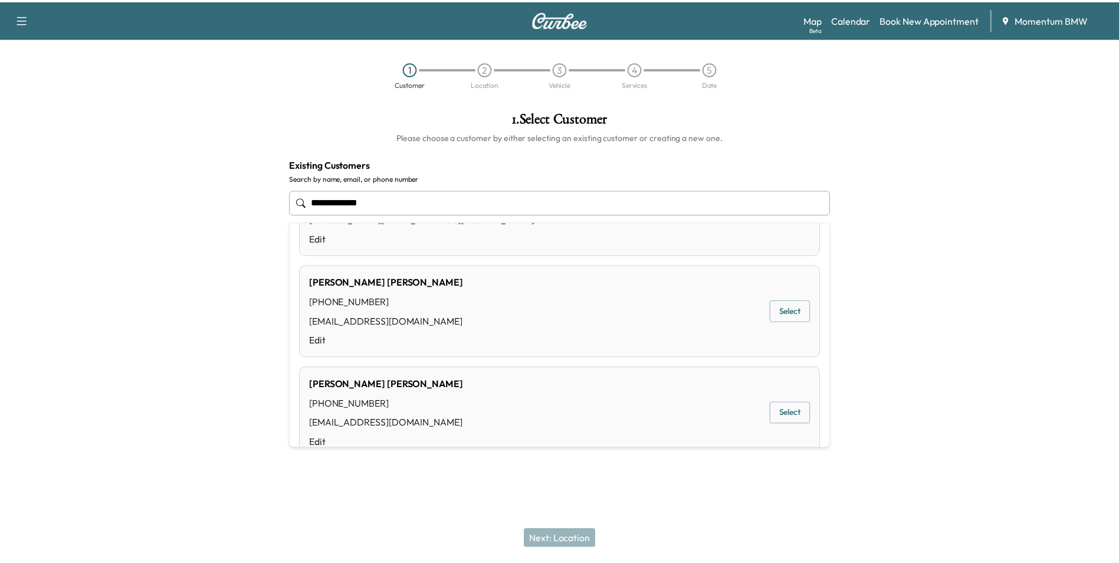
scroll to position [177, 0]
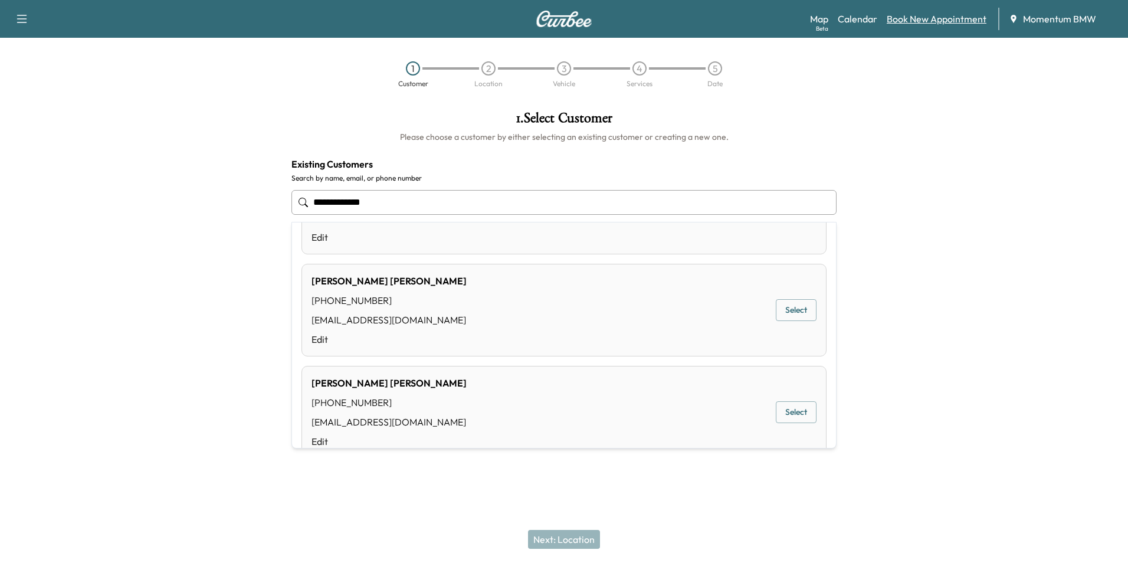
type input "**********"
click at [948, 18] on link "Book New Appointment" at bounding box center [937, 19] width 100 height 14
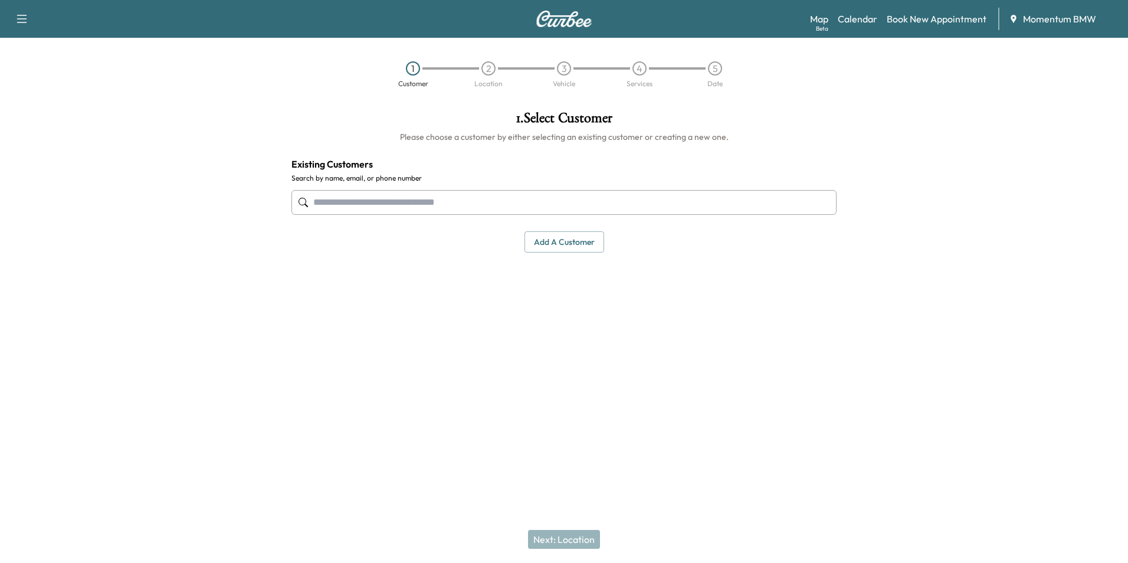
click at [564, 238] on button "Add a customer" at bounding box center [564, 242] width 80 height 22
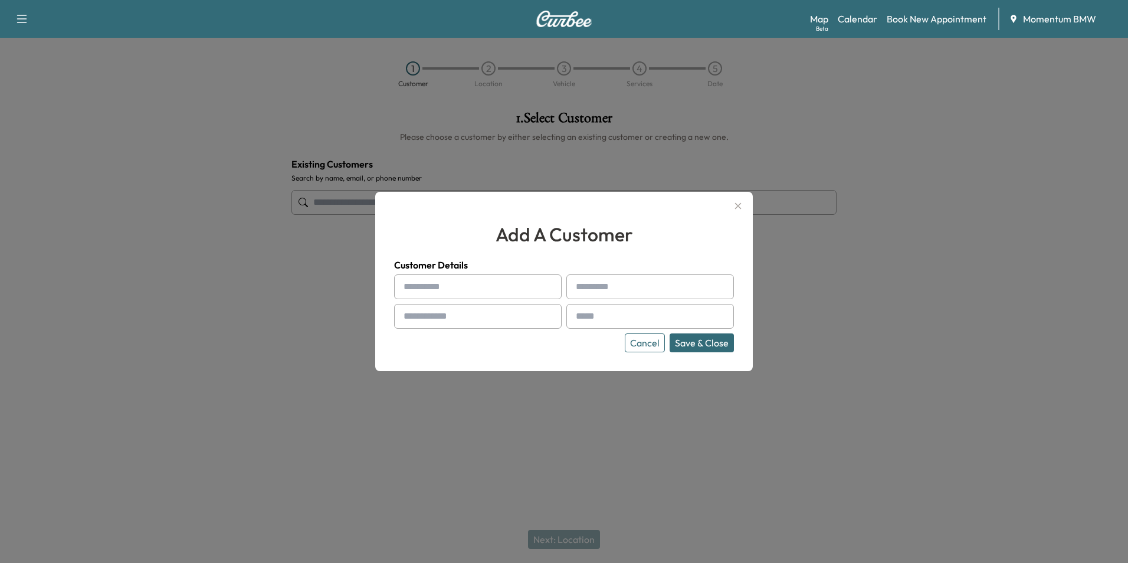
click at [500, 283] on input "text" at bounding box center [478, 286] width 168 height 25
type input "*****"
type input "*******"
type input "**********"
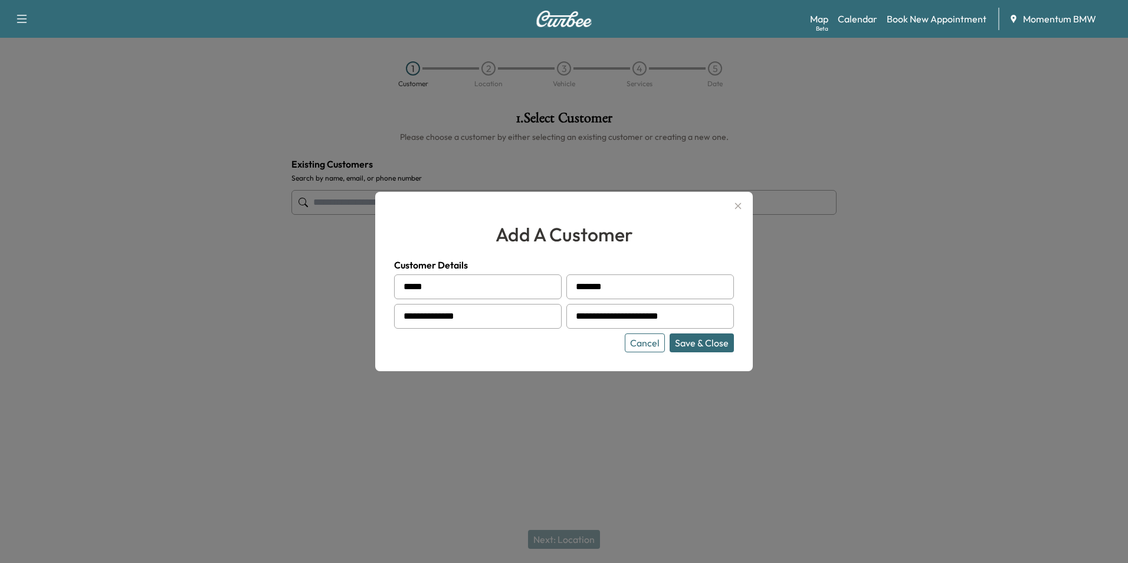
click at [723, 341] on button "Save & Close" at bounding box center [701, 342] width 64 height 19
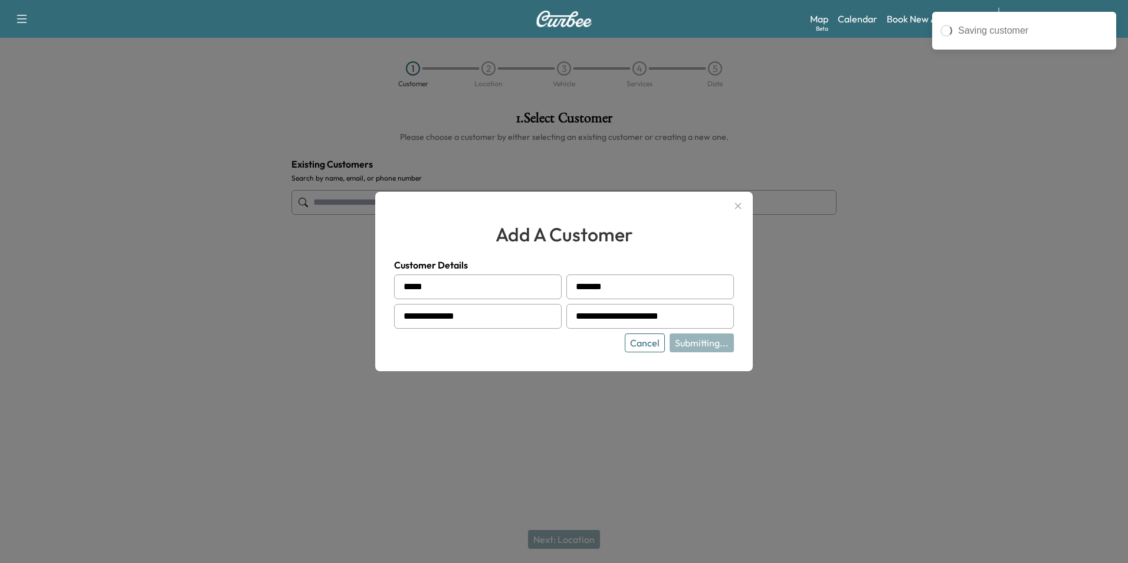
type input "**********"
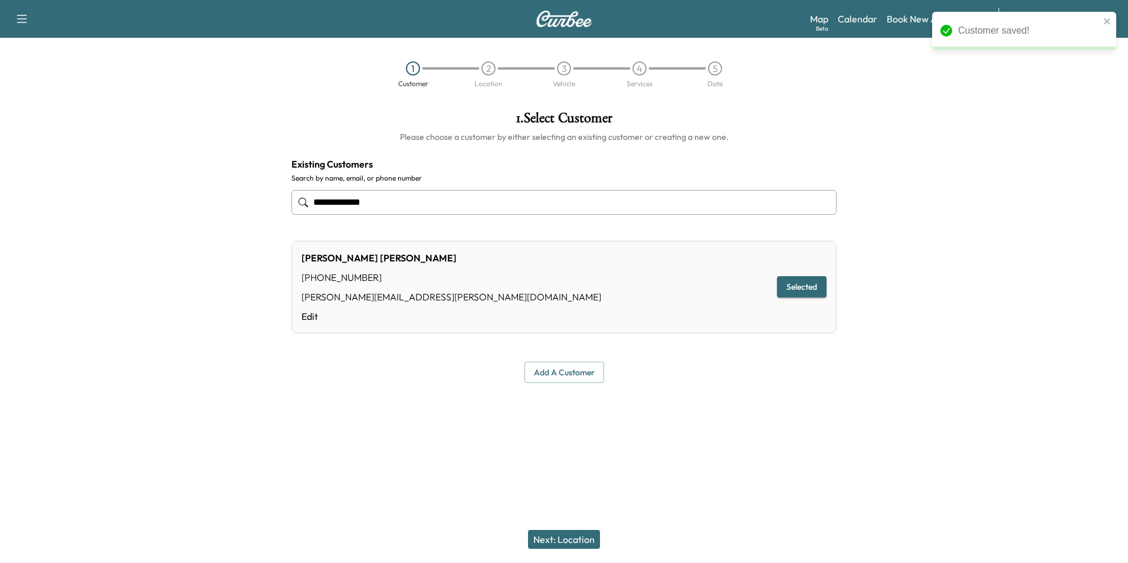
click at [573, 539] on button "Next: Location" at bounding box center [564, 539] width 72 height 19
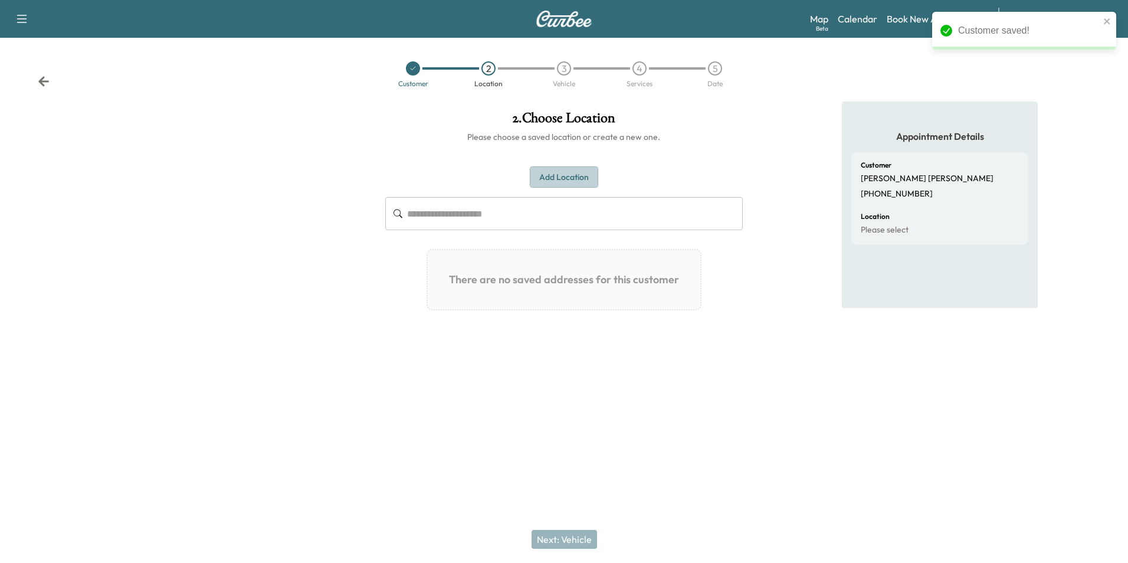
click at [564, 177] on button "Add Location" at bounding box center [564, 177] width 68 height 22
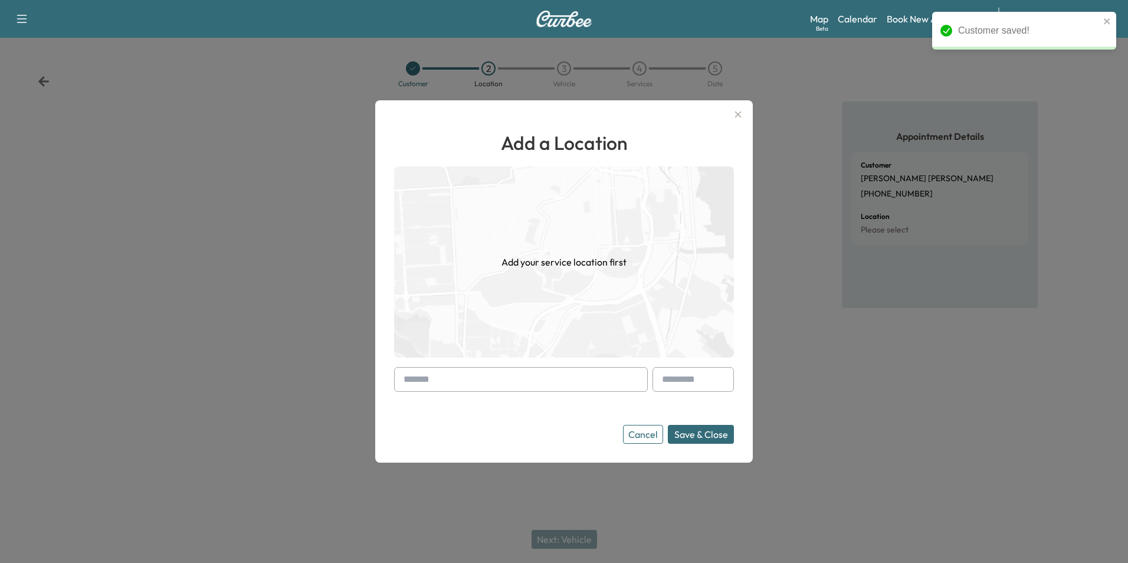
click at [505, 382] on input "text" at bounding box center [521, 379] width 254 height 25
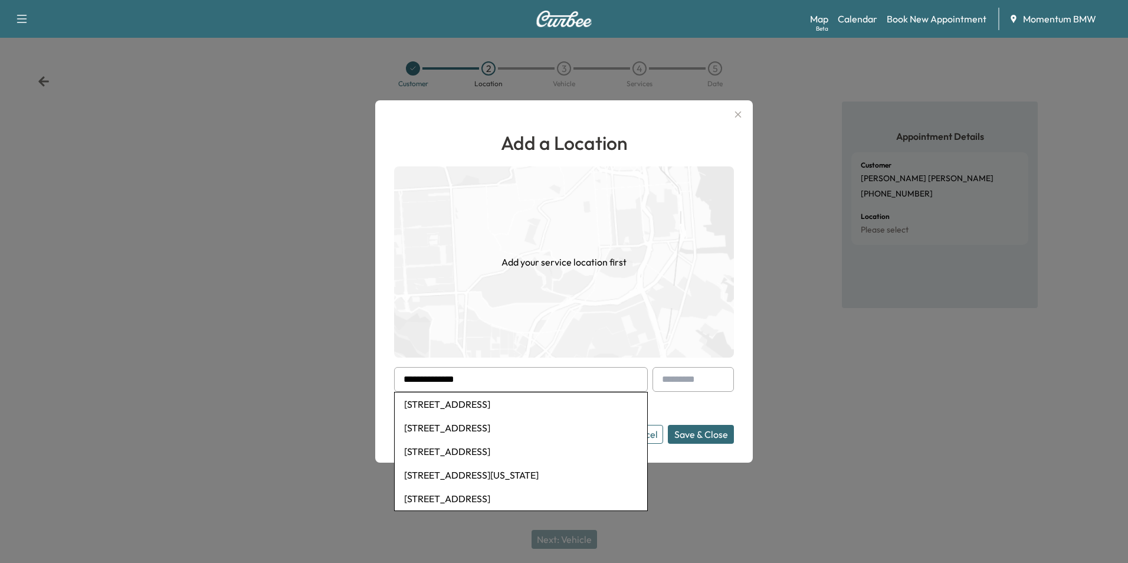
click at [503, 405] on li "[STREET_ADDRESS]" at bounding box center [521, 404] width 252 height 24
type input "**********"
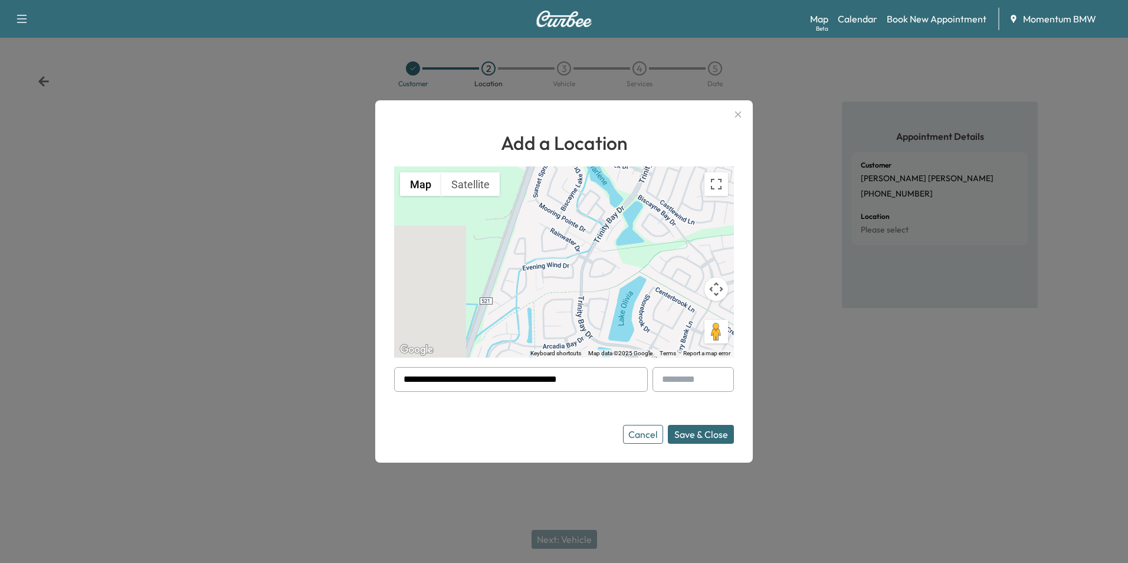
click at [716, 438] on button "Save & Close" at bounding box center [701, 434] width 66 height 19
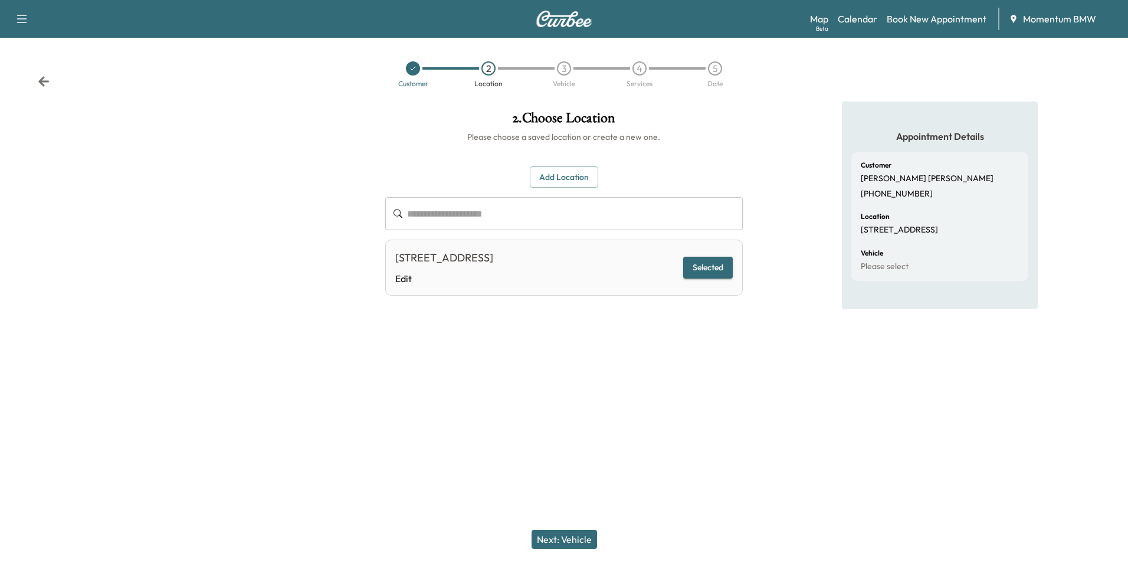
click at [565, 538] on button "Next: Vehicle" at bounding box center [563, 539] width 65 height 19
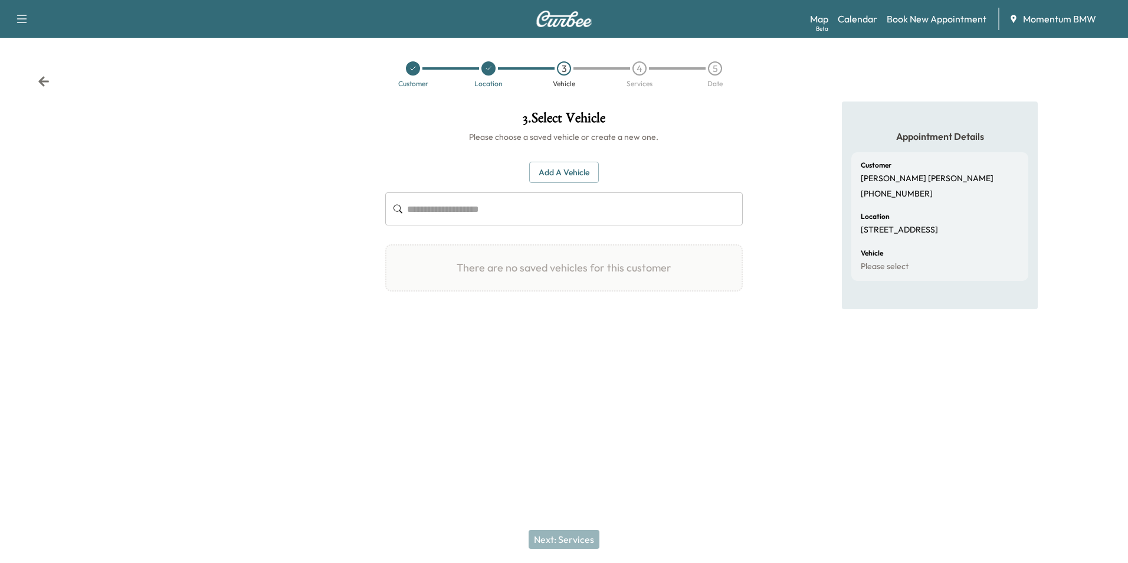
click at [581, 174] on button "Add a Vehicle" at bounding box center [564, 173] width 70 height 22
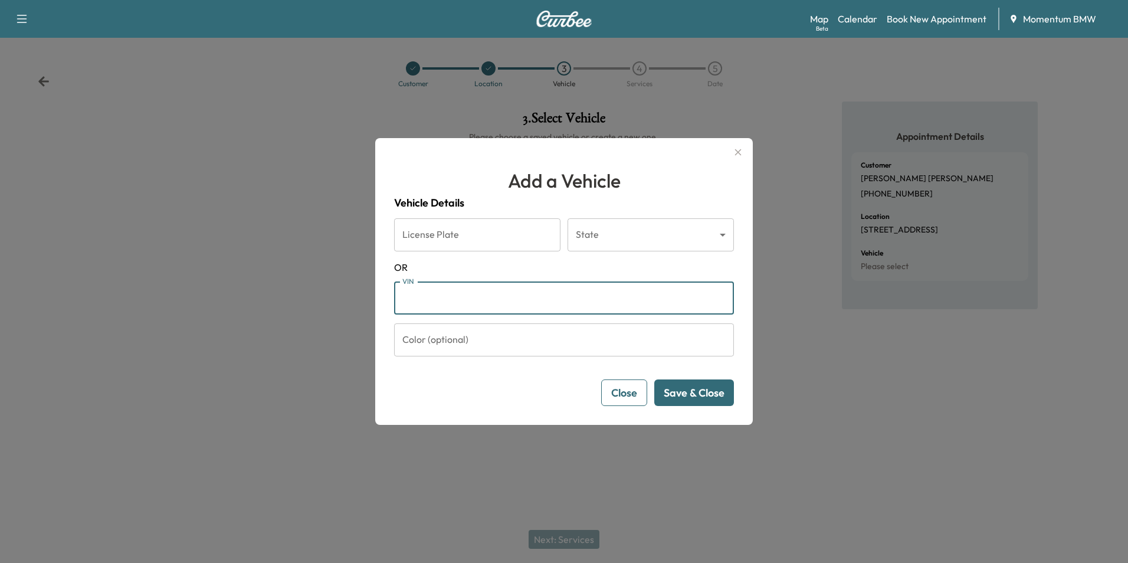
paste input "**********"
type input "**********"
click at [704, 399] on button "Save & Close" at bounding box center [694, 392] width 80 height 27
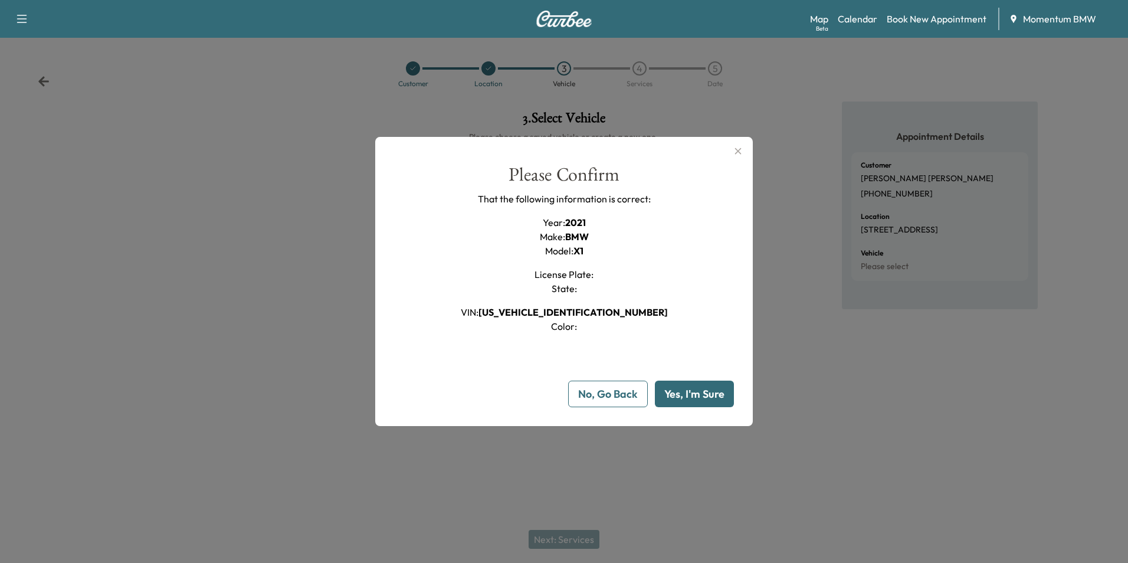
click at [708, 390] on button "Yes, I'm Sure" at bounding box center [694, 393] width 79 height 27
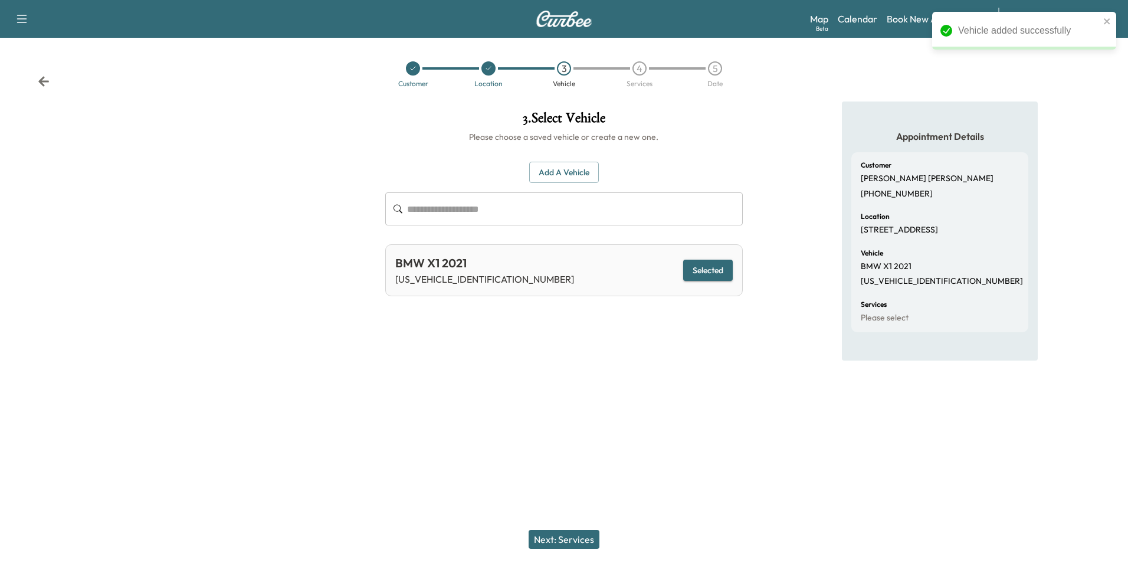
click at [576, 543] on button "Next: Services" at bounding box center [563, 539] width 71 height 19
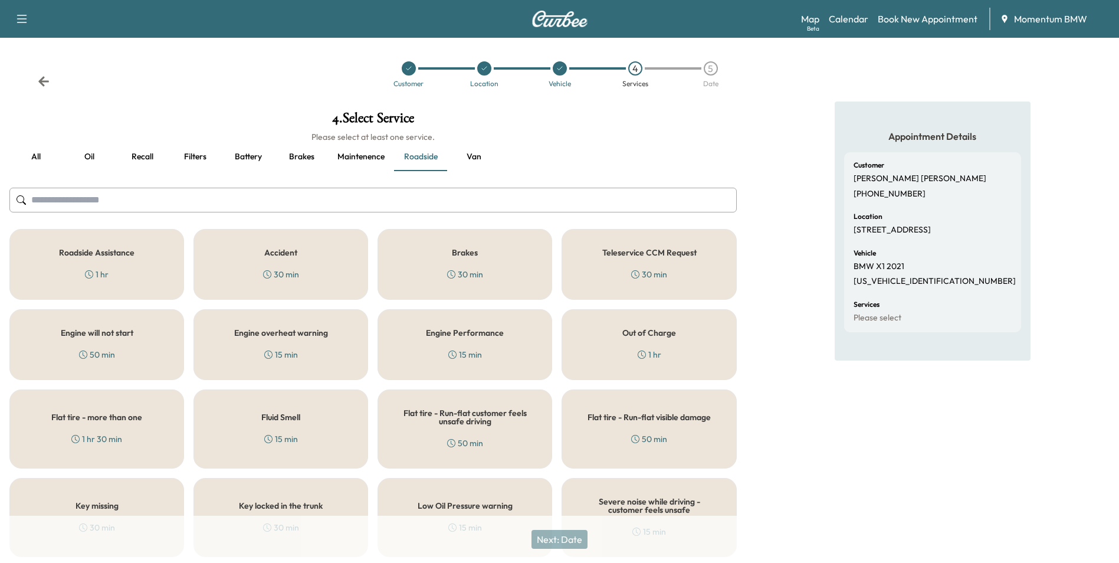
click at [96, 155] on button "Oil" at bounding box center [89, 157] width 53 height 28
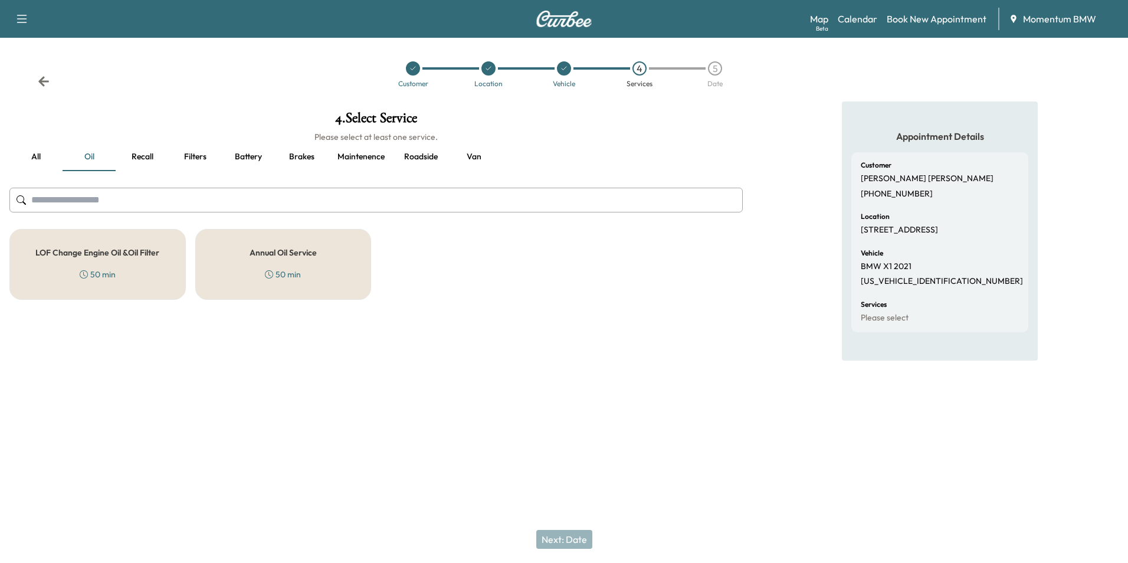
click at [286, 258] on div "Annual Oil Service 50 min" at bounding box center [283, 264] width 176 height 71
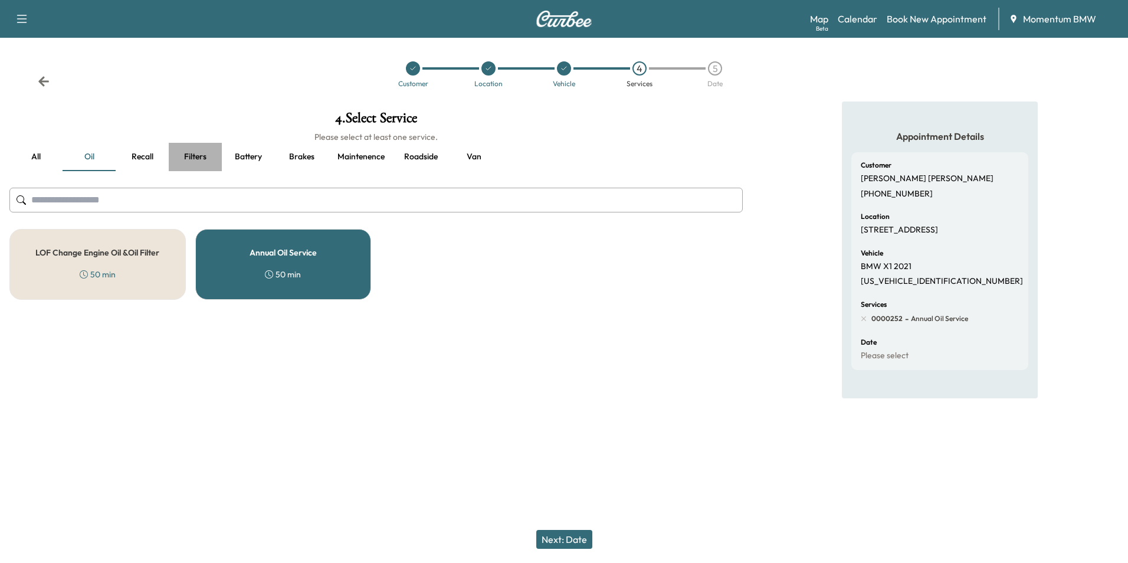
click at [193, 155] on button "Filters" at bounding box center [195, 157] width 53 height 28
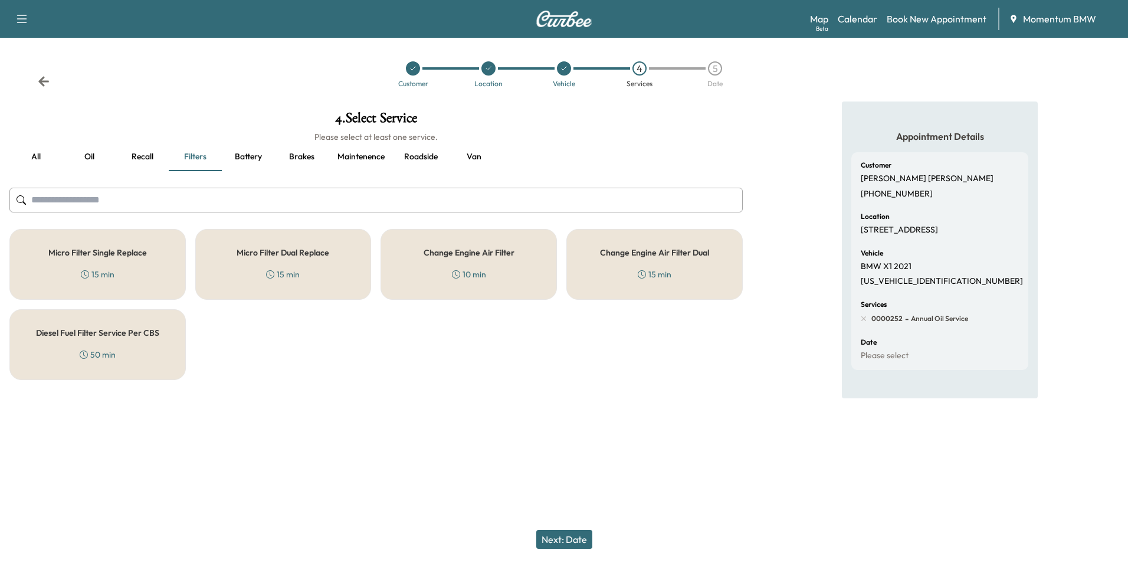
click at [132, 274] on div "Micro Filter Single Replace 15 min" at bounding box center [97, 264] width 176 height 71
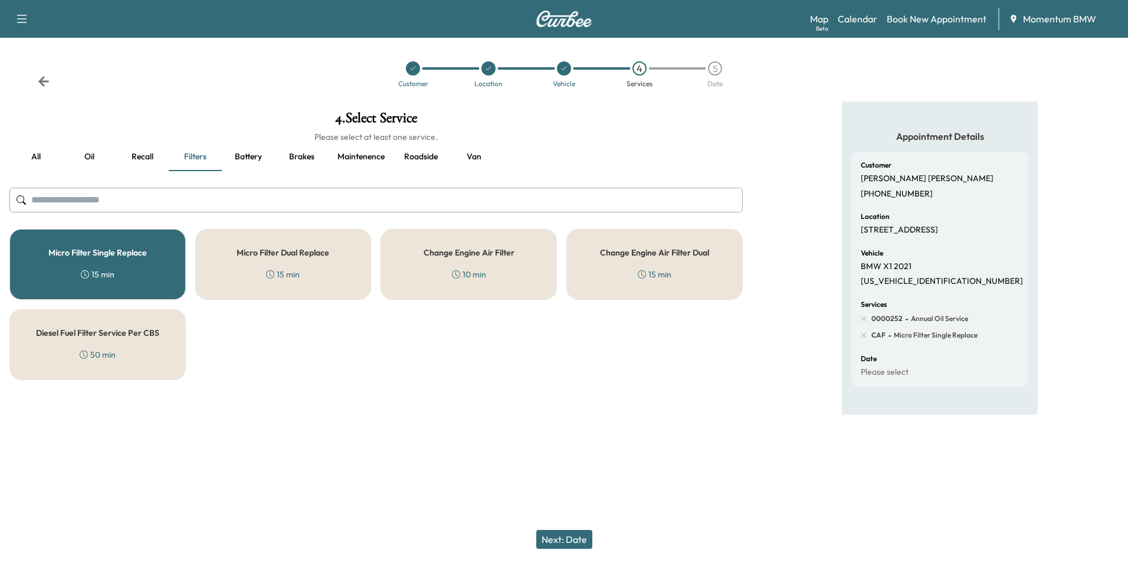
click at [501, 265] on div "Change Engine Air Filter 10 min" at bounding box center [468, 264] width 176 height 71
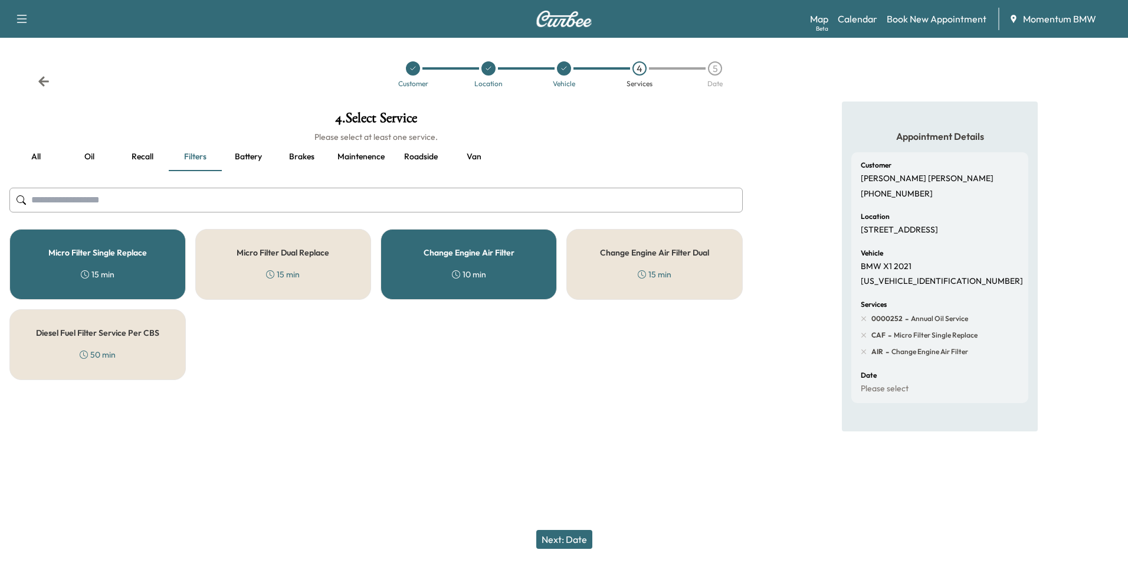
click at [582, 543] on button "Next: Date" at bounding box center [564, 539] width 56 height 19
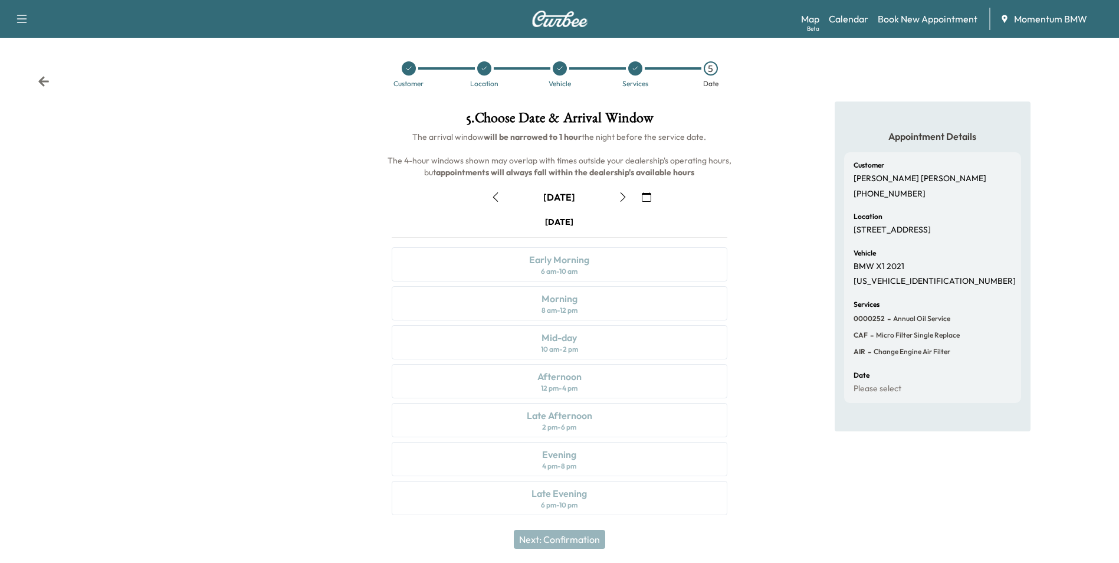
click at [623, 198] on icon "button" at bounding box center [622, 196] width 9 height 9
click at [599, 340] on div "Mid-day 10 am - 2 pm" at bounding box center [559, 342] width 335 height 34
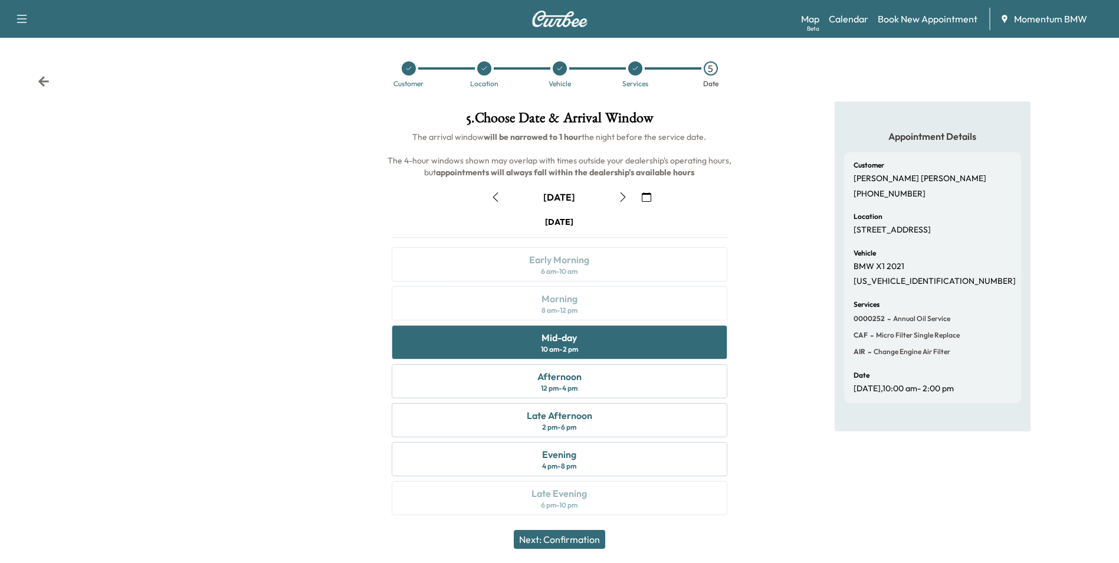
click at [570, 543] on button "Next: Confirmation" at bounding box center [559, 539] width 91 height 19
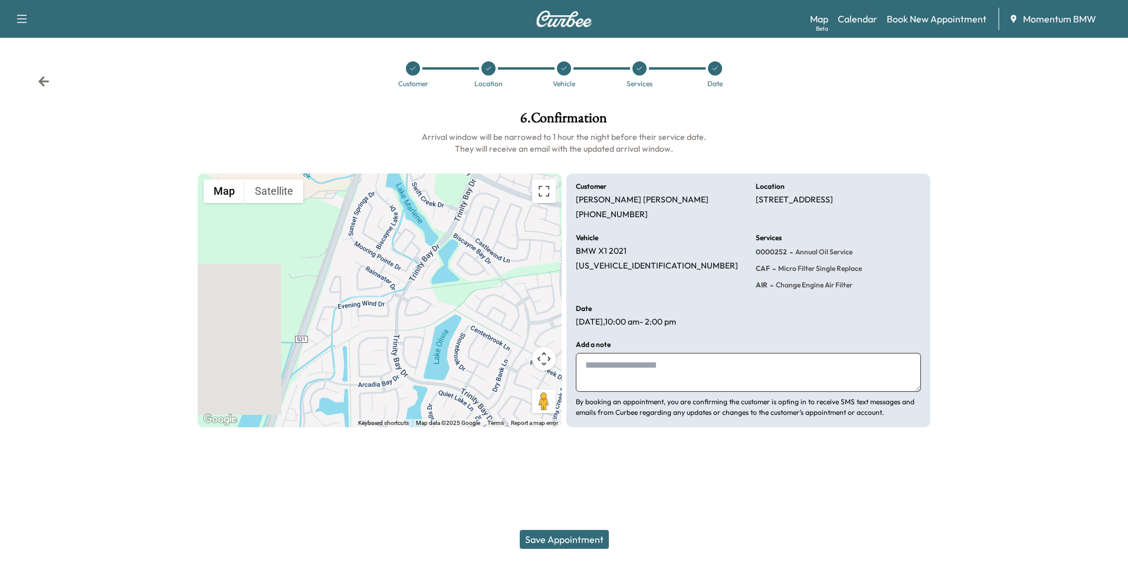
click at [708, 380] on textarea at bounding box center [748, 372] width 345 height 39
type textarea "*****"
click at [594, 537] on button "Save Appointment" at bounding box center [564, 539] width 89 height 19
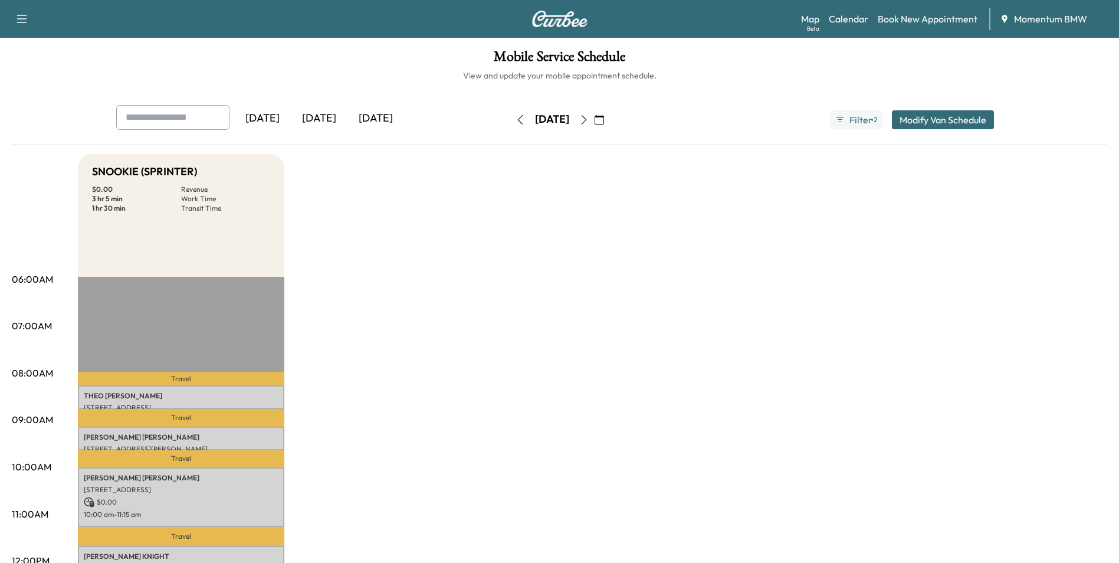
click at [589, 117] on icon "button" at bounding box center [583, 119] width 9 height 9
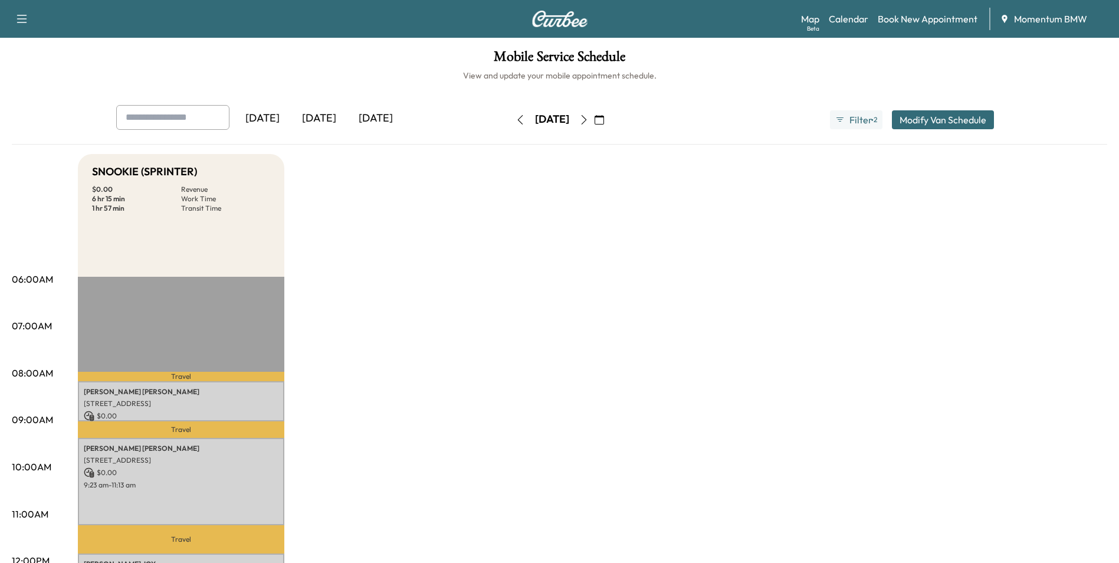
click at [604, 123] on icon "button" at bounding box center [599, 119] width 9 height 9
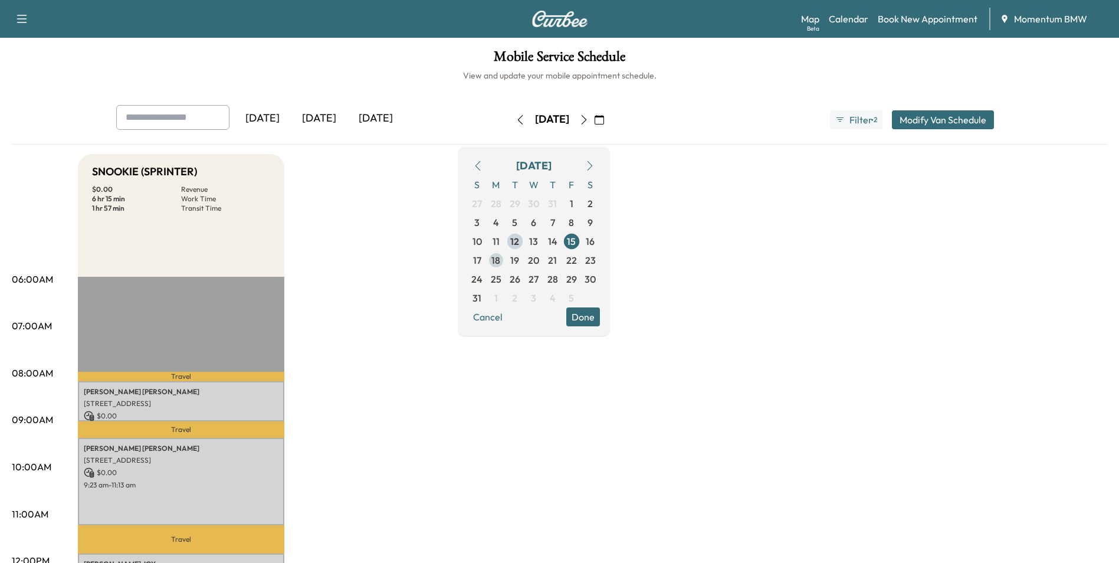
click at [500, 260] on span "18" at bounding box center [495, 260] width 9 height 14
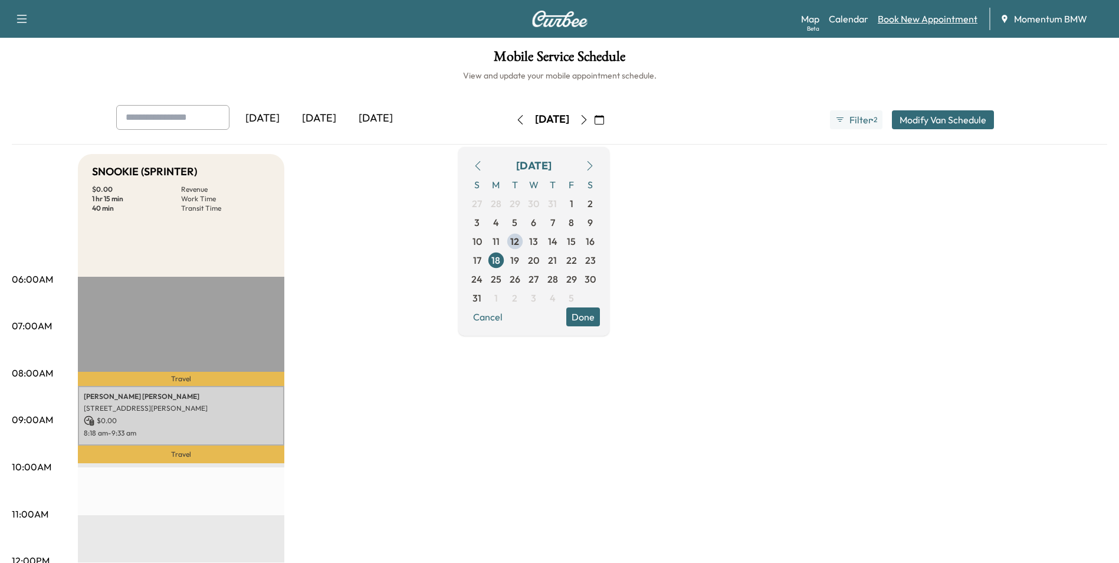
click at [931, 20] on link "Book New Appointment" at bounding box center [928, 19] width 100 height 14
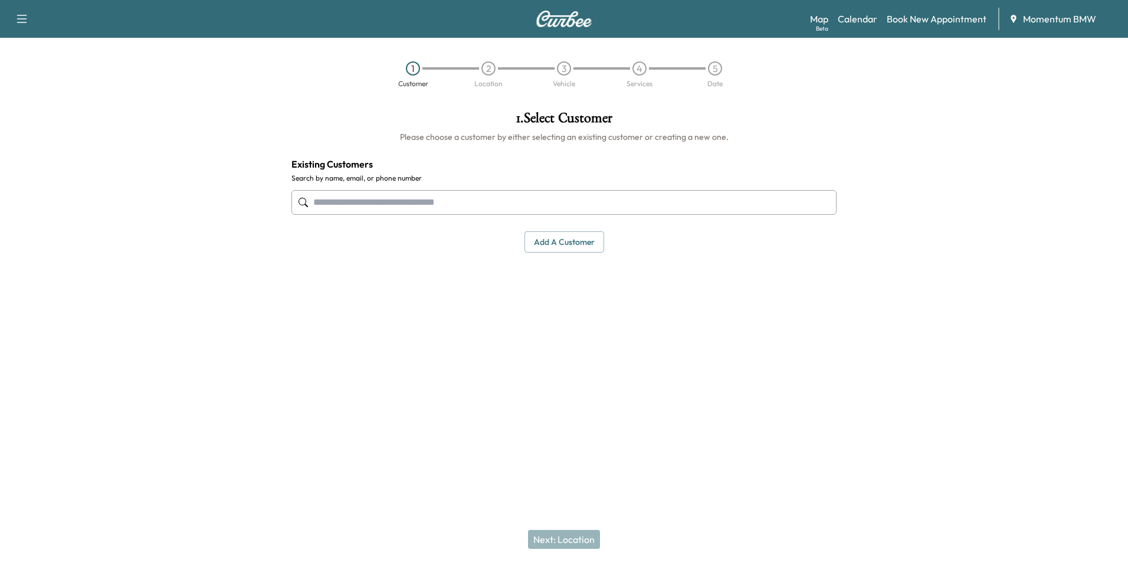
click at [494, 205] on input "text" at bounding box center [563, 202] width 545 height 25
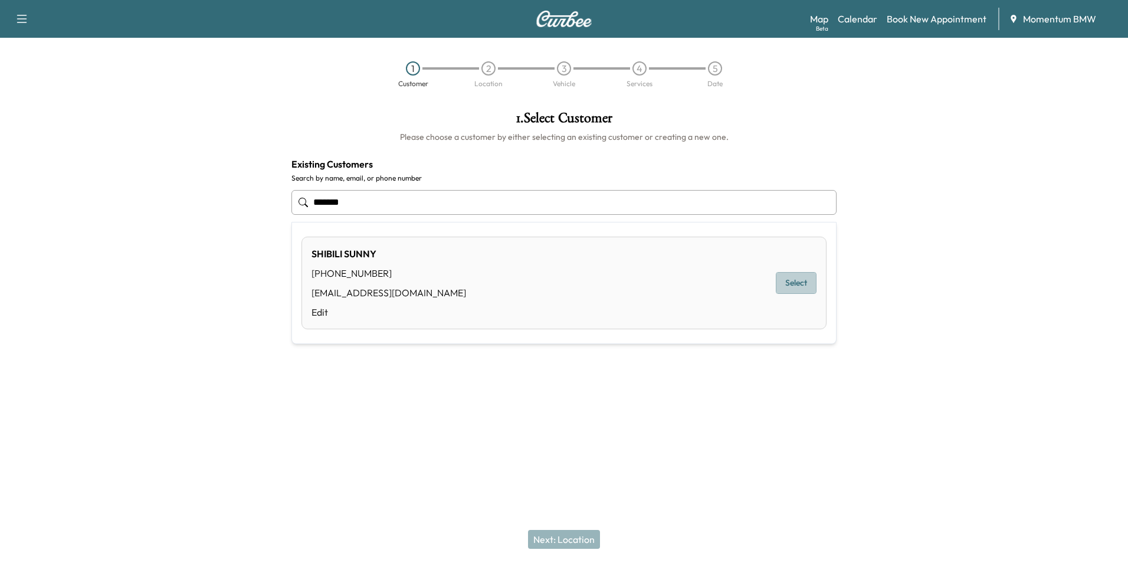
click at [795, 282] on button "Select" at bounding box center [796, 283] width 41 height 22
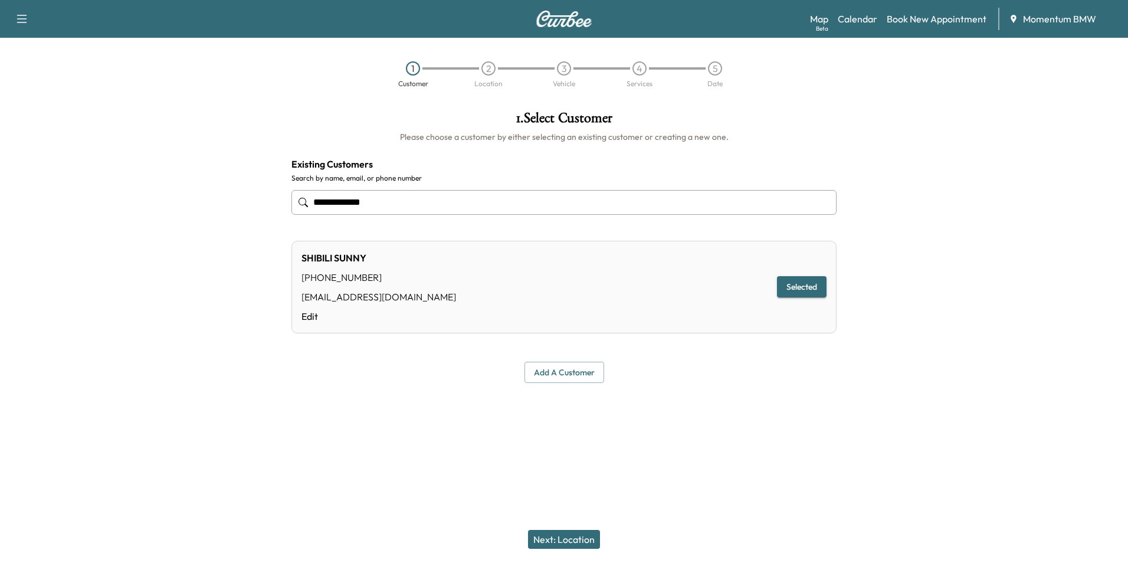
type input "**********"
click at [580, 541] on button "Next: Location" at bounding box center [564, 539] width 72 height 19
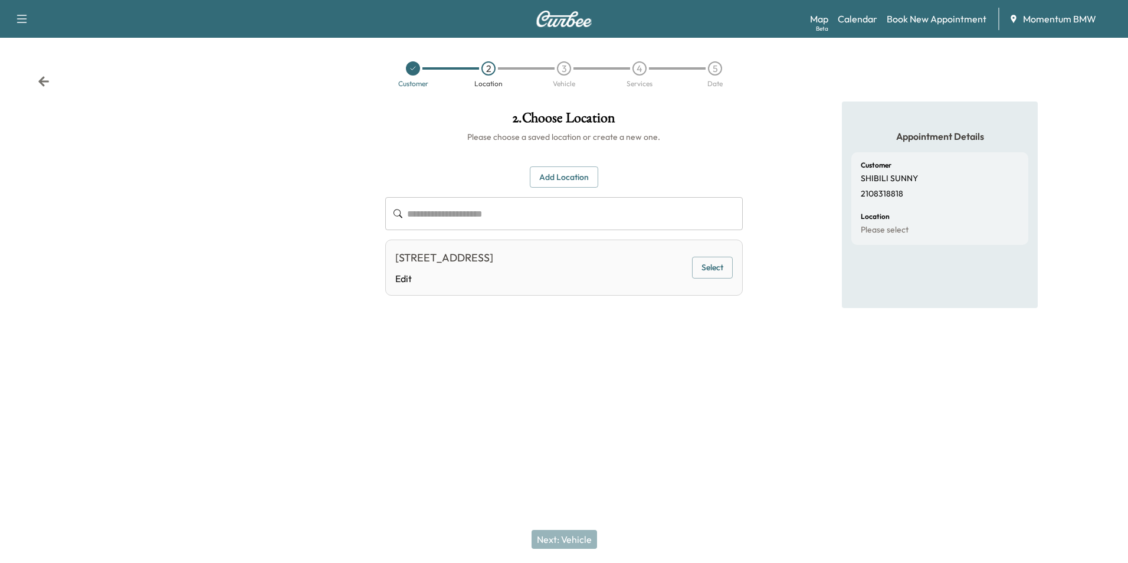
click at [715, 272] on button "Select" at bounding box center [712, 268] width 41 height 22
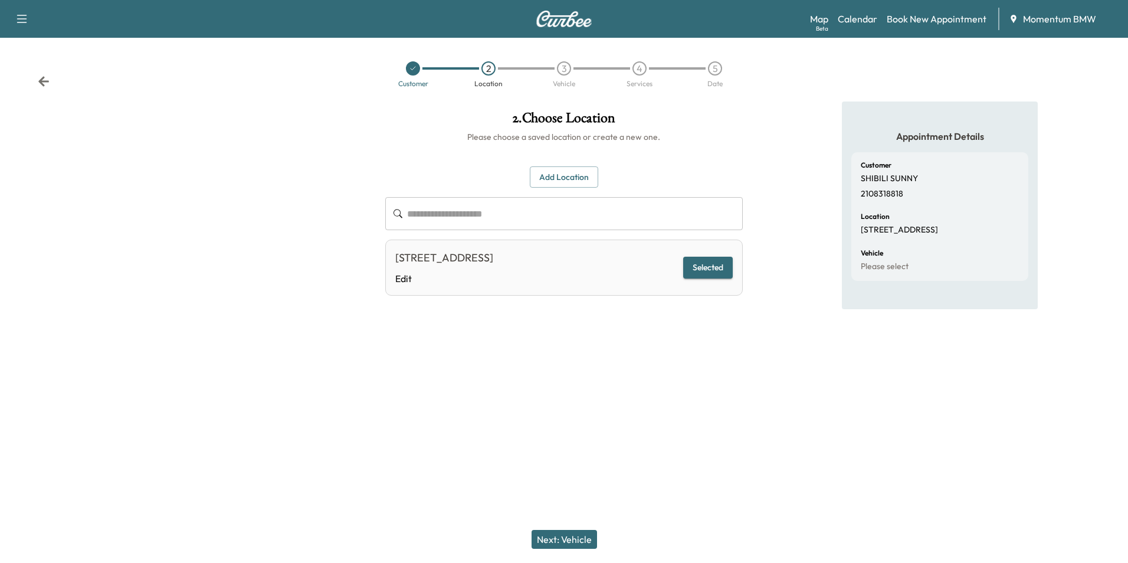
click at [579, 536] on button "Next: Vehicle" at bounding box center [563, 539] width 65 height 19
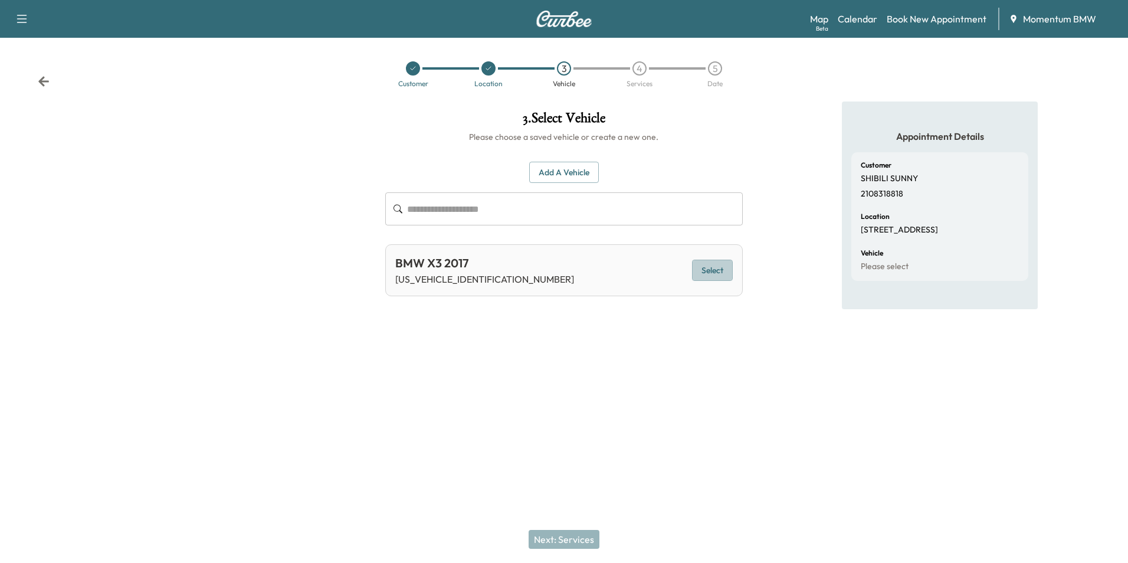
click at [722, 275] on button "Select" at bounding box center [712, 271] width 41 height 22
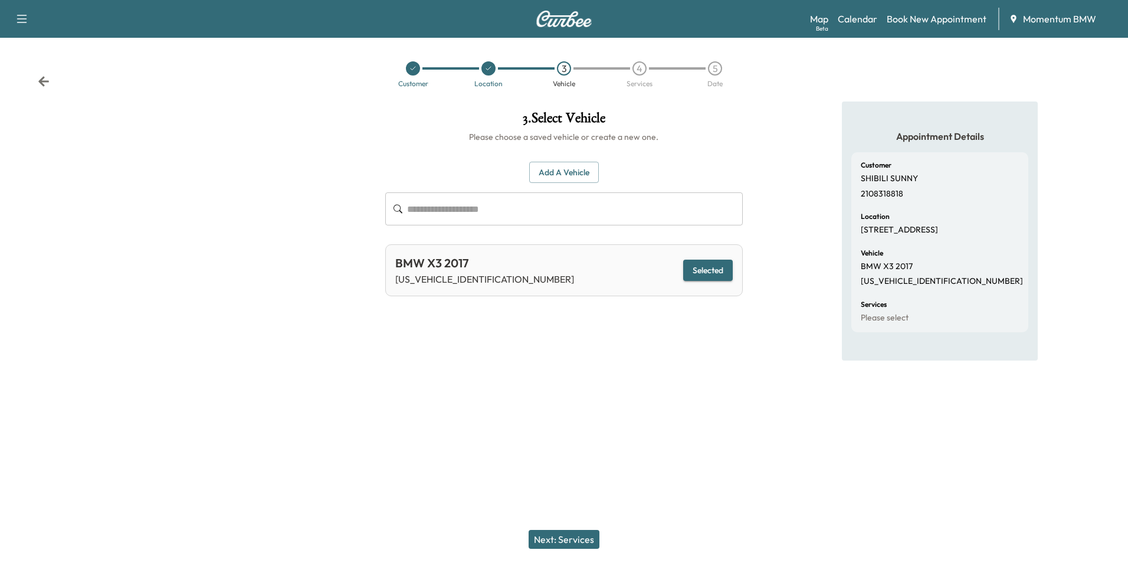
click at [572, 540] on button "Next: Services" at bounding box center [563, 539] width 71 height 19
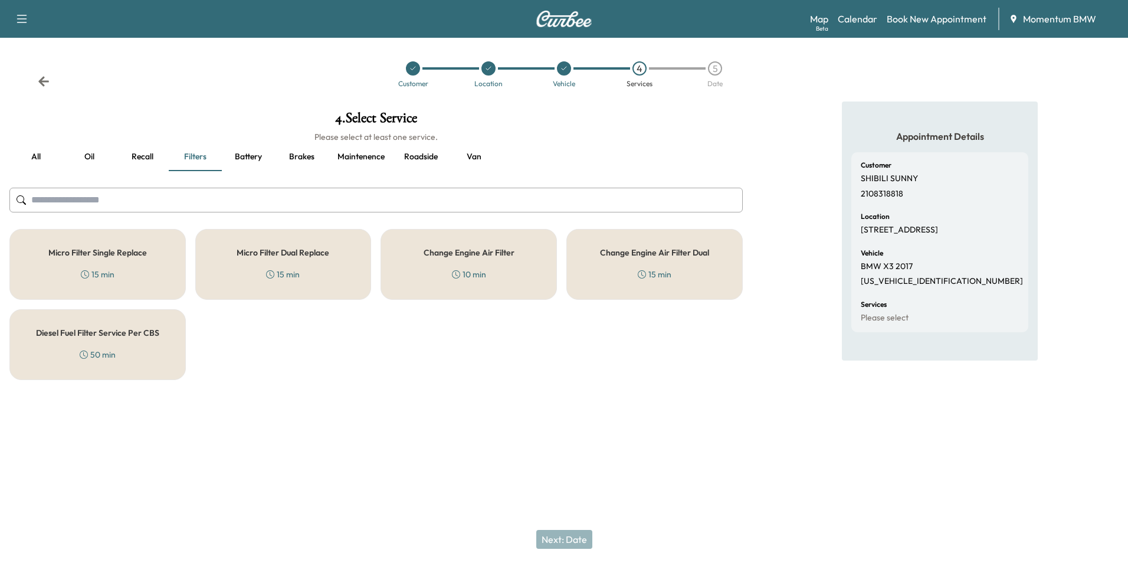
click at [90, 150] on button "Oil" at bounding box center [89, 157] width 53 height 28
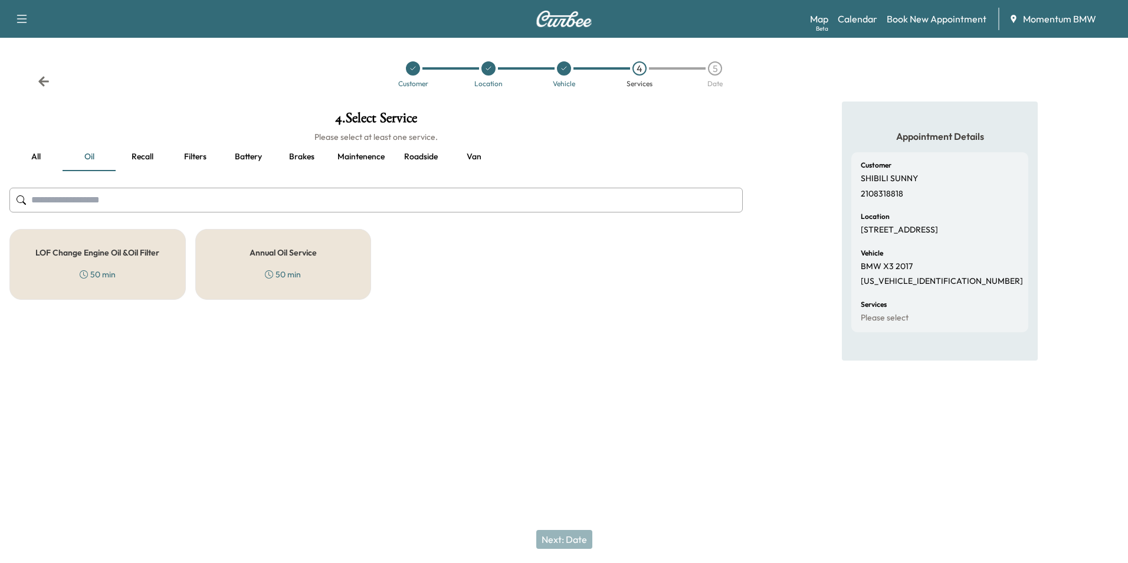
click at [296, 253] on h5 "Annual Oil Service" at bounding box center [282, 252] width 67 height 8
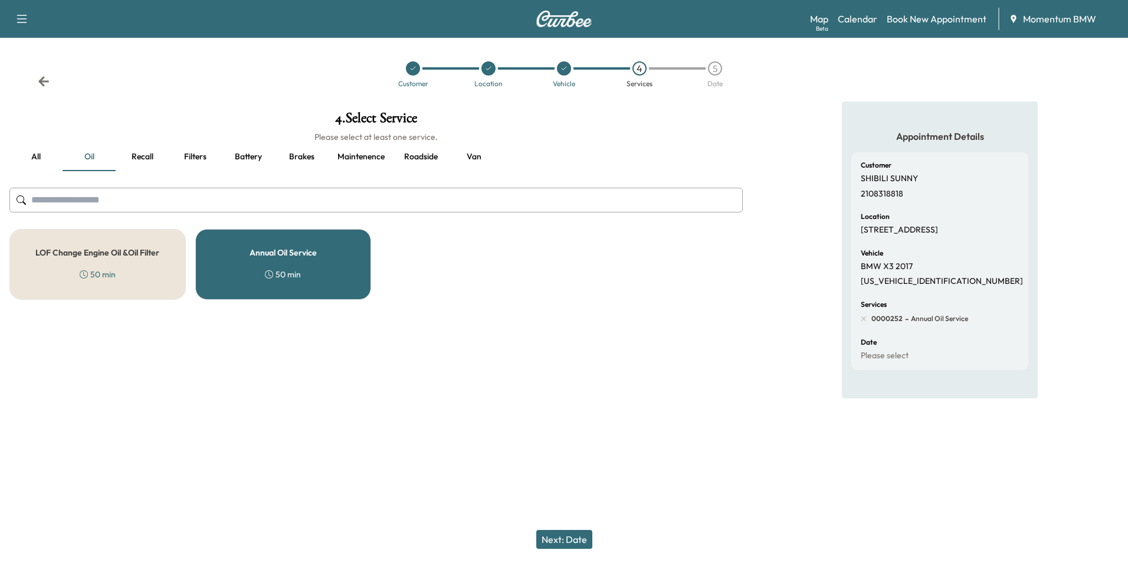
click at [572, 539] on button "Next: Date" at bounding box center [564, 539] width 56 height 19
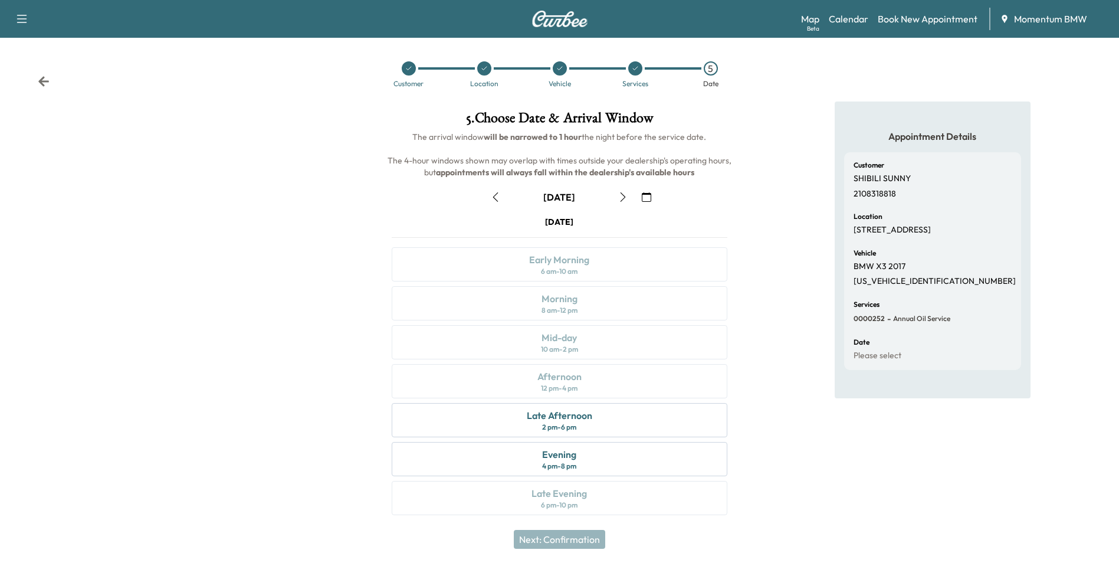
click at [649, 200] on icon "button" at bounding box center [646, 196] width 9 height 9
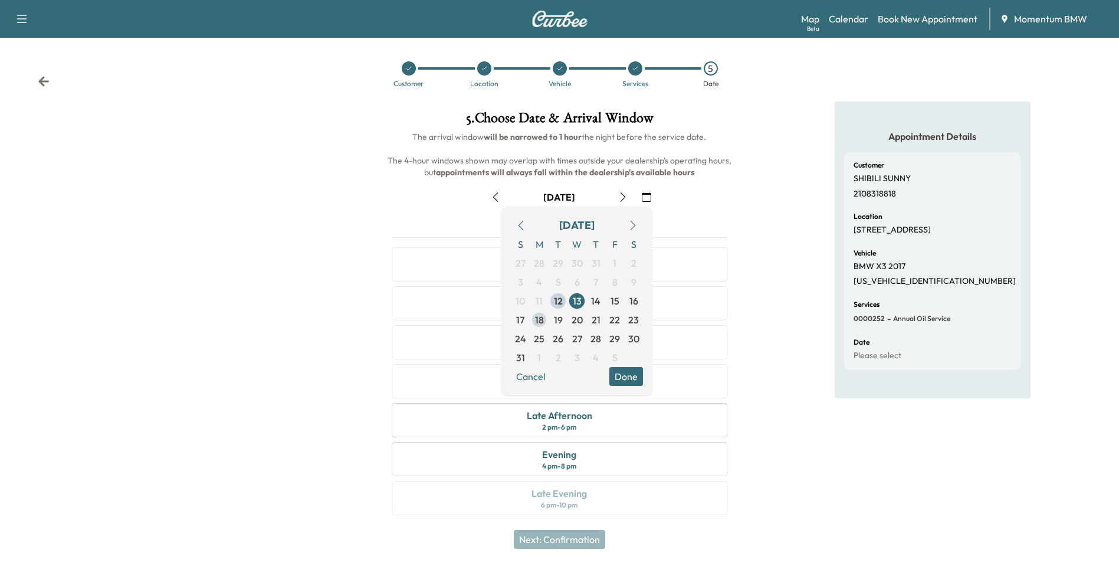
click at [538, 317] on span "18" at bounding box center [539, 320] width 9 height 14
click at [628, 379] on button "Done" at bounding box center [626, 376] width 34 height 19
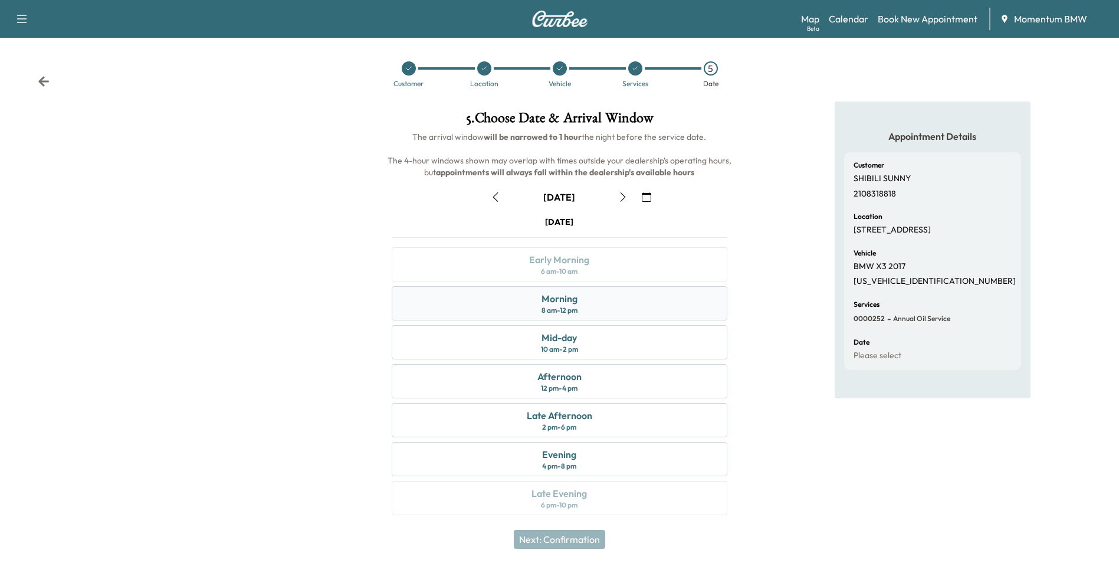
click at [586, 304] on div "Morning 8 am - 12 pm" at bounding box center [559, 303] width 335 height 34
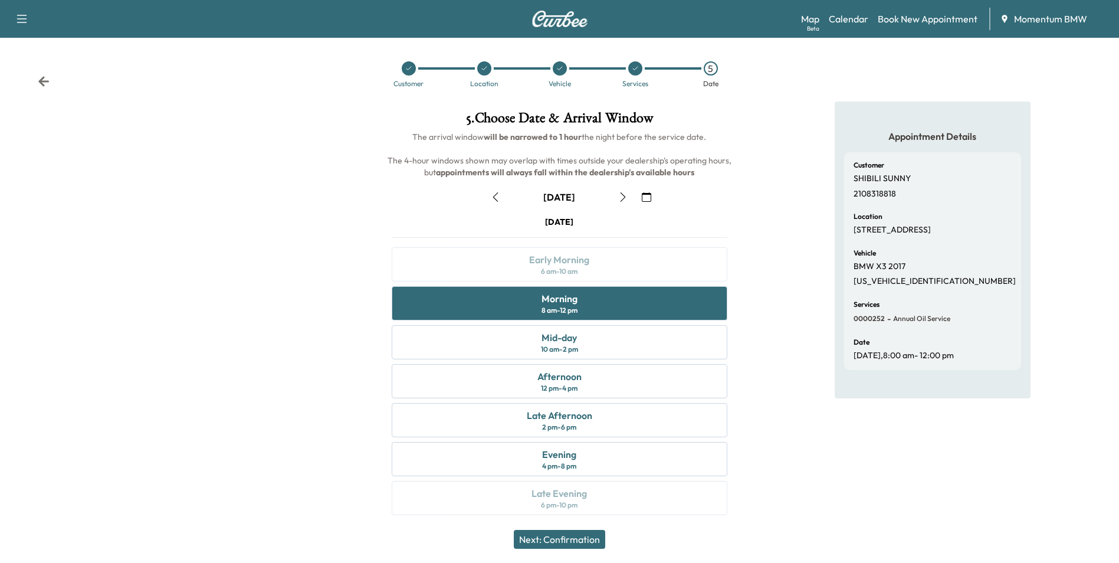
click at [586, 540] on button "Next: Confirmation" at bounding box center [559, 539] width 91 height 19
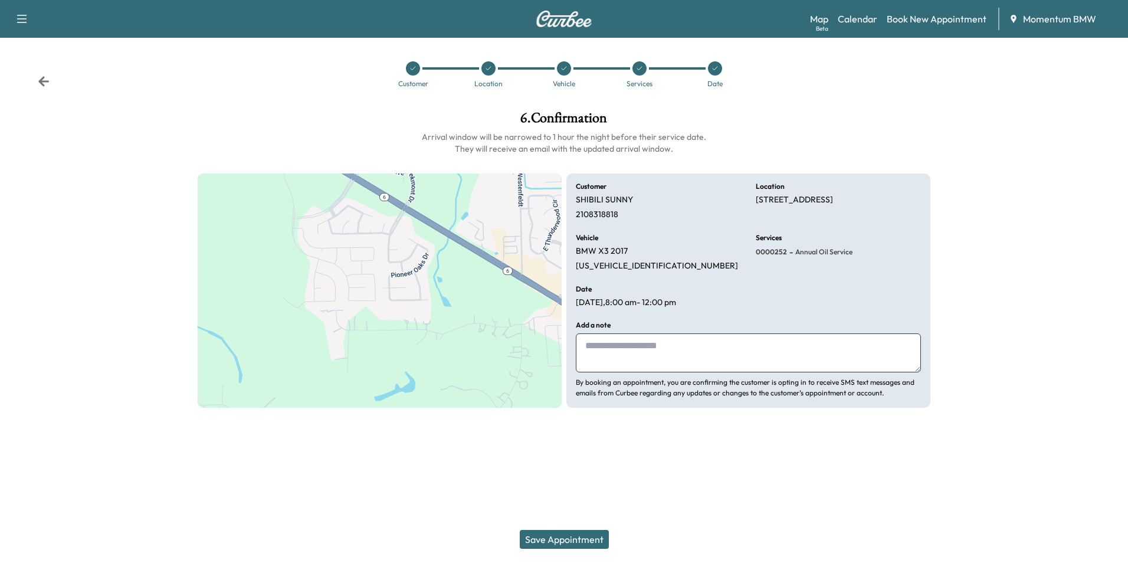
click at [797, 349] on textarea at bounding box center [748, 352] width 345 height 39
type textarea "*******"
click at [567, 537] on button "Save Appointment" at bounding box center [564, 539] width 89 height 19
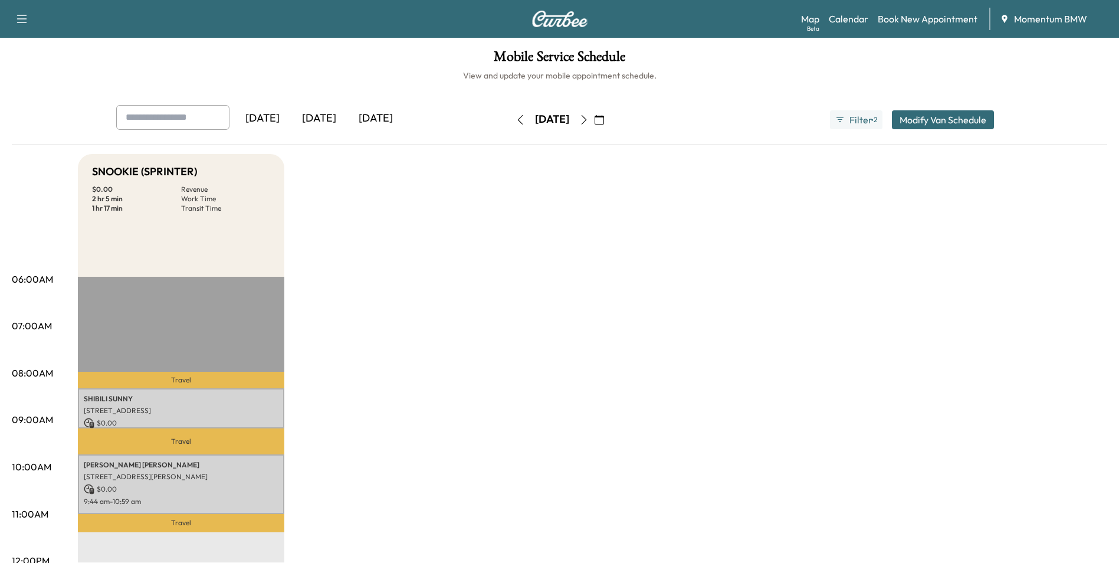
click at [604, 124] on icon "button" at bounding box center [599, 119] width 9 height 9
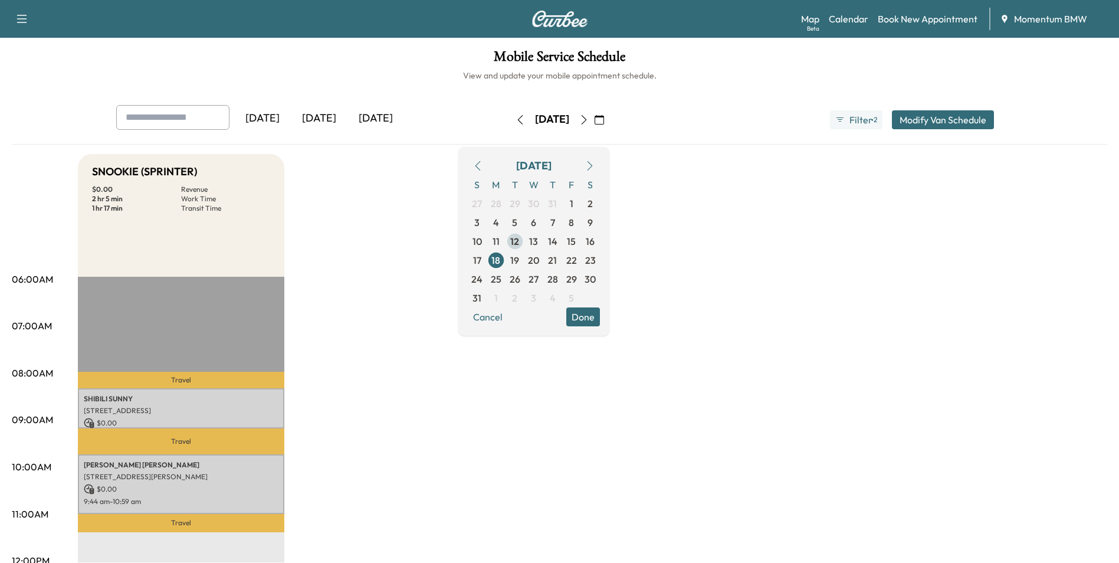
click at [519, 241] on span "12" at bounding box center [514, 241] width 9 height 14
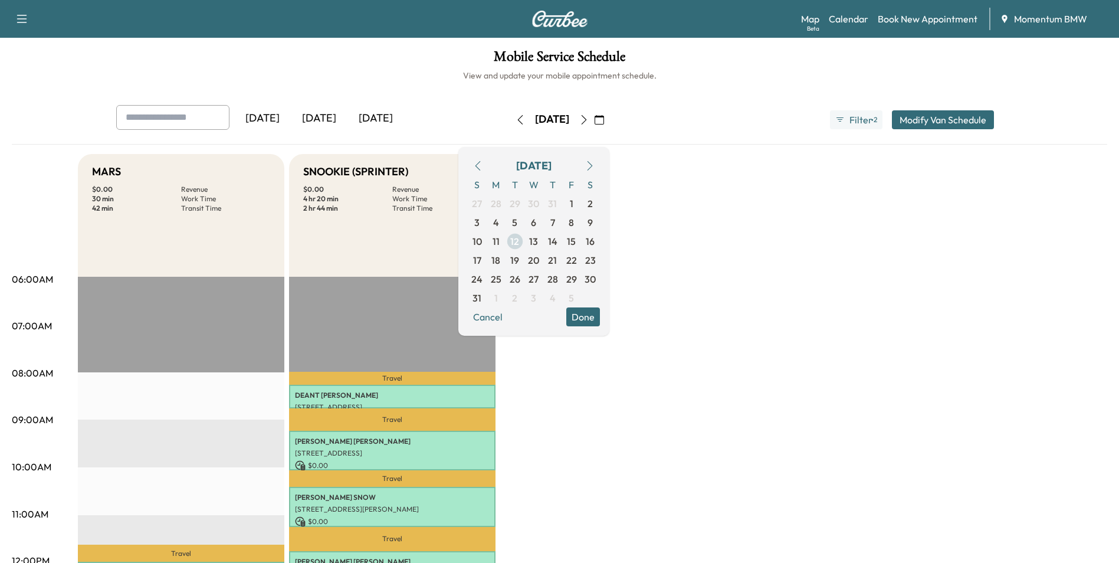
click at [538, 238] on span "13" at bounding box center [533, 241] width 9 height 14
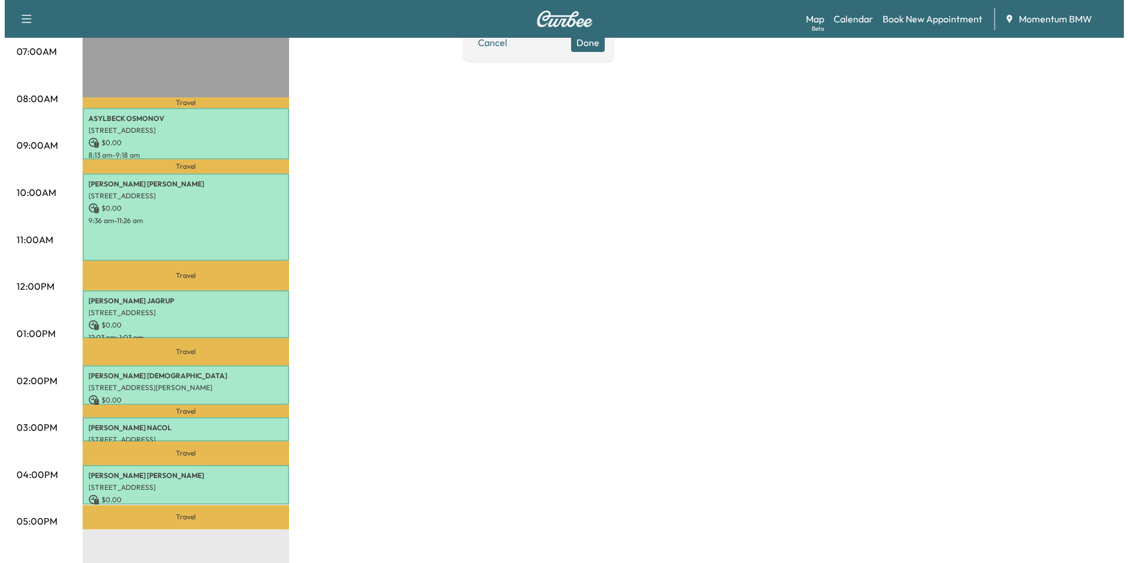
scroll to position [295, 0]
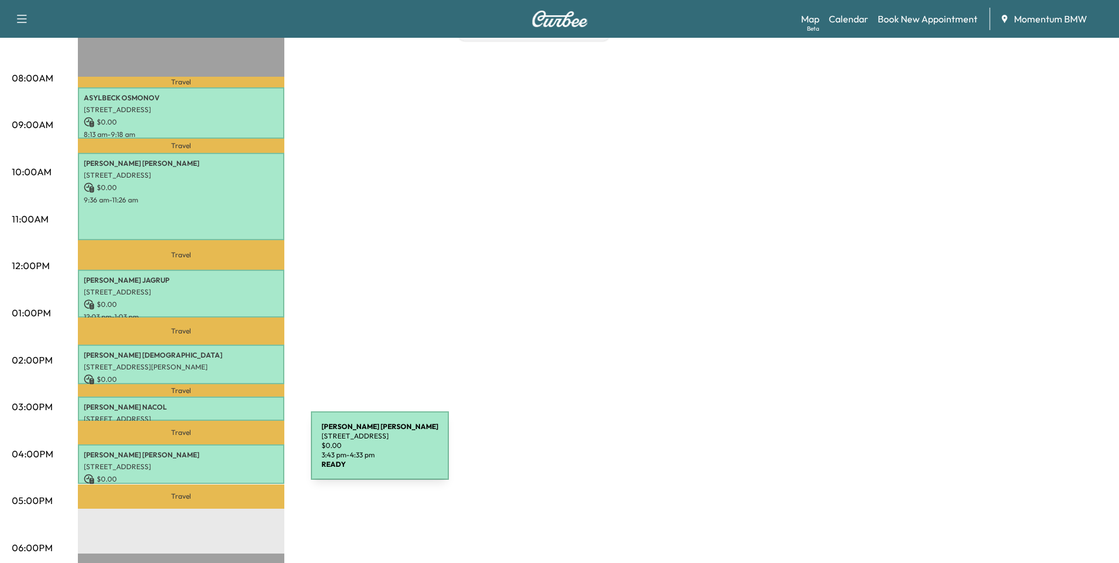
click at [223, 452] on p "[PERSON_NAME]" at bounding box center [181, 454] width 195 height 9
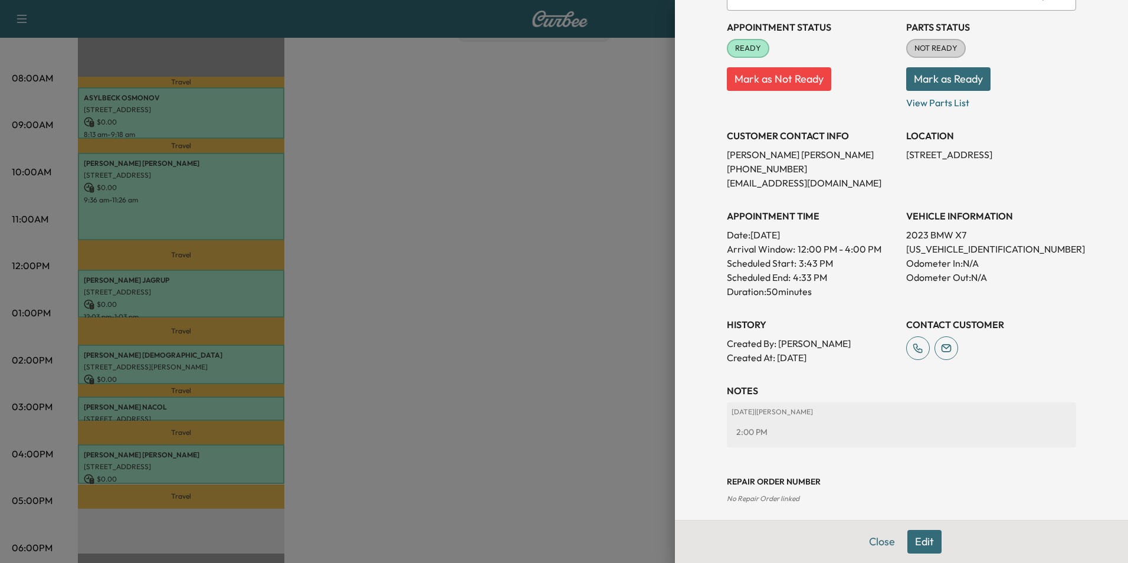
scroll to position [136, 0]
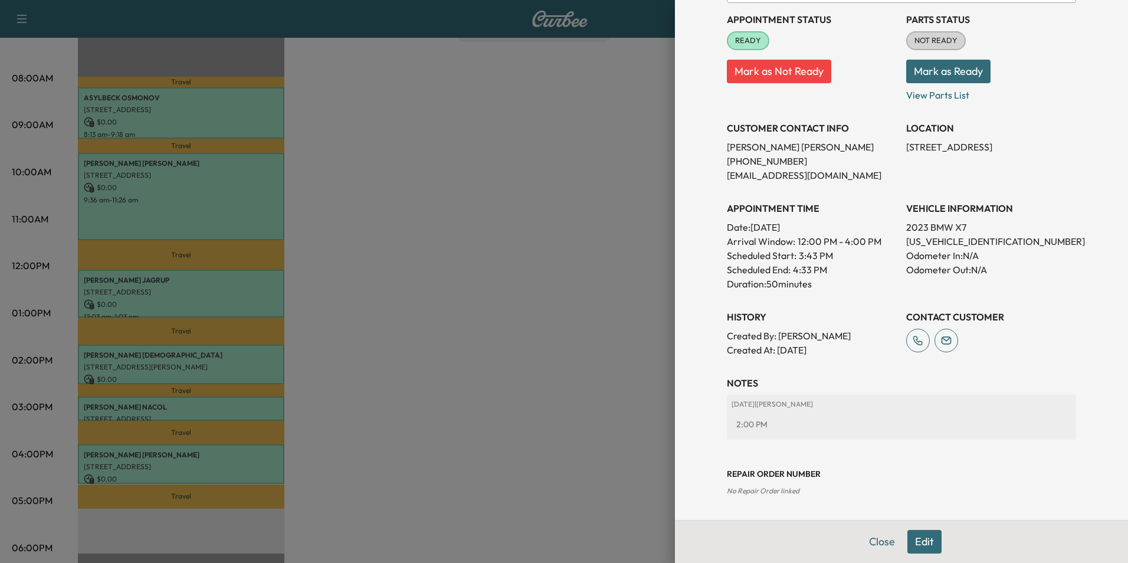
click at [917, 544] on button "Edit" at bounding box center [924, 542] width 34 height 24
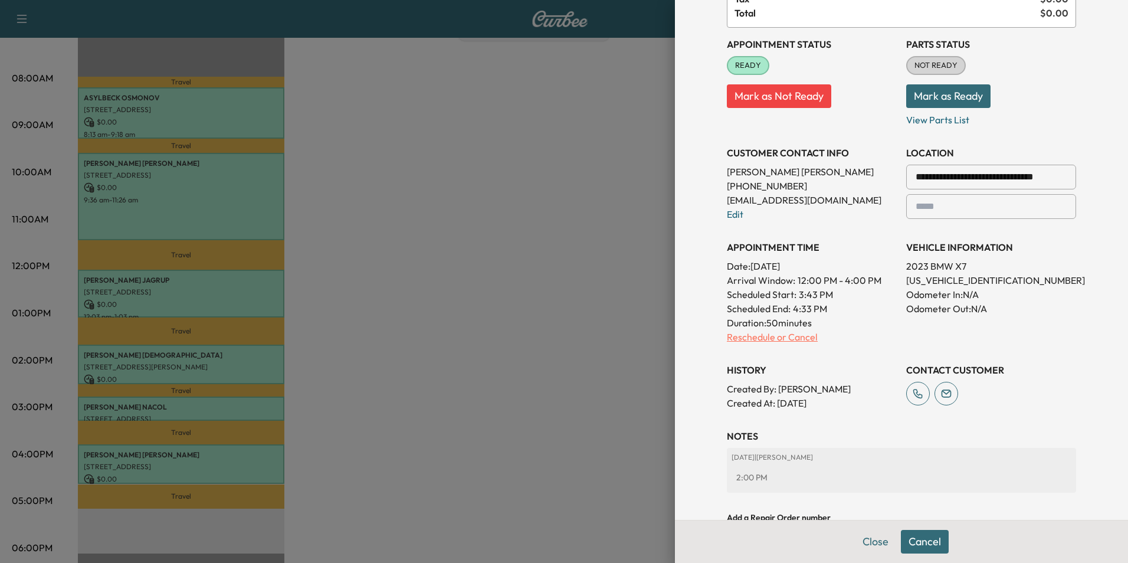
click at [783, 339] on p "Reschedule or Cancel" at bounding box center [812, 337] width 170 height 14
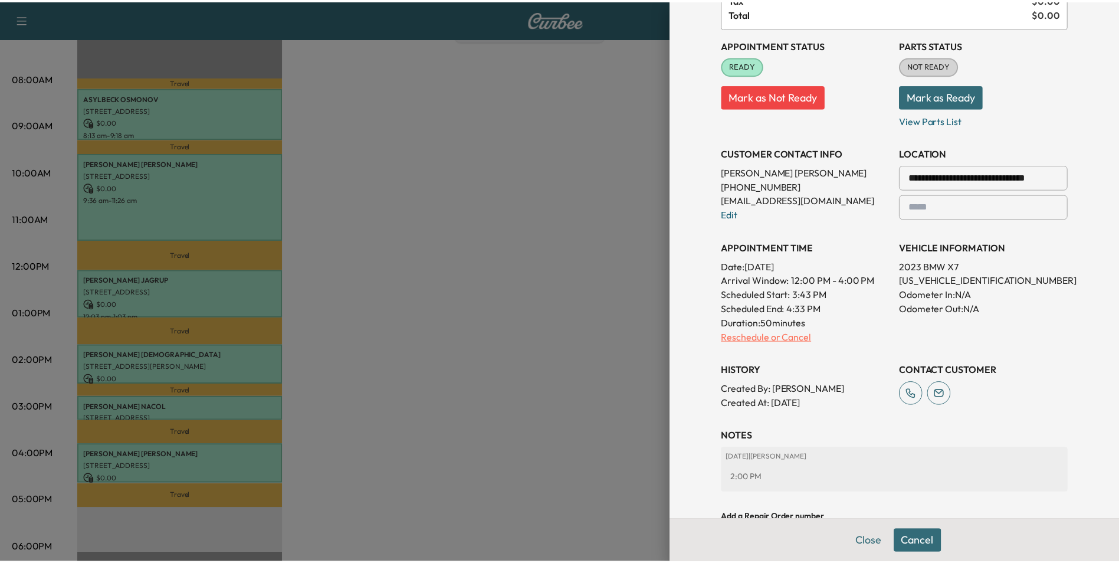
scroll to position [0, 0]
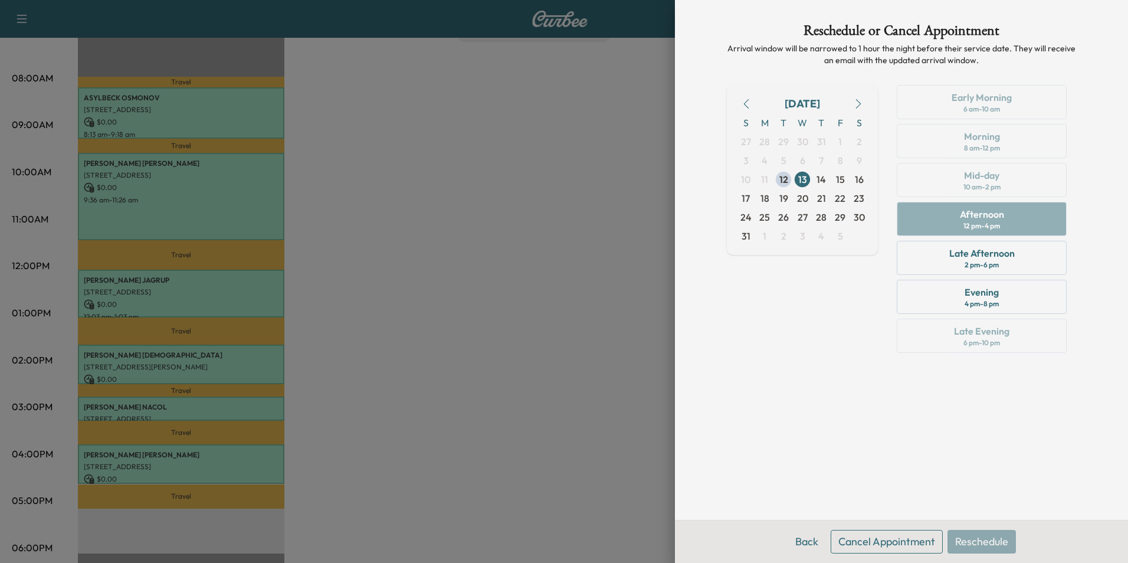
click at [894, 539] on button "Cancel Appointment" at bounding box center [886, 542] width 112 height 24
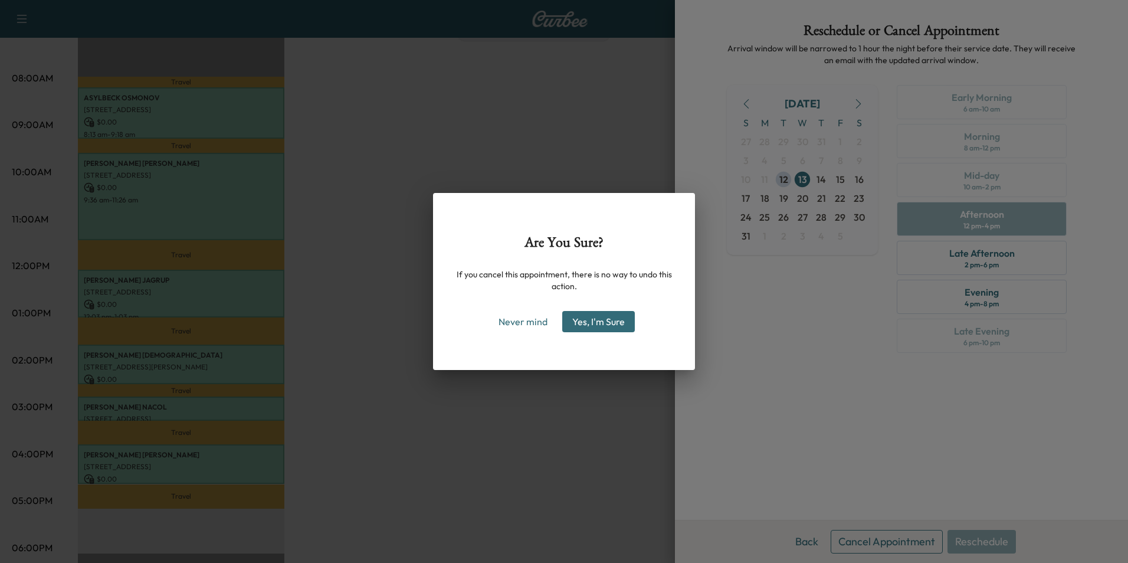
click at [589, 320] on button "Yes, I'm Sure" at bounding box center [598, 321] width 73 height 21
